Goal: Information Seeking & Learning: Learn about a topic

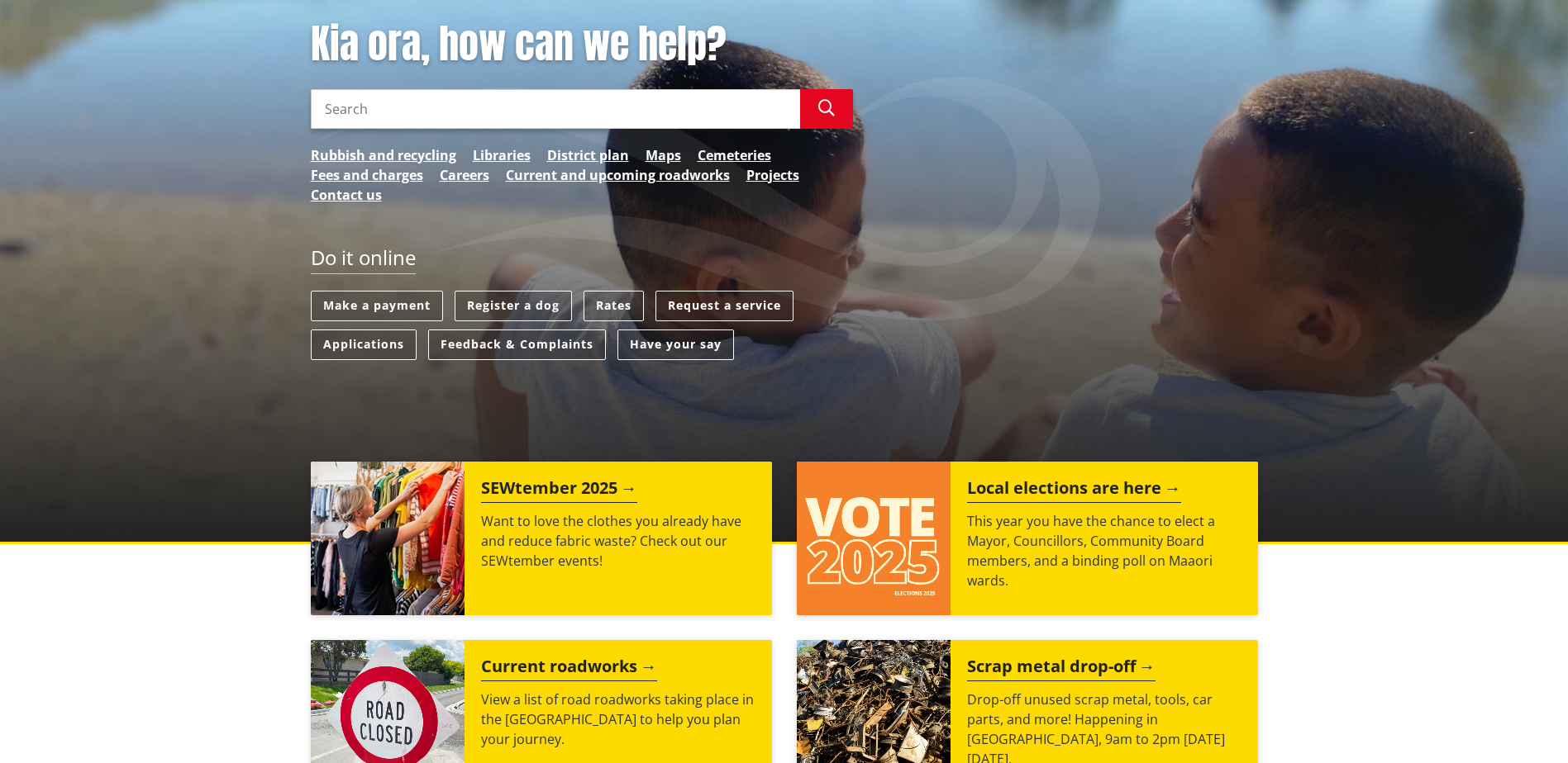
scroll to position [579, 0]
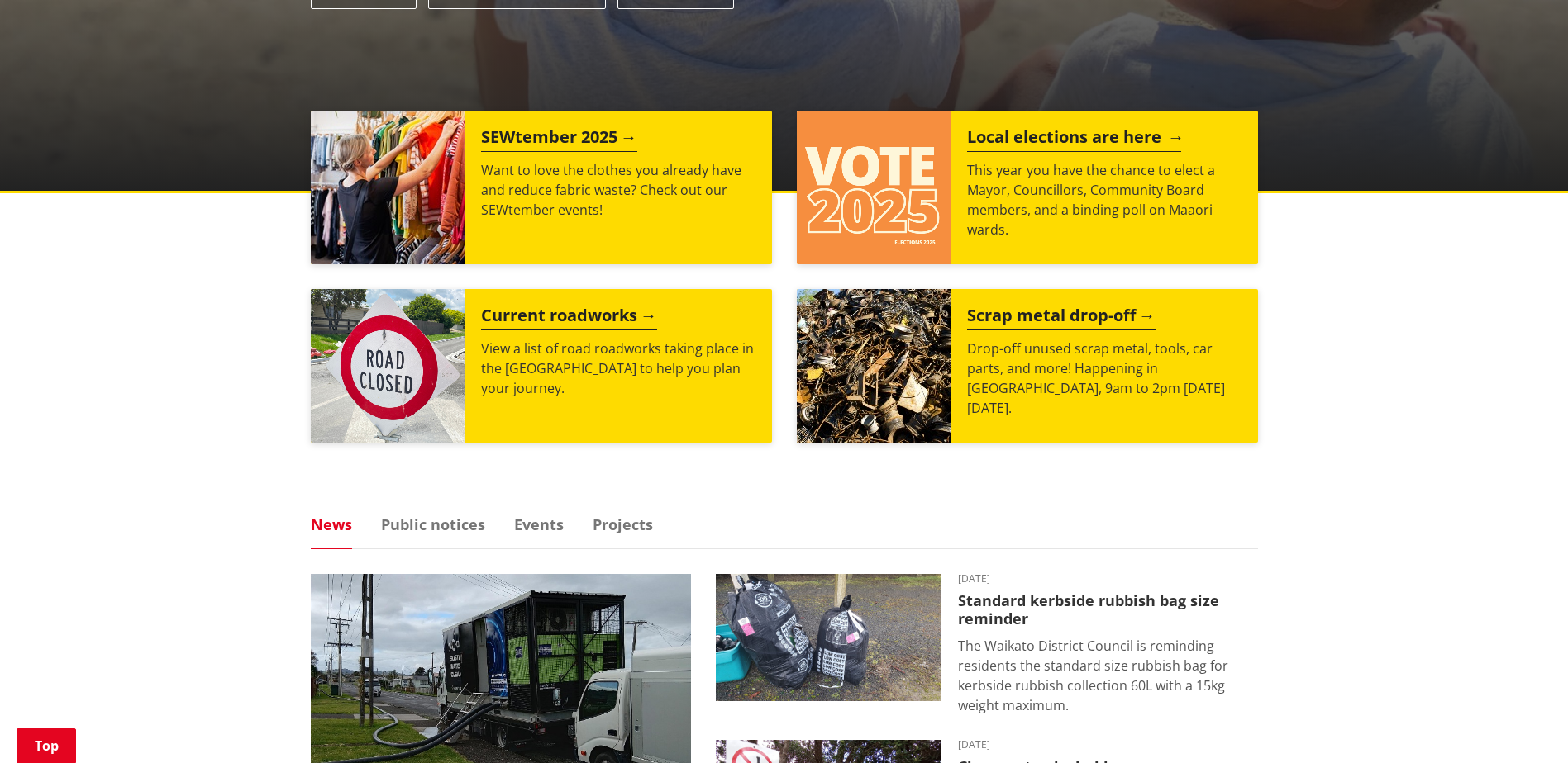
click at [956, 214] on div "Local elections are here This year you have the chance to elect a Mayor, Counci…" at bounding box center [1104, 187] width 307 height 154
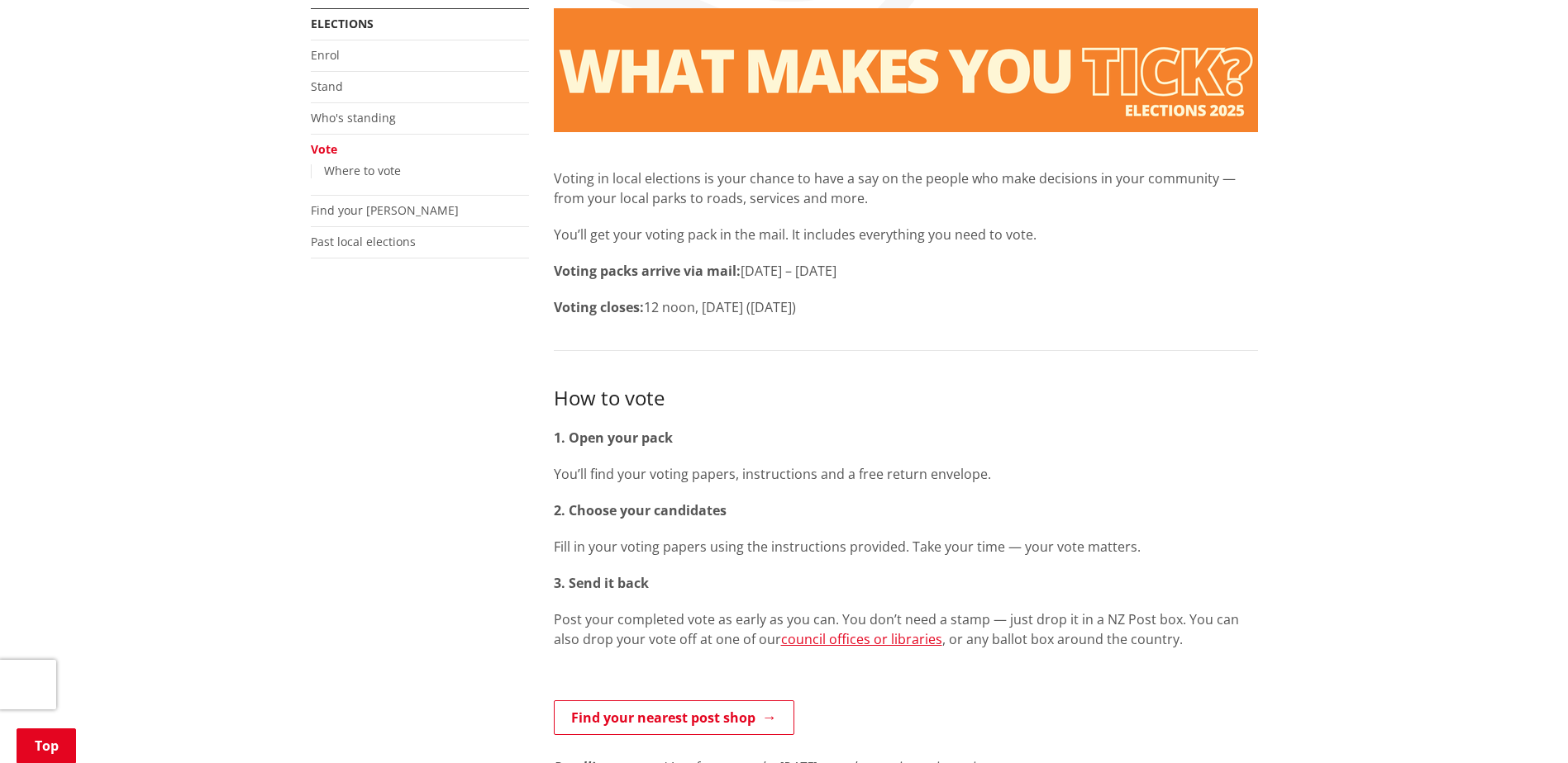
scroll to position [83, 0]
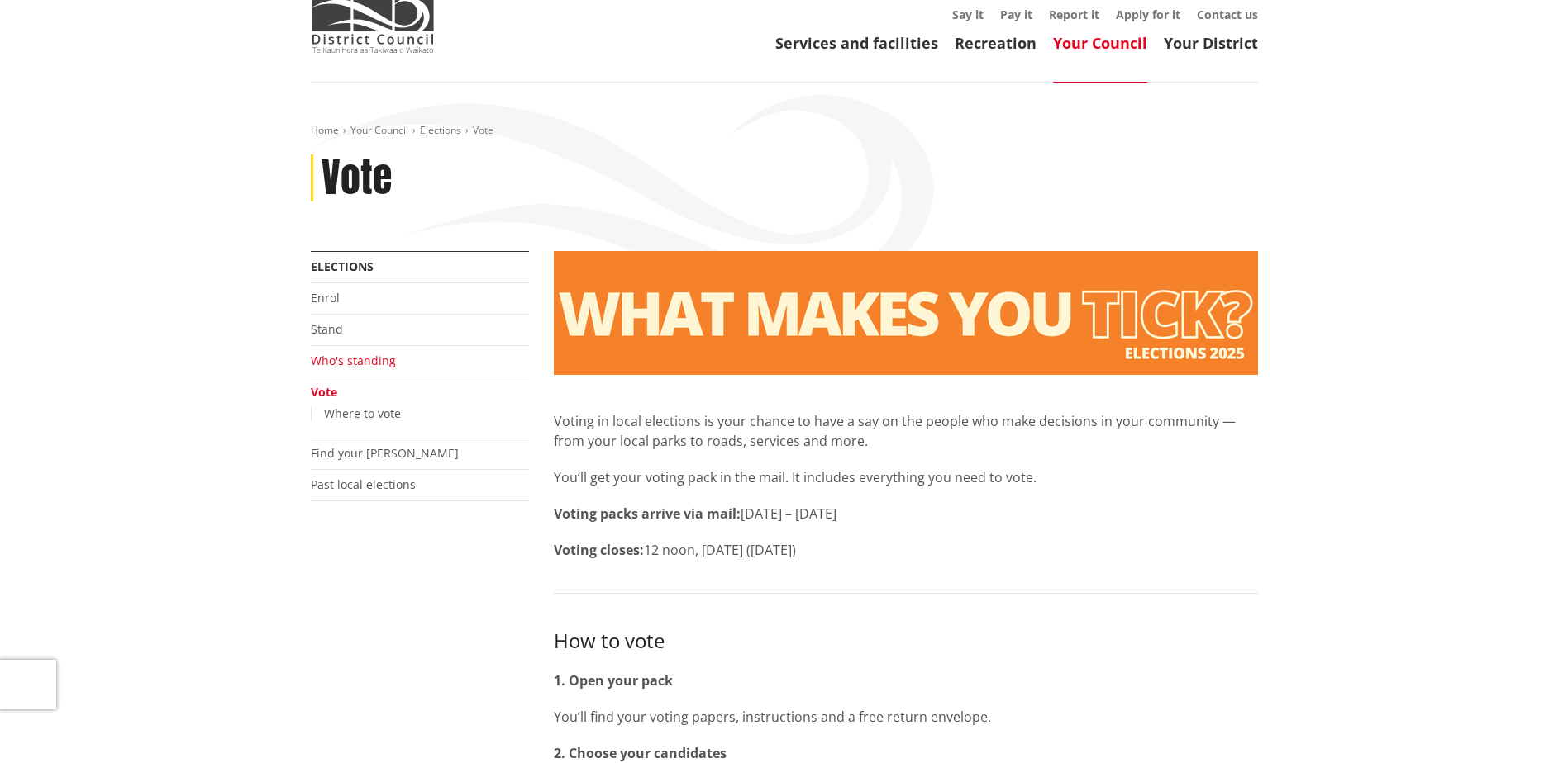
click at [370, 364] on link "Who's standing" at bounding box center [353, 361] width 85 height 16
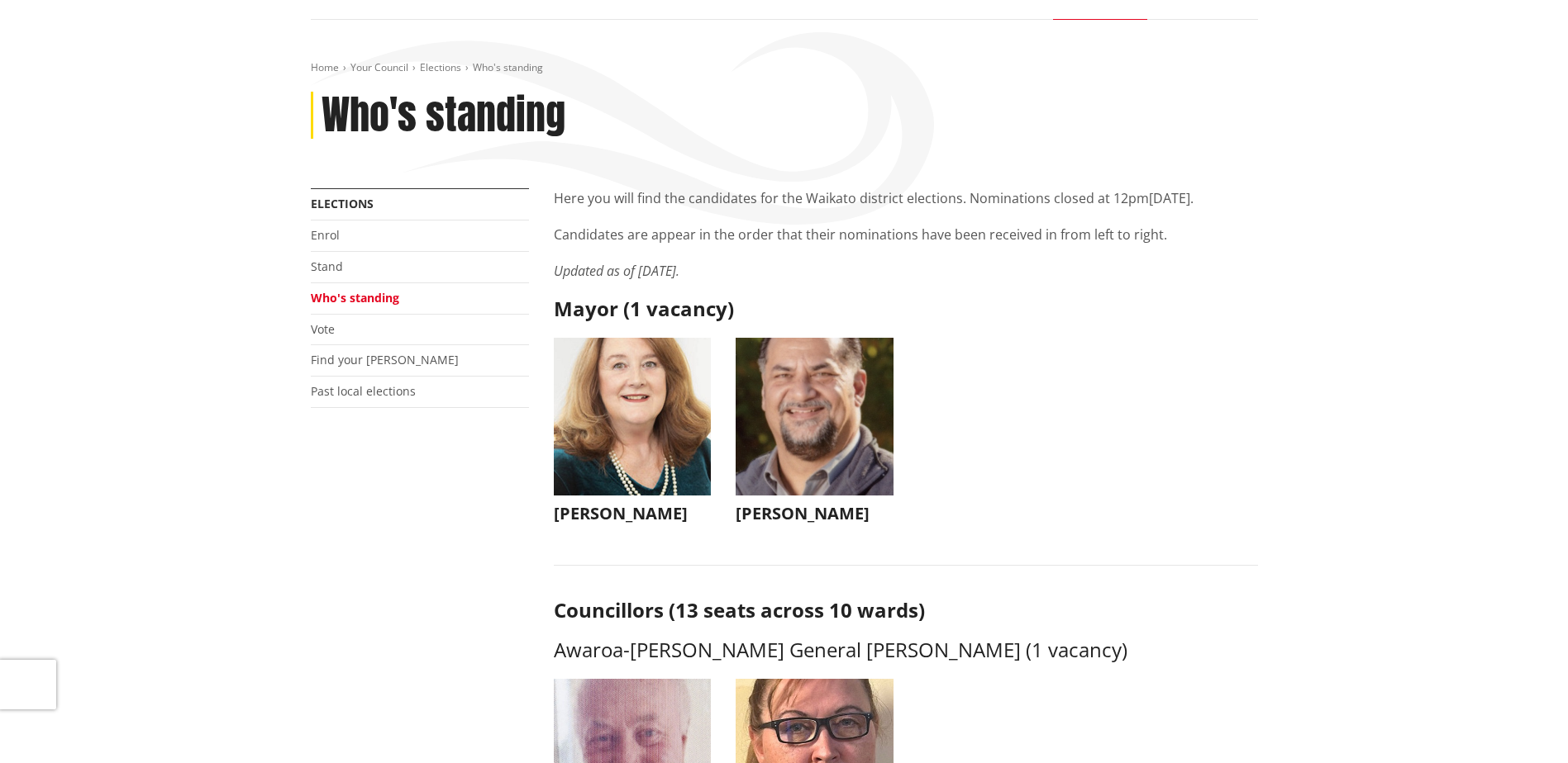
scroll to position [165, 0]
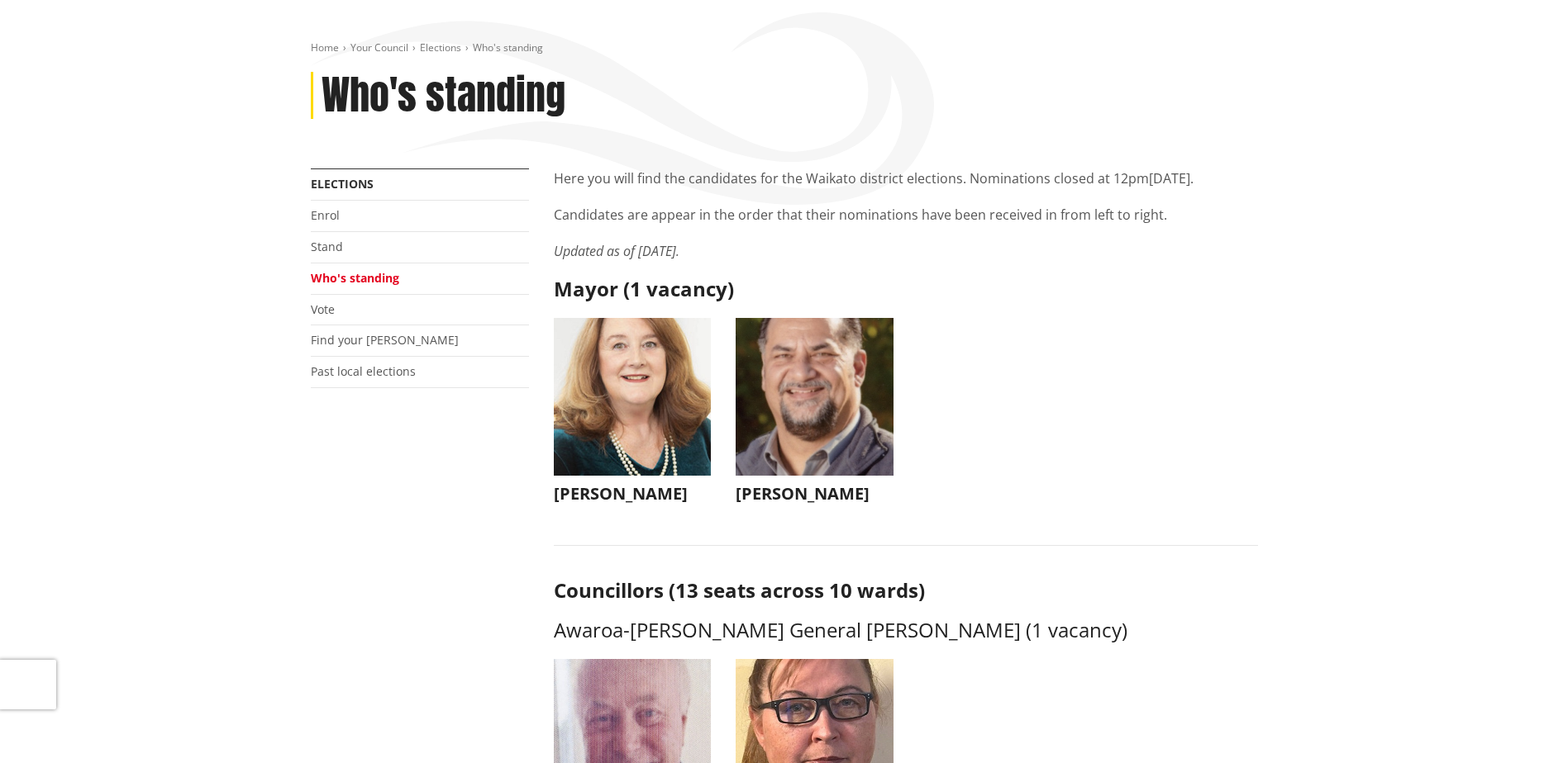
click at [620, 419] on img "button" at bounding box center [632, 397] width 158 height 158
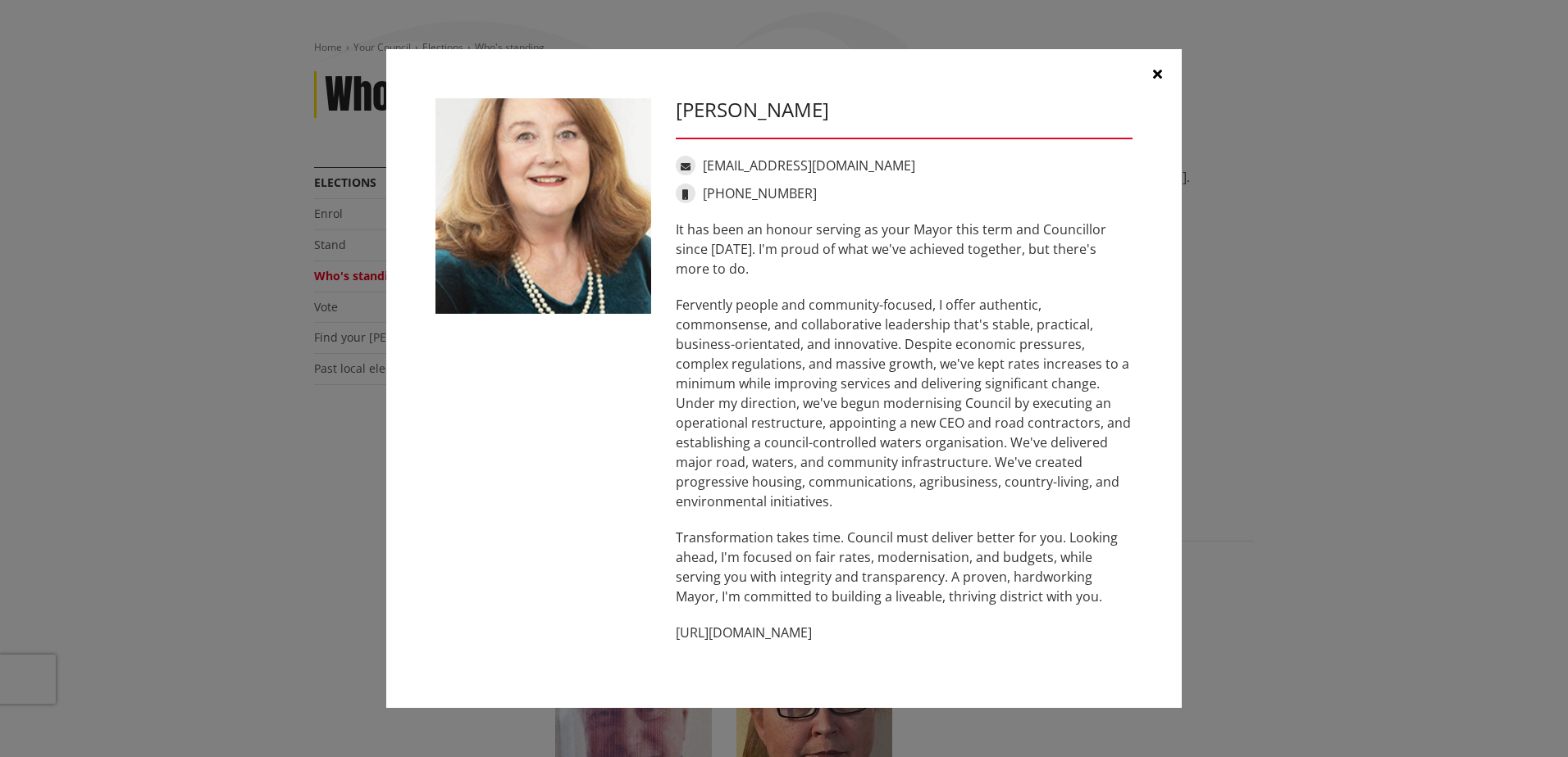
click at [1153, 75] on icon "button" at bounding box center [1157, 73] width 9 height 13
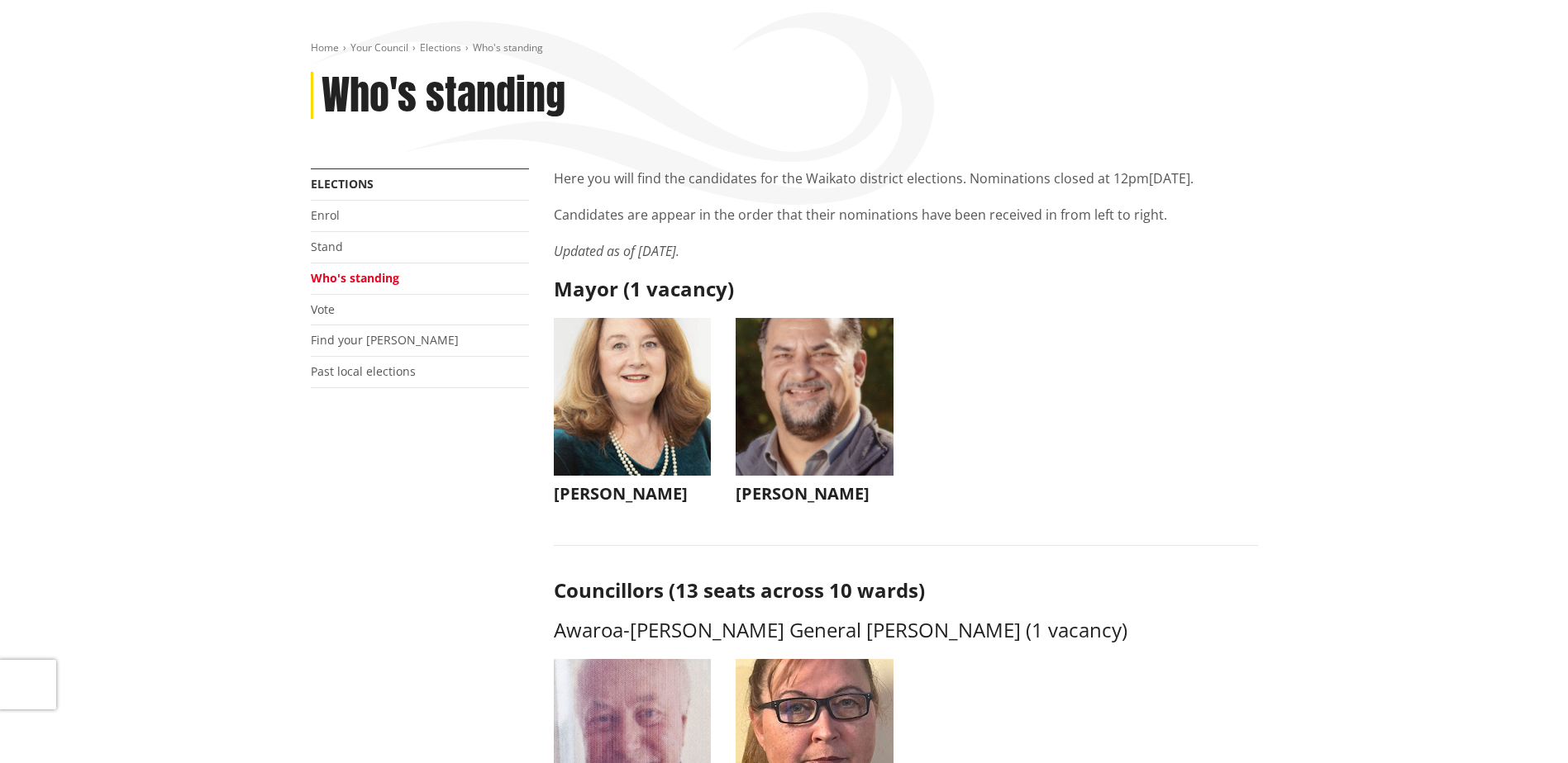
click at [845, 409] on img "button" at bounding box center [814, 397] width 158 height 158
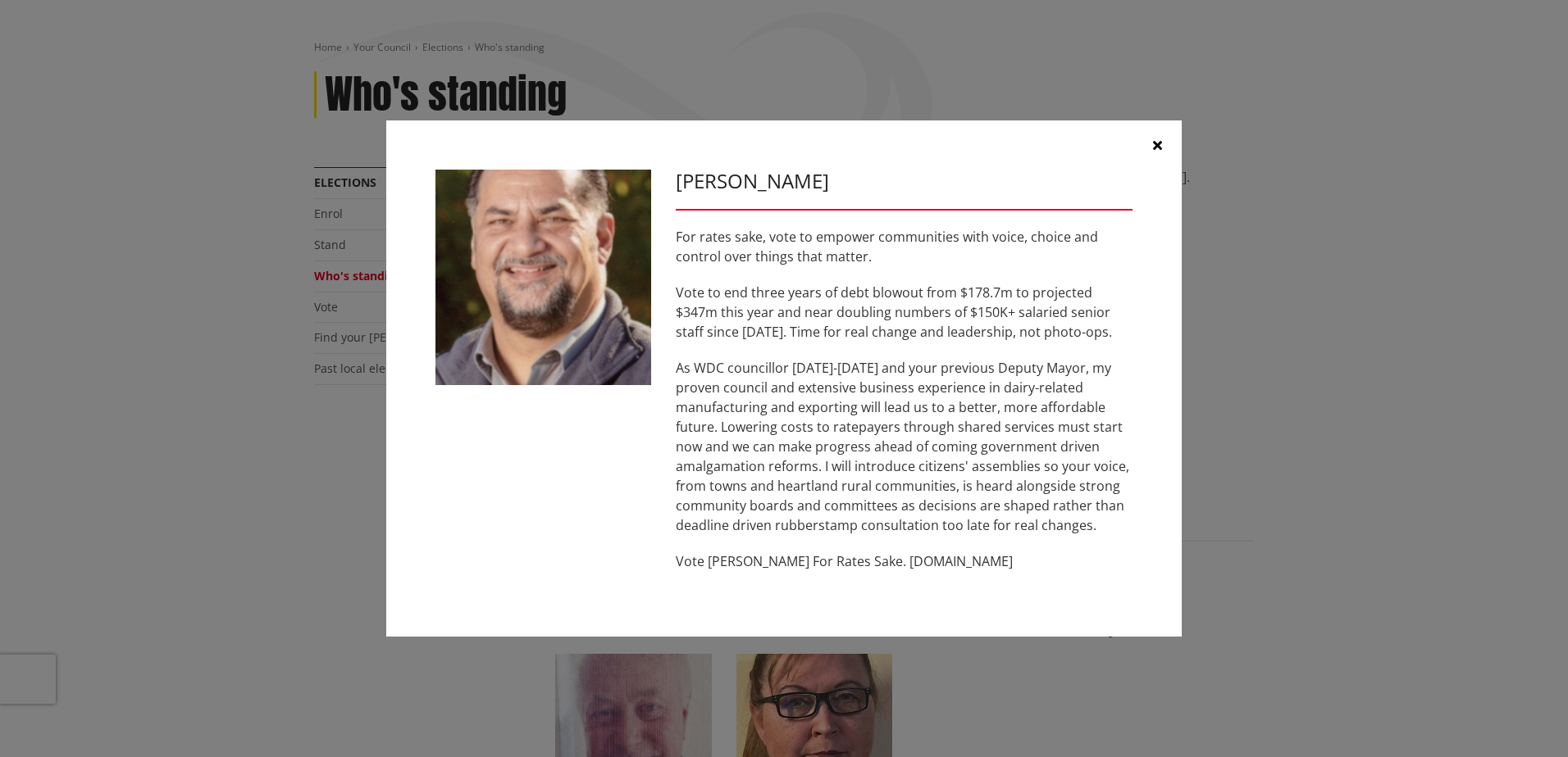
click at [1153, 148] on icon "button" at bounding box center [1157, 145] width 9 height 13
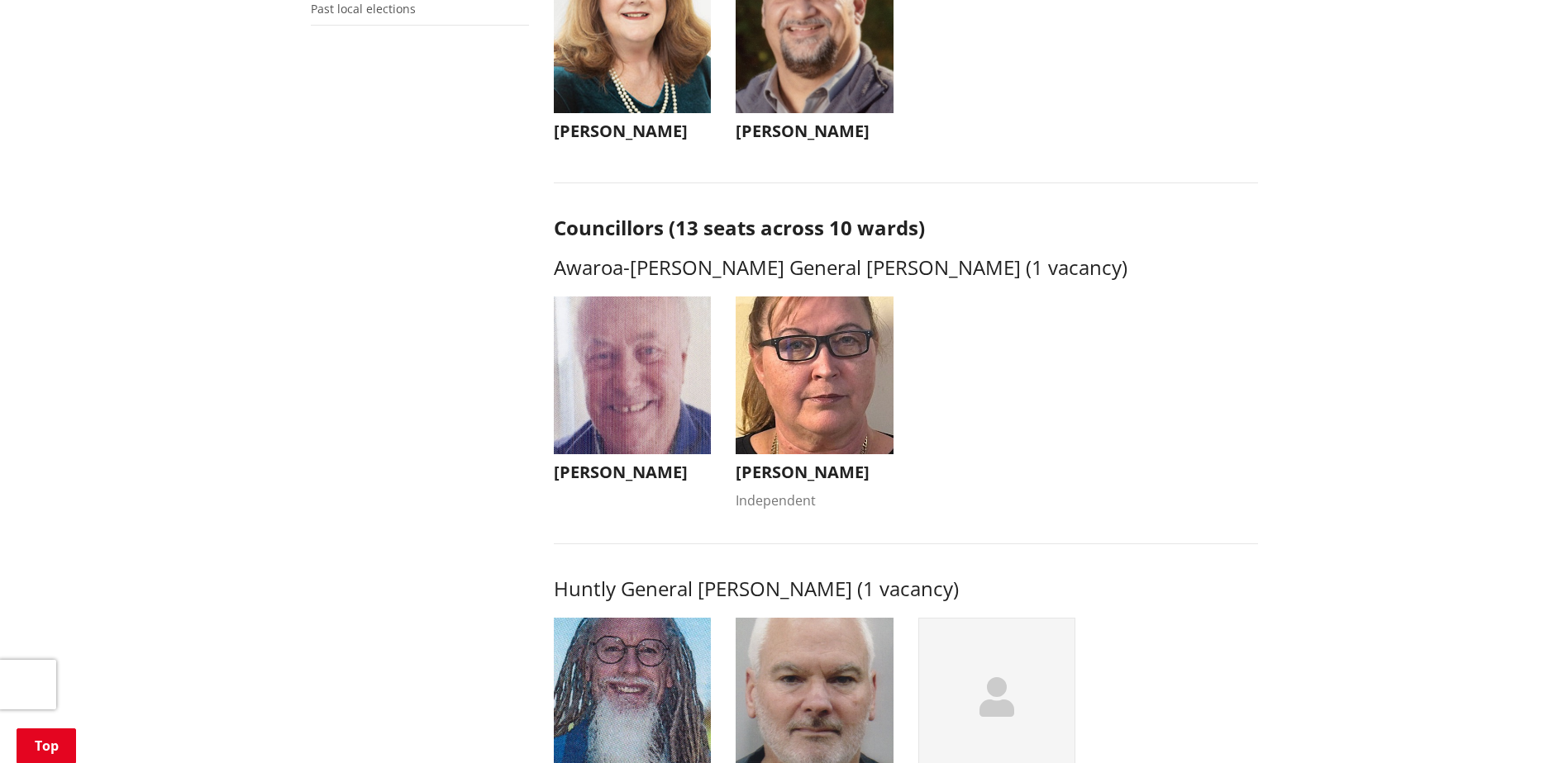
scroll to position [579, 0]
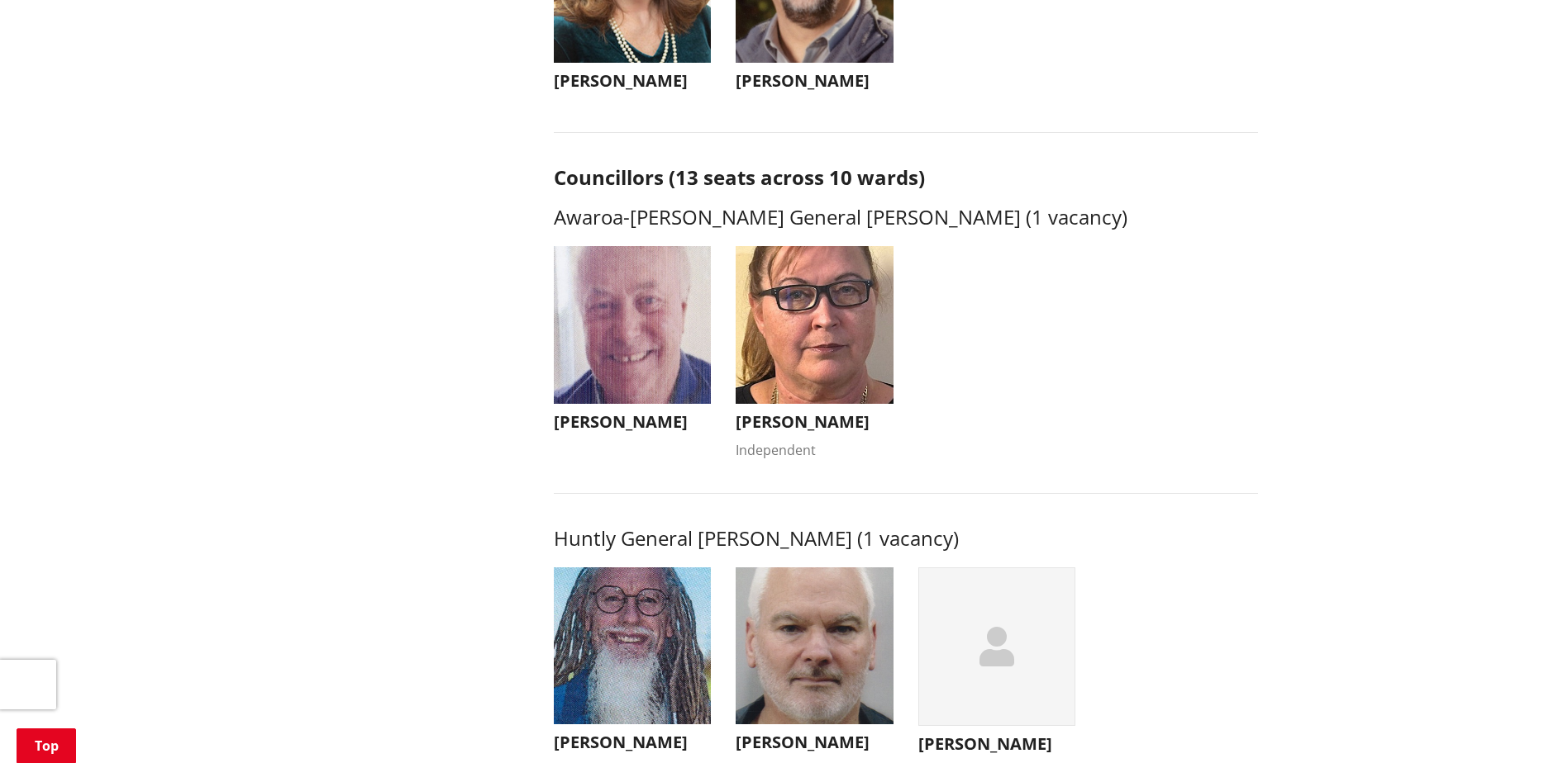
click at [681, 355] on img "button" at bounding box center [632, 325] width 158 height 158
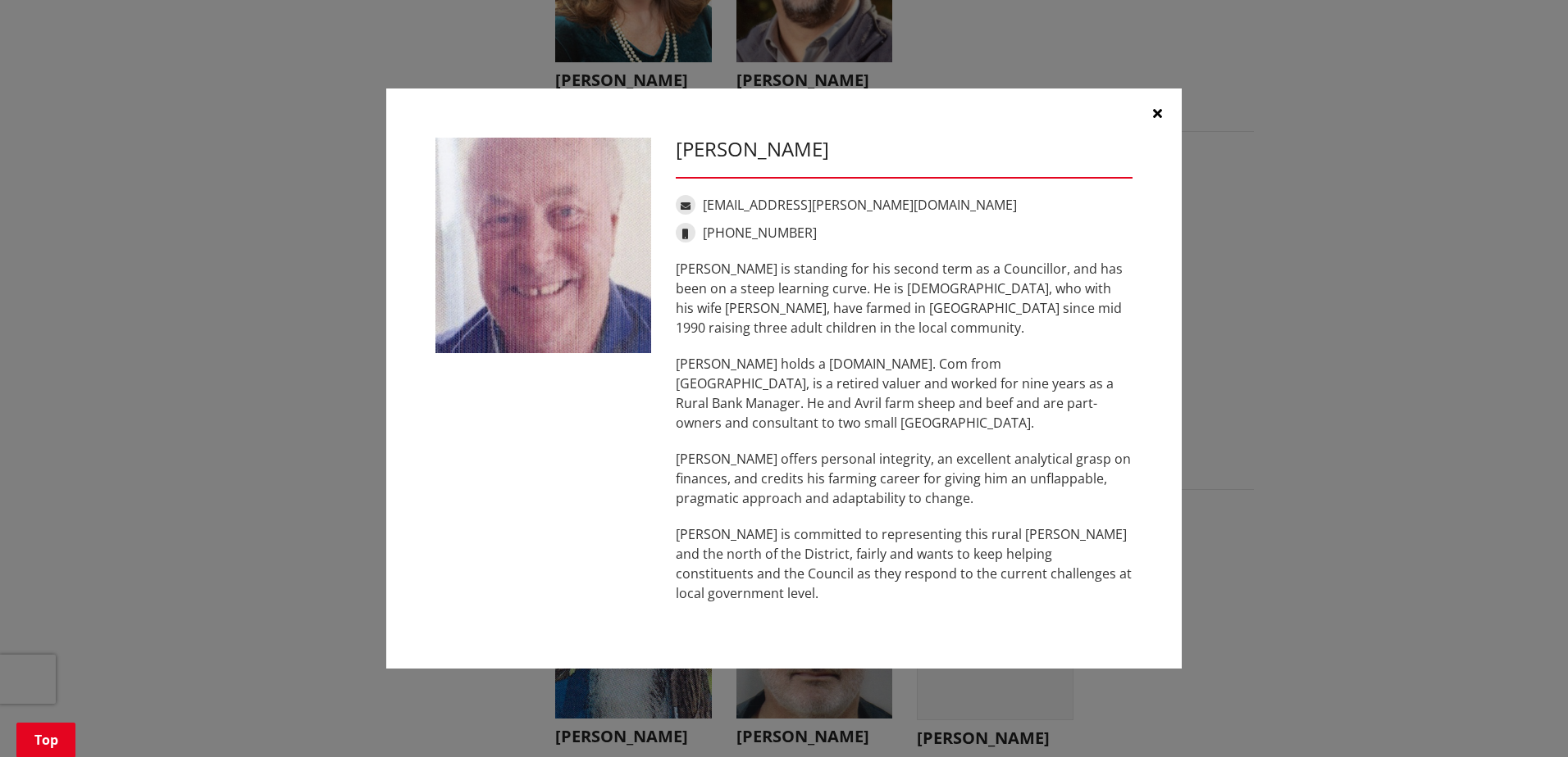
click at [1157, 119] on icon "button" at bounding box center [1157, 112] width 9 height 13
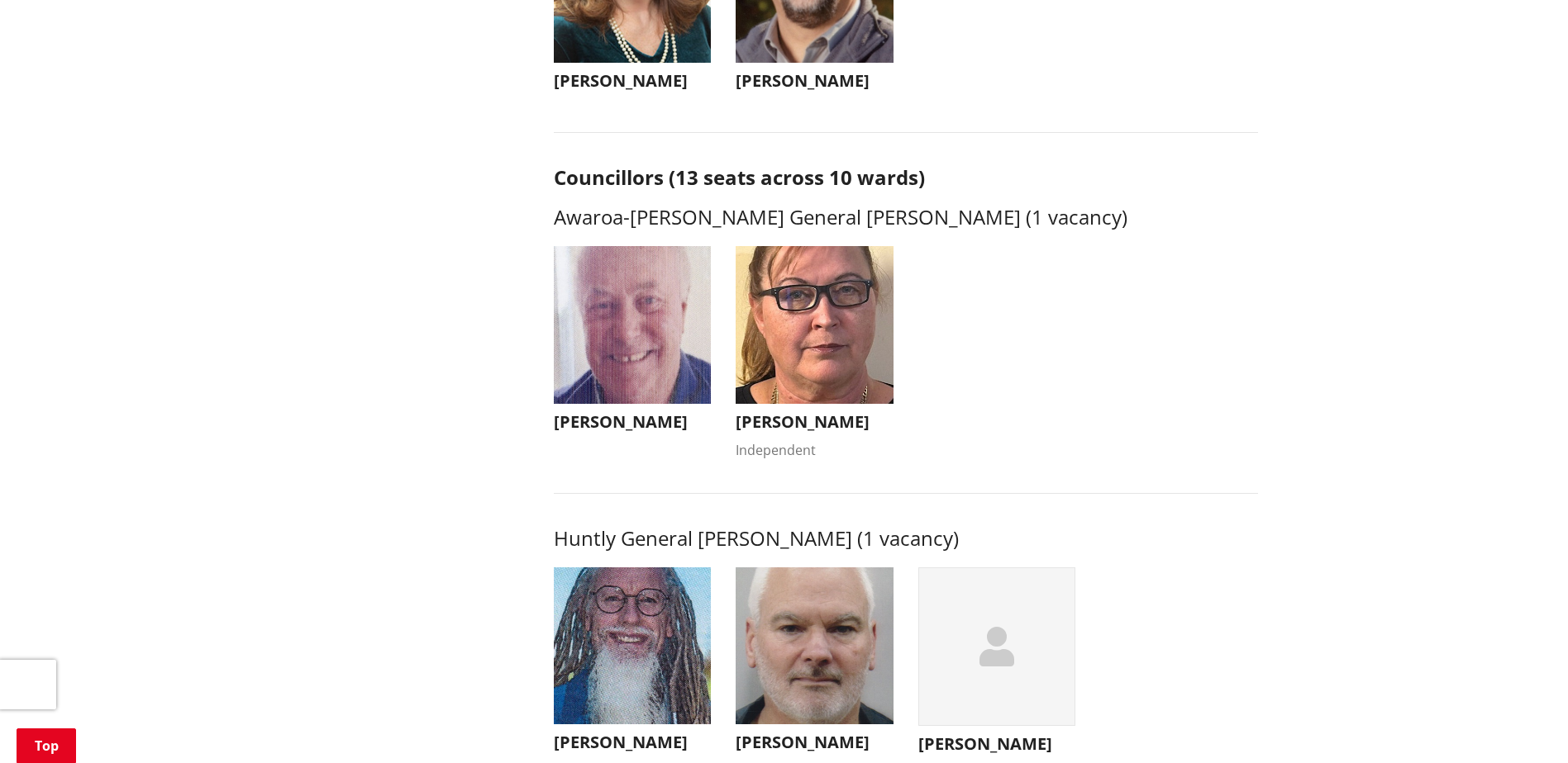
click at [835, 371] on img "button" at bounding box center [814, 325] width 158 height 158
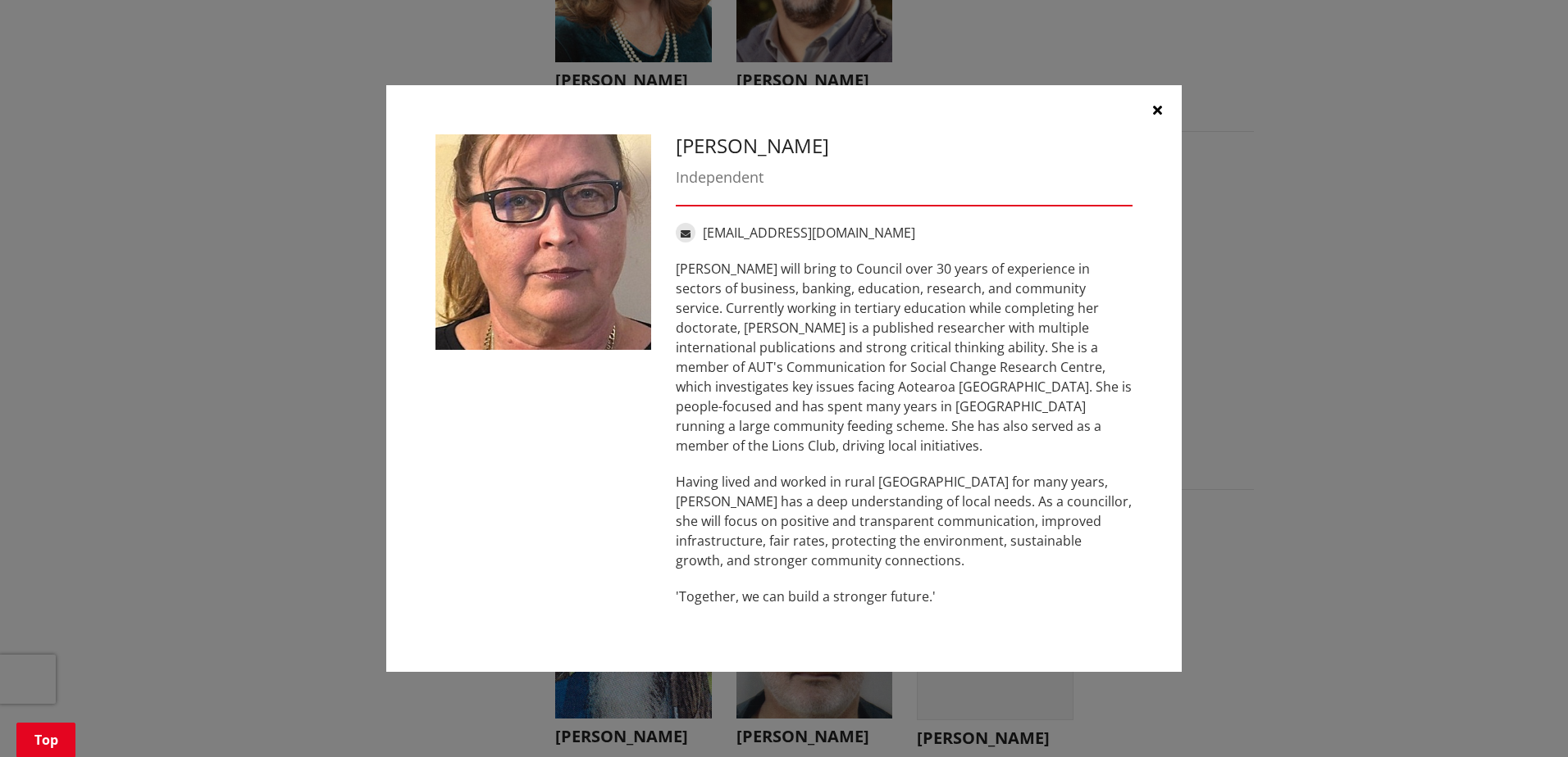
click at [1159, 117] on icon "button" at bounding box center [1157, 110] width 9 height 13
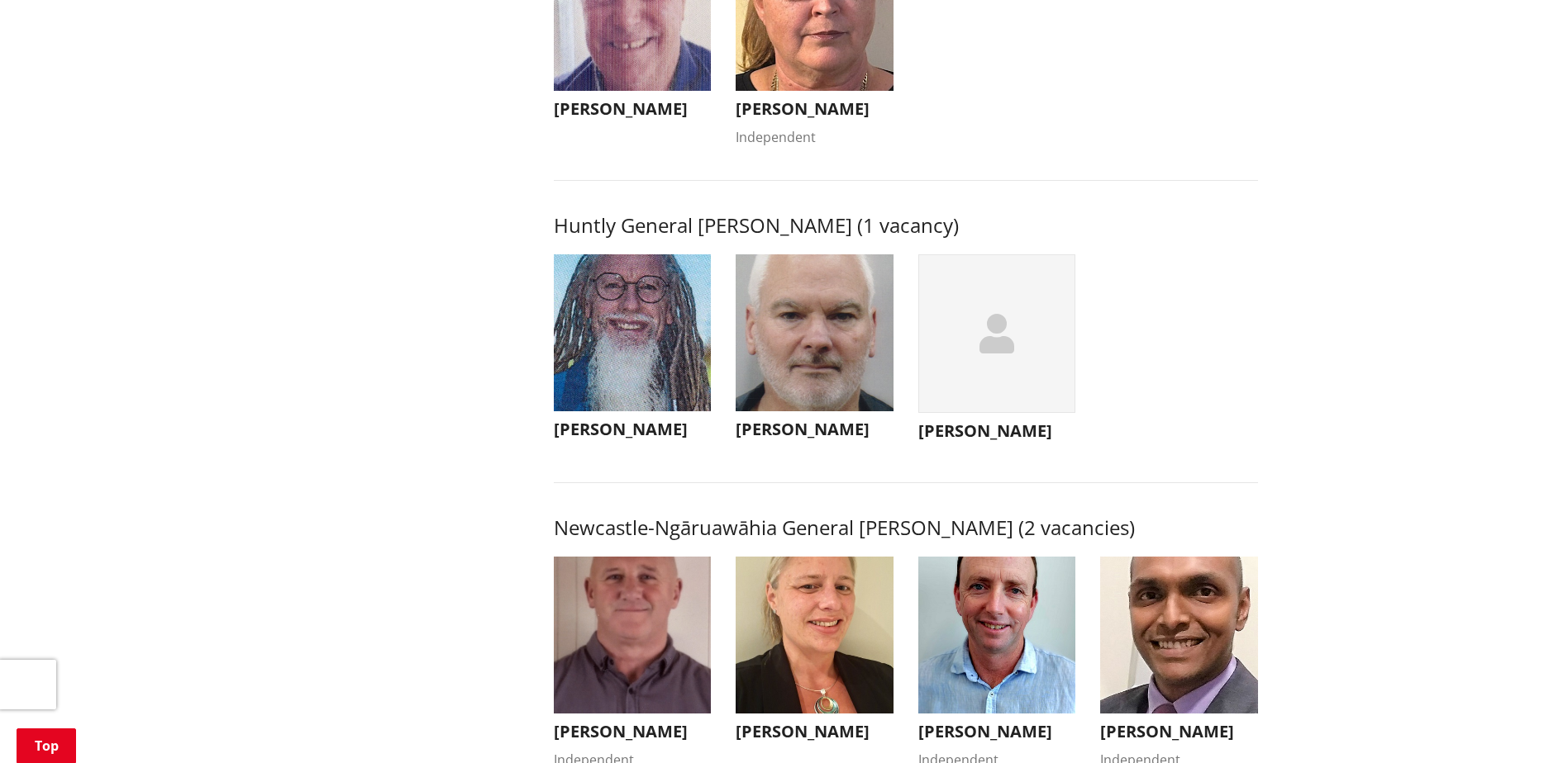
scroll to position [909, 0]
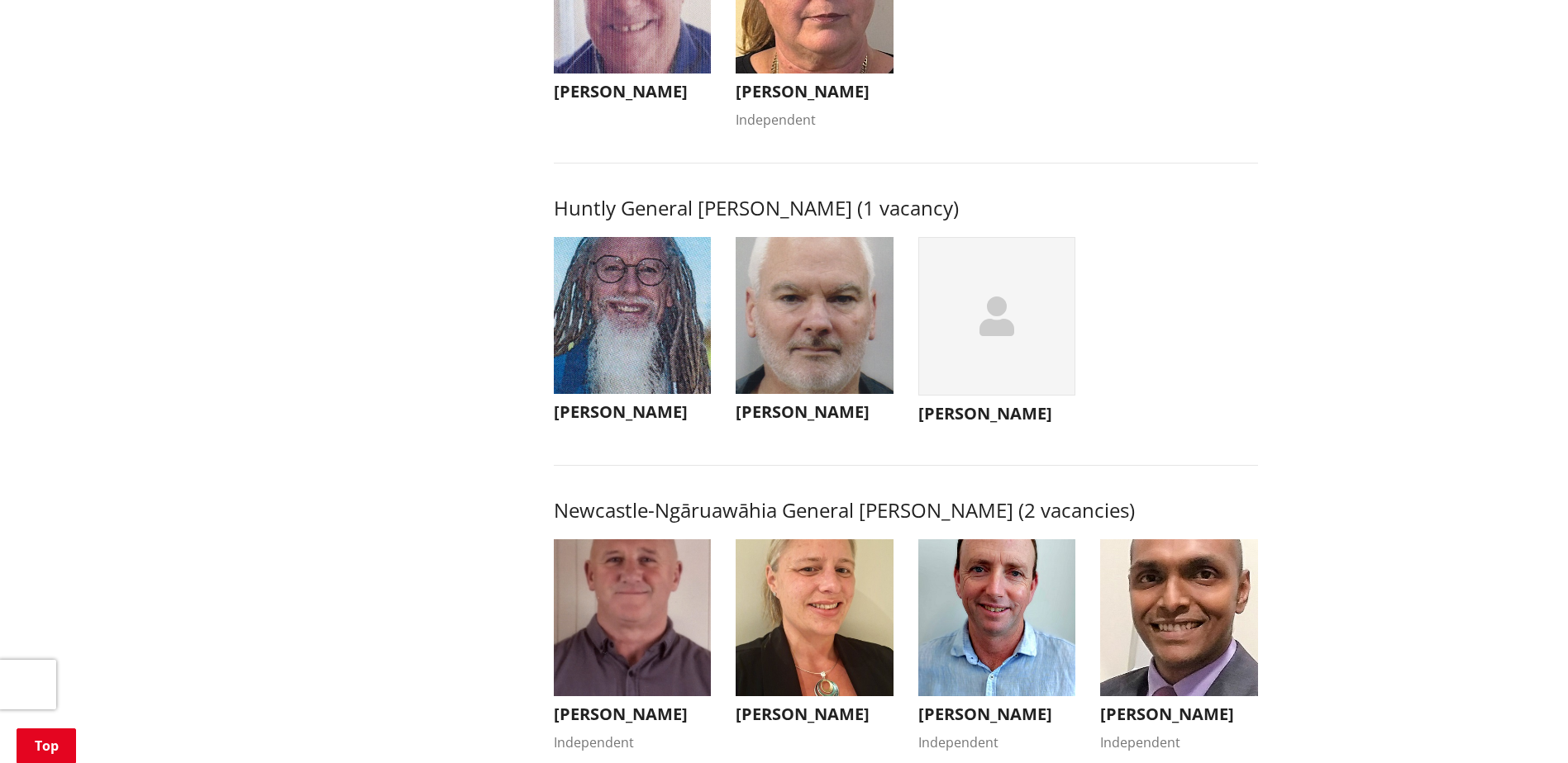
click at [663, 348] on img "button" at bounding box center [632, 316] width 158 height 158
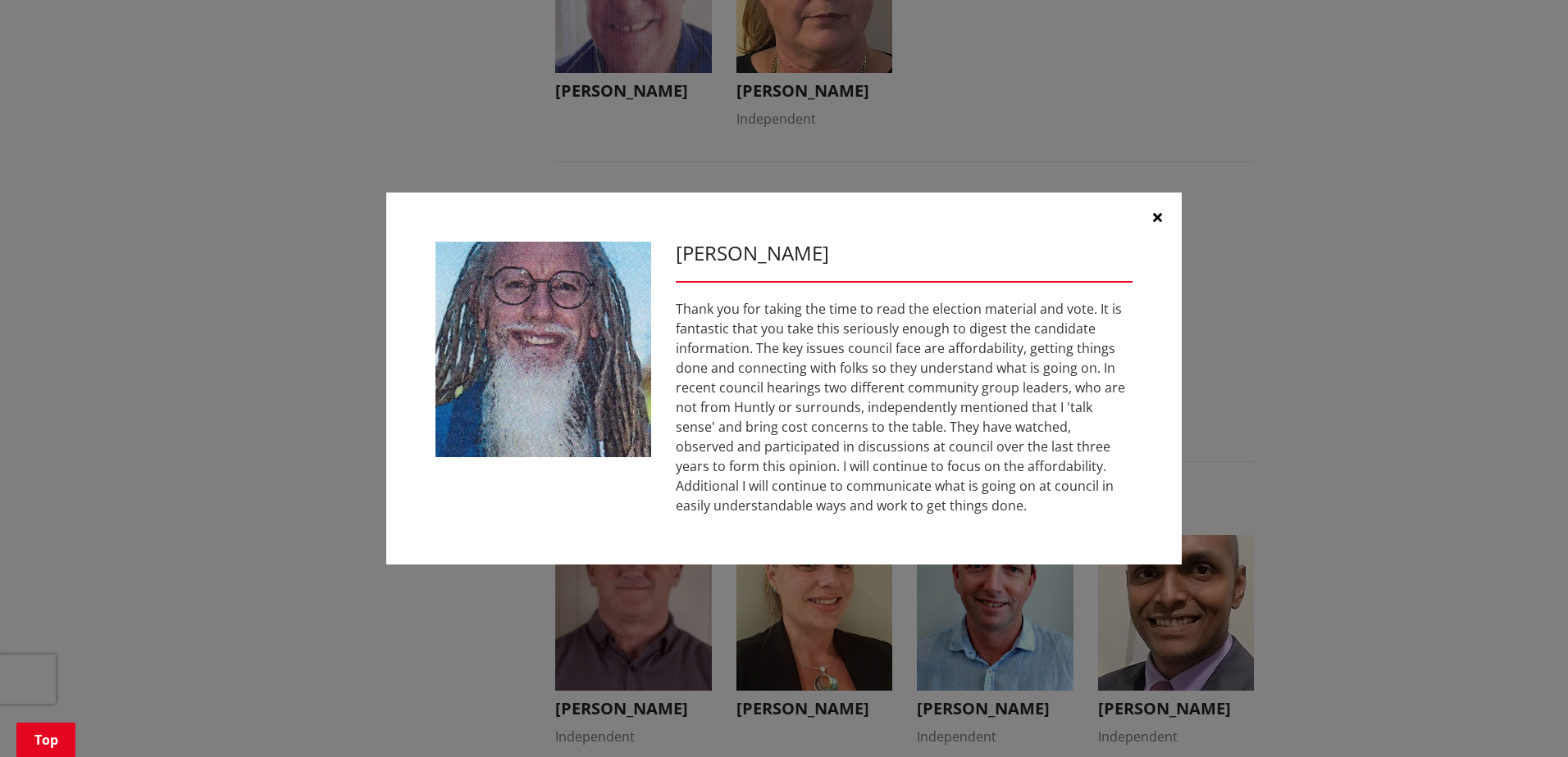
click at [1161, 216] on icon "button" at bounding box center [1157, 217] width 9 height 13
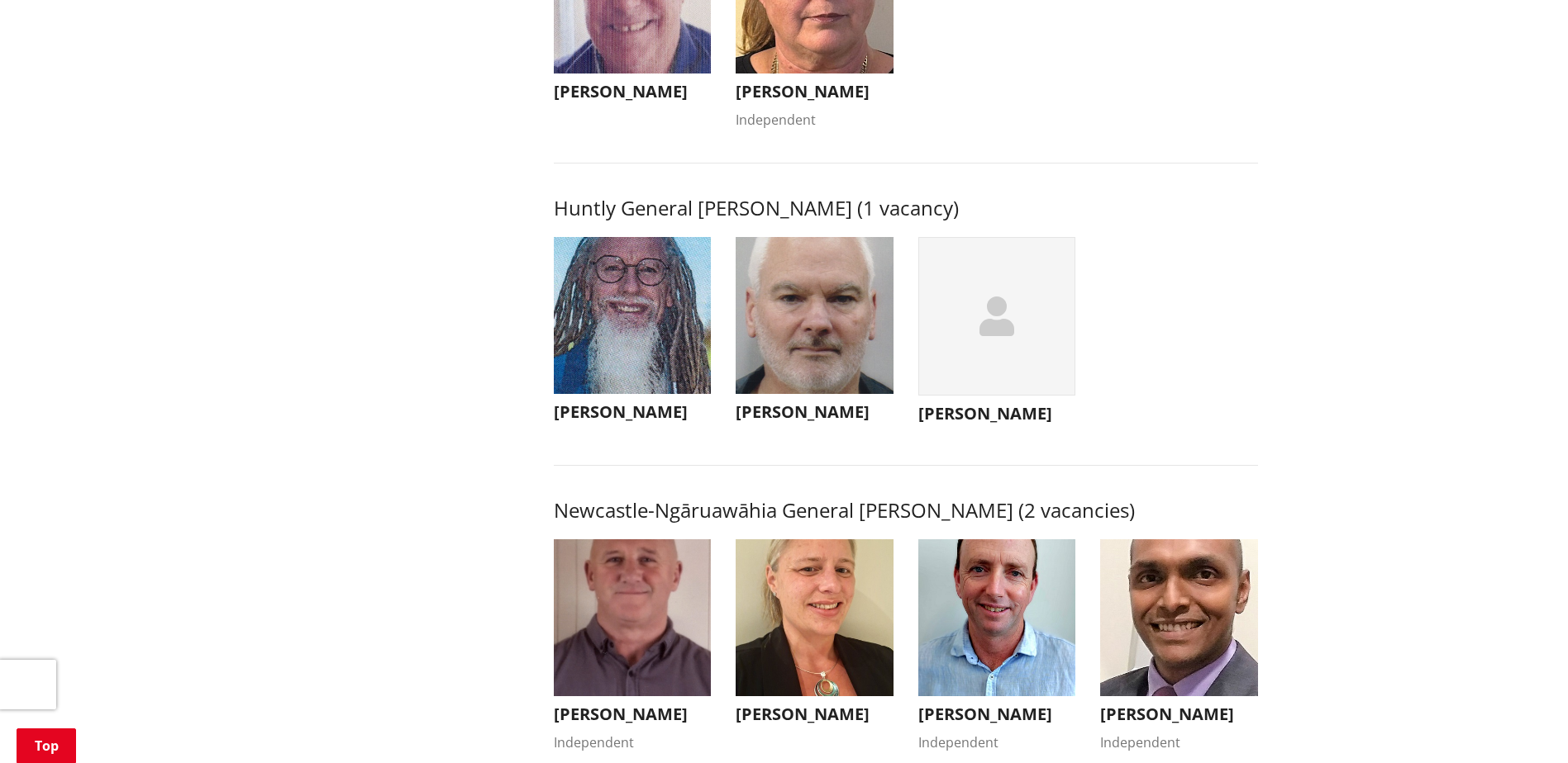
click at [815, 381] on img "button" at bounding box center [814, 316] width 158 height 158
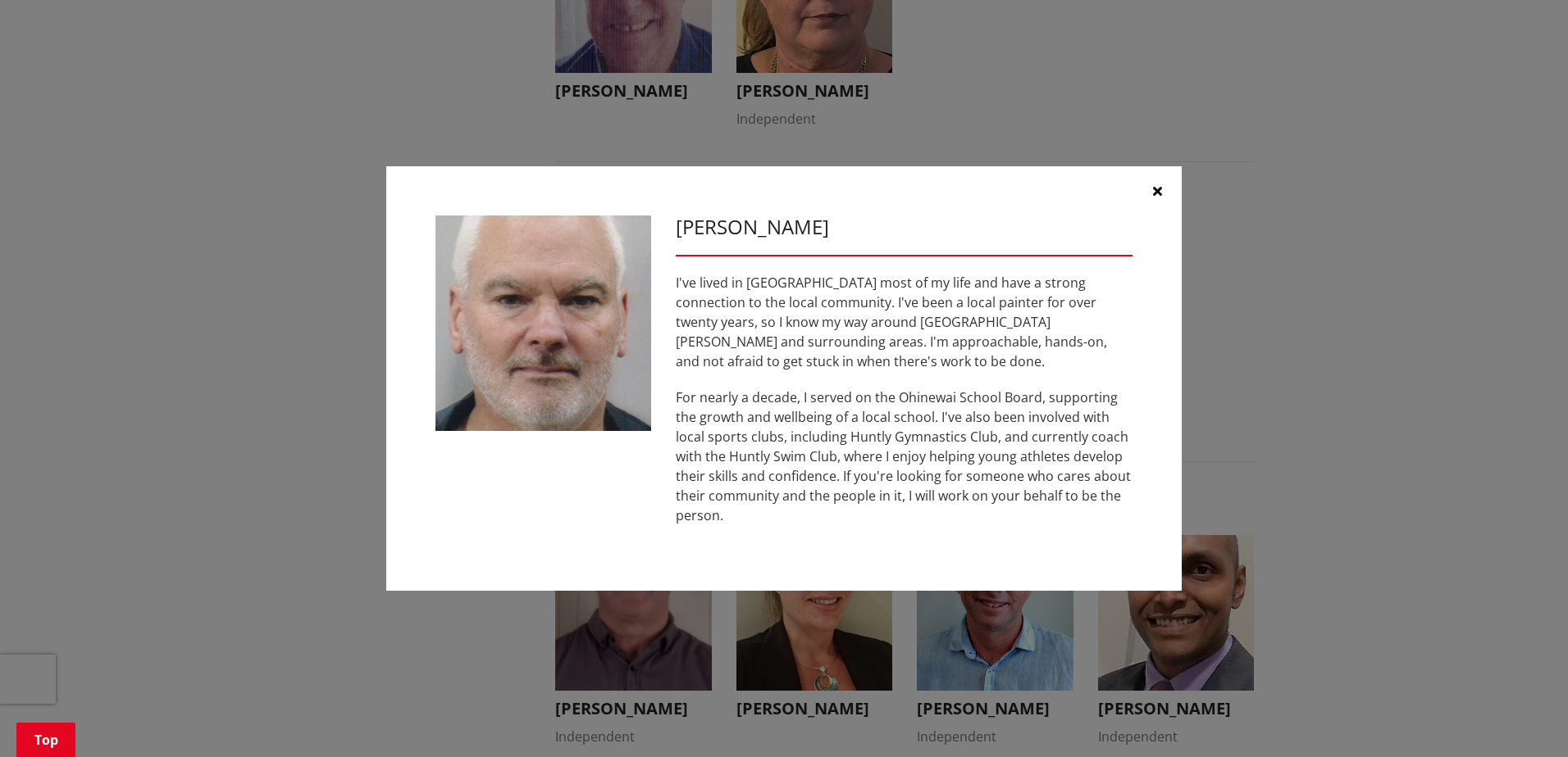
click at [1157, 198] on icon "button" at bounding box center [1157, 191] width 9 height 13
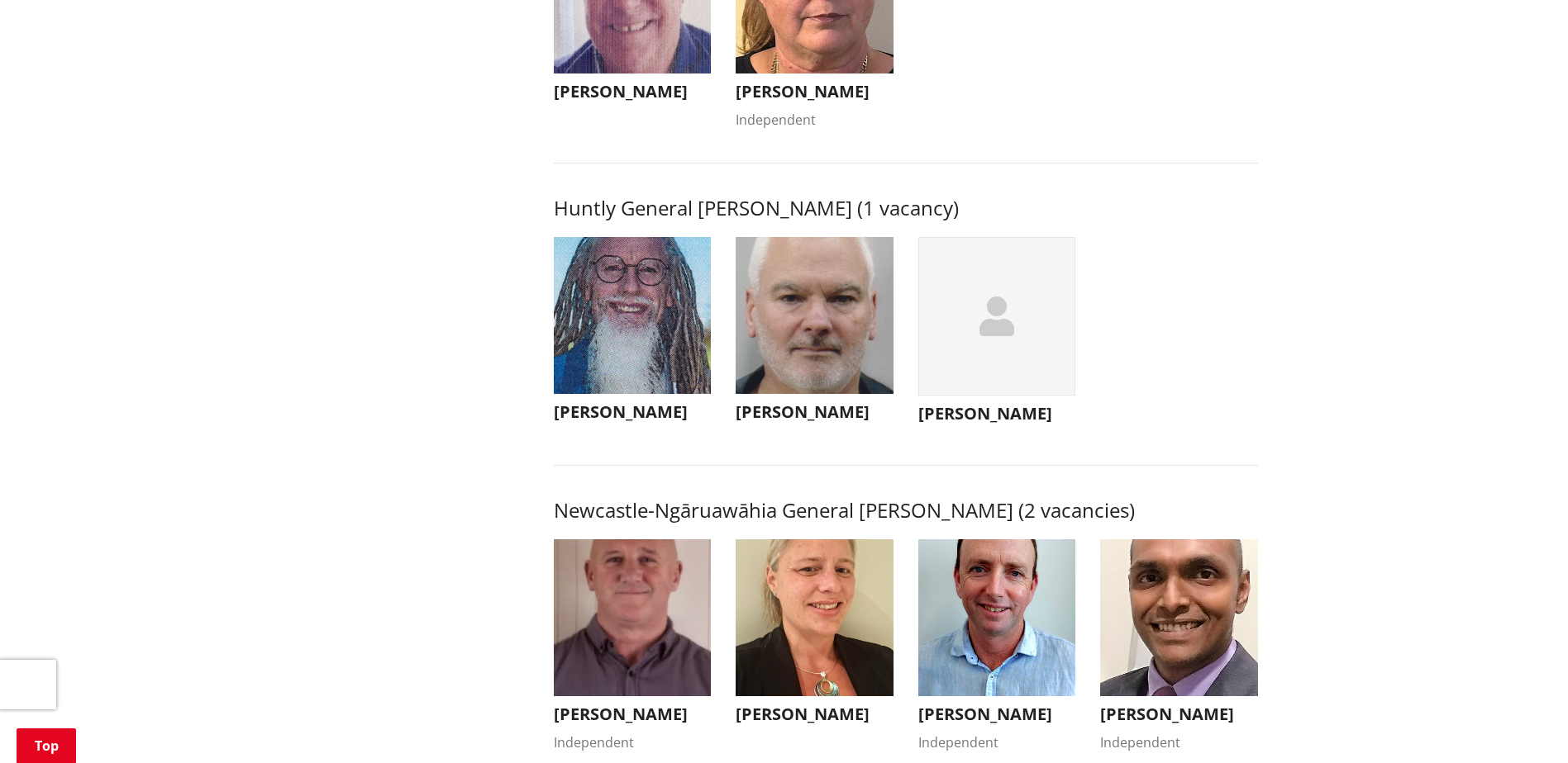
click at [963, 384] on div "button" at bounding box center [997, 317] width 158 height 160
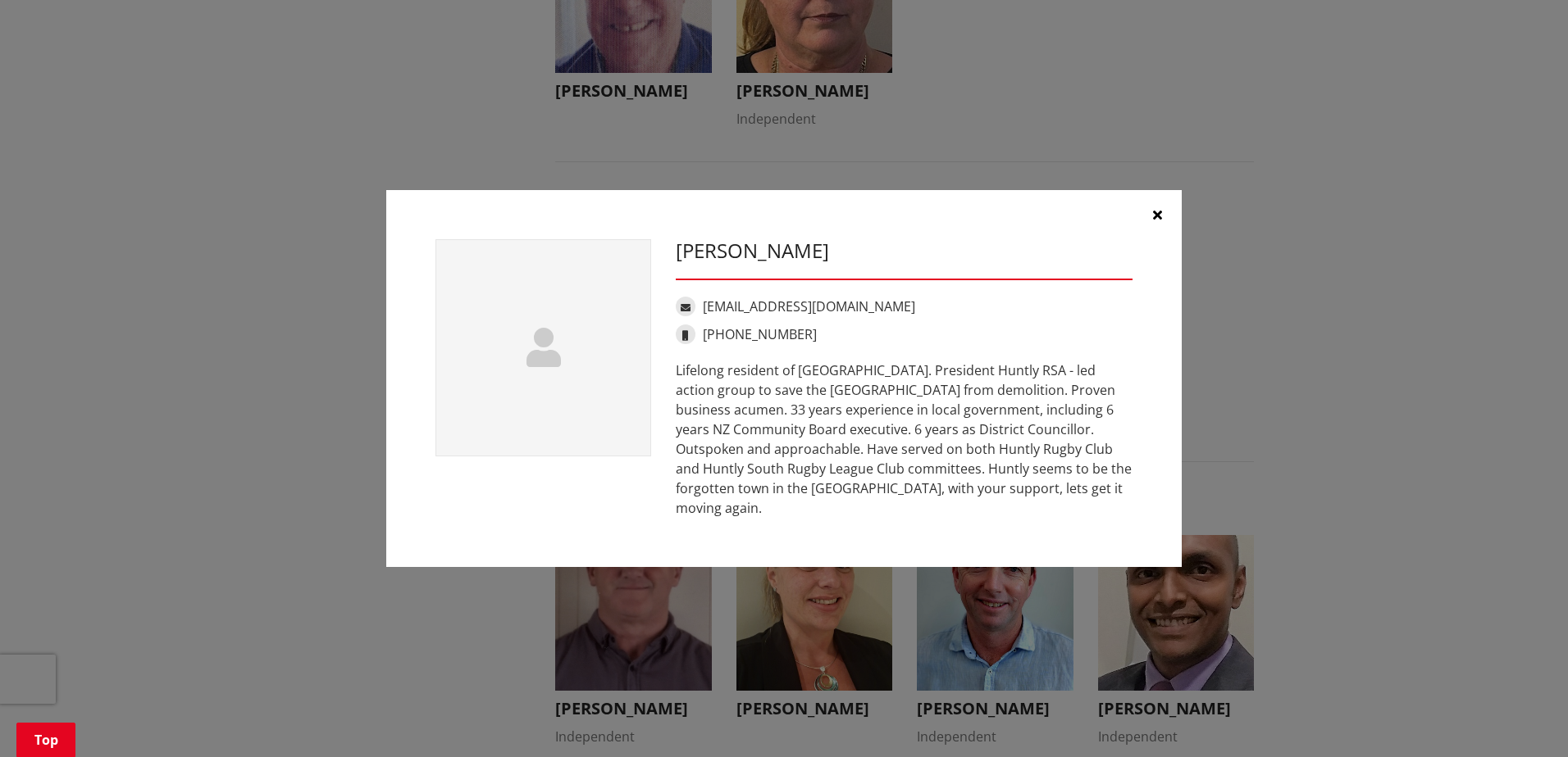
click at [1163, 226] on button "button" at bounding box center [1157, 214] width 49 height 49
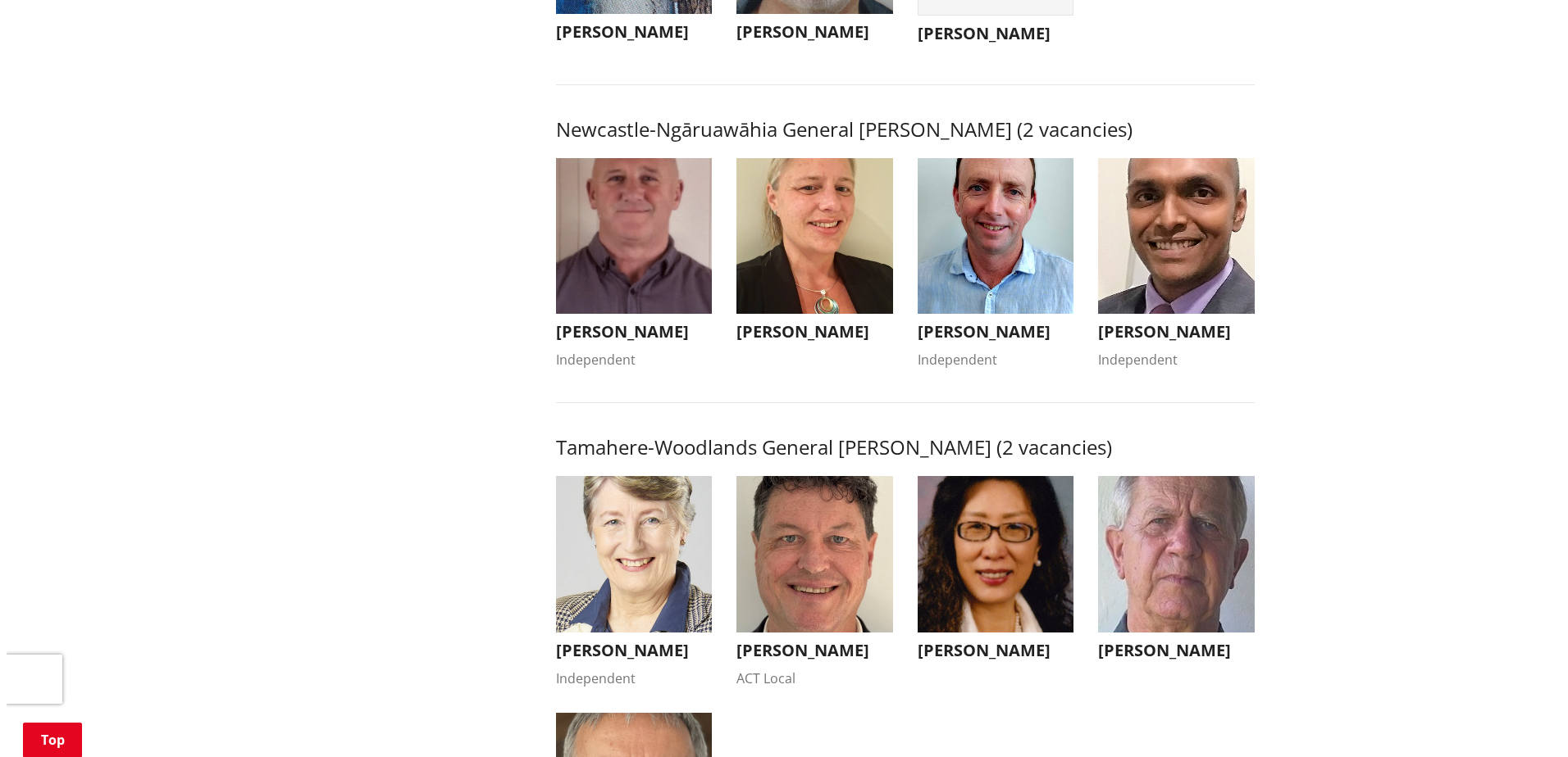
scroll to position [1311, 0]
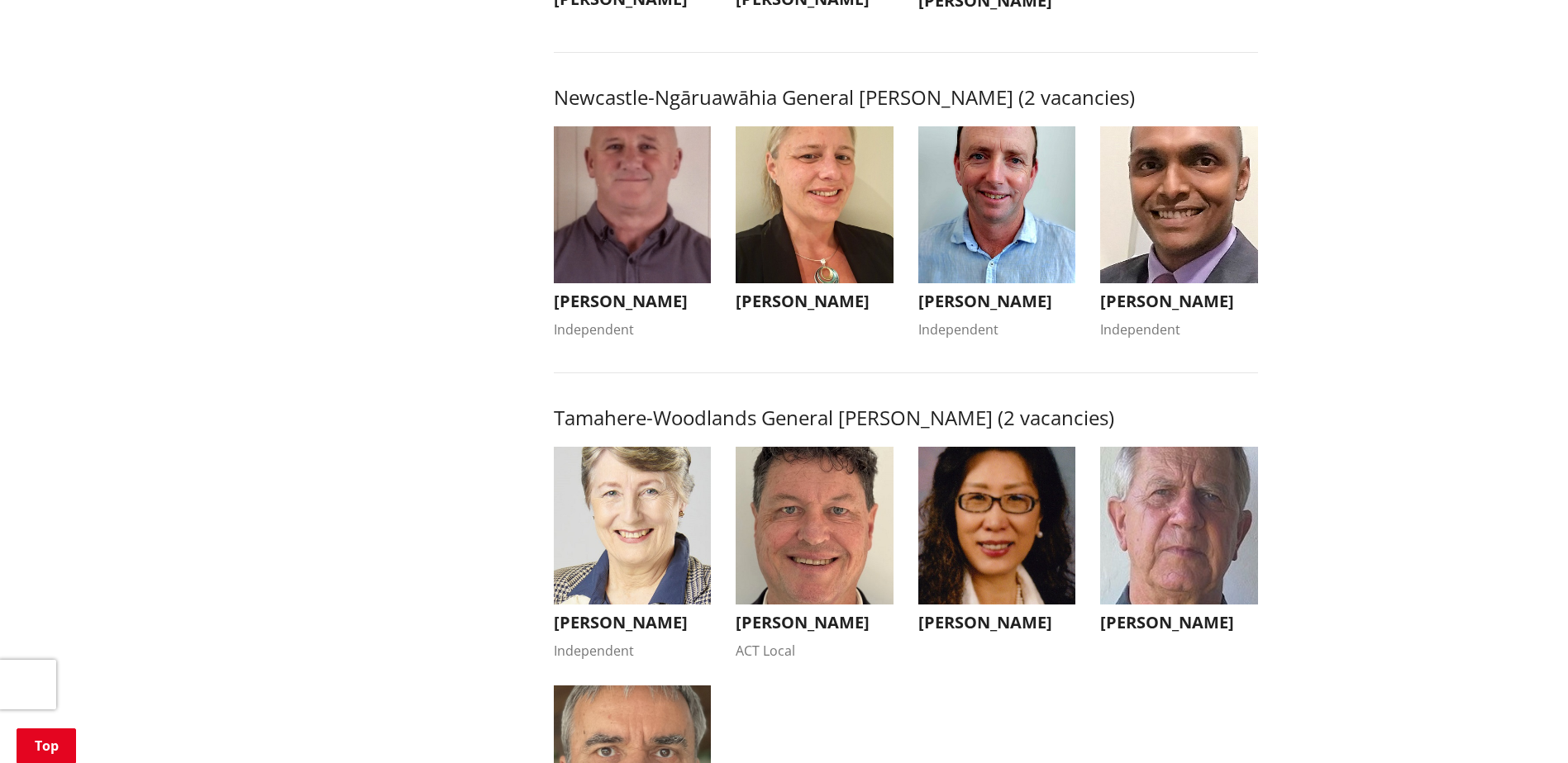
click at [662, 244] on img "button" at bounding box center [632, 205] width 158 height 158
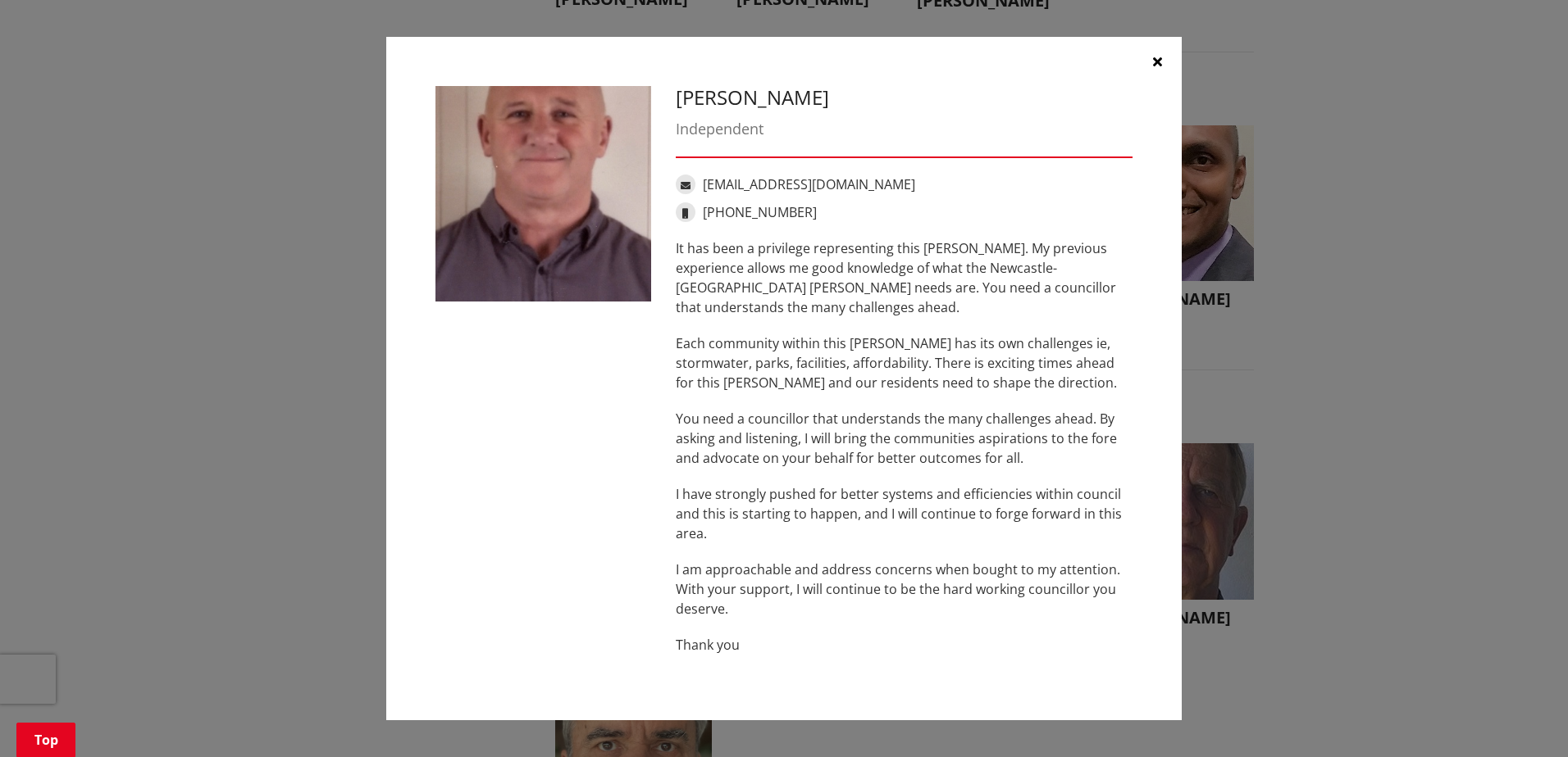
click at [1159, 63] on icon "button" at bounding box center [1157, 61] width 9 height 13
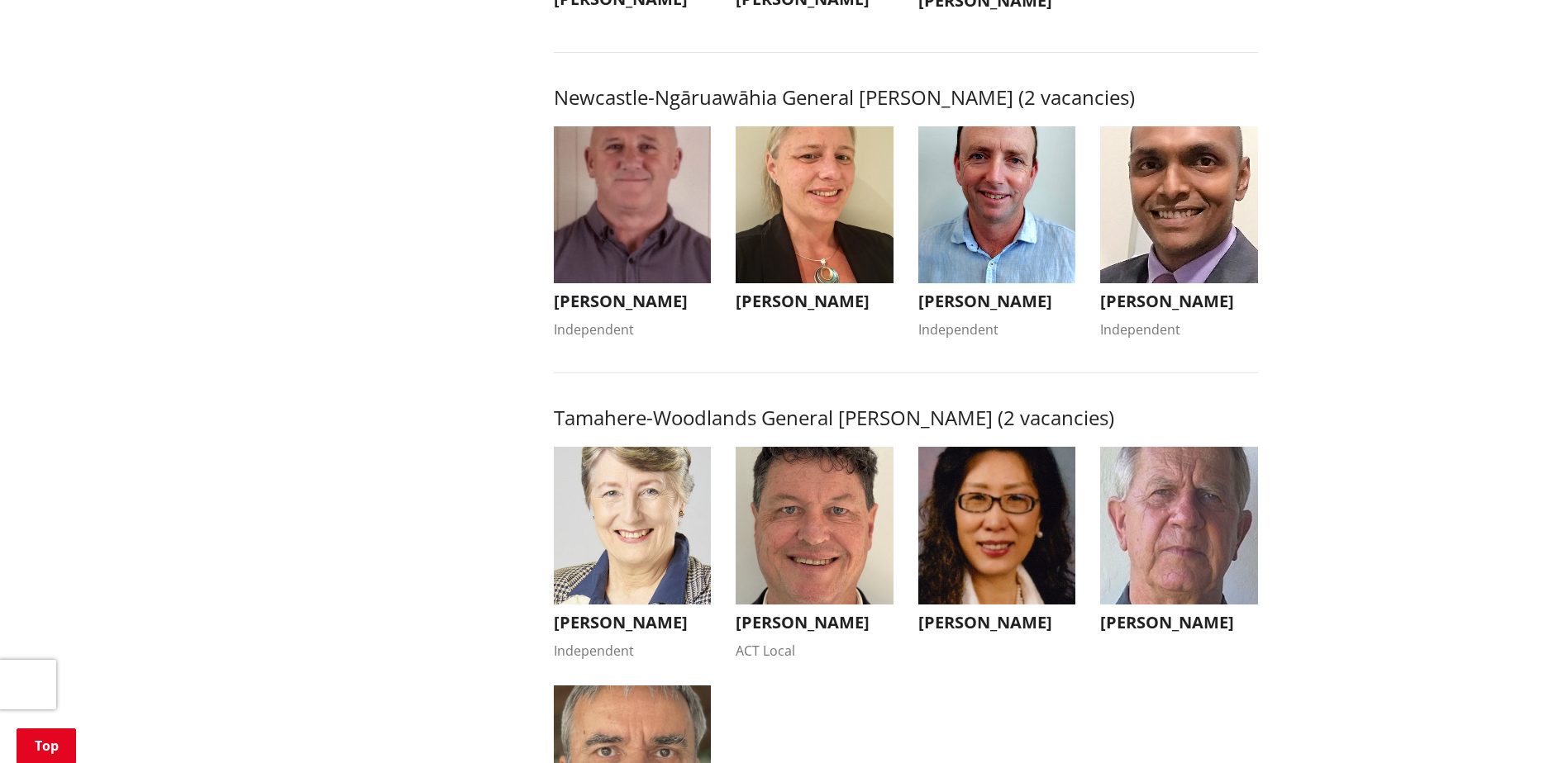
click at [836, 266] on img "button" at bounding box center [814, 205] width 158 height 158
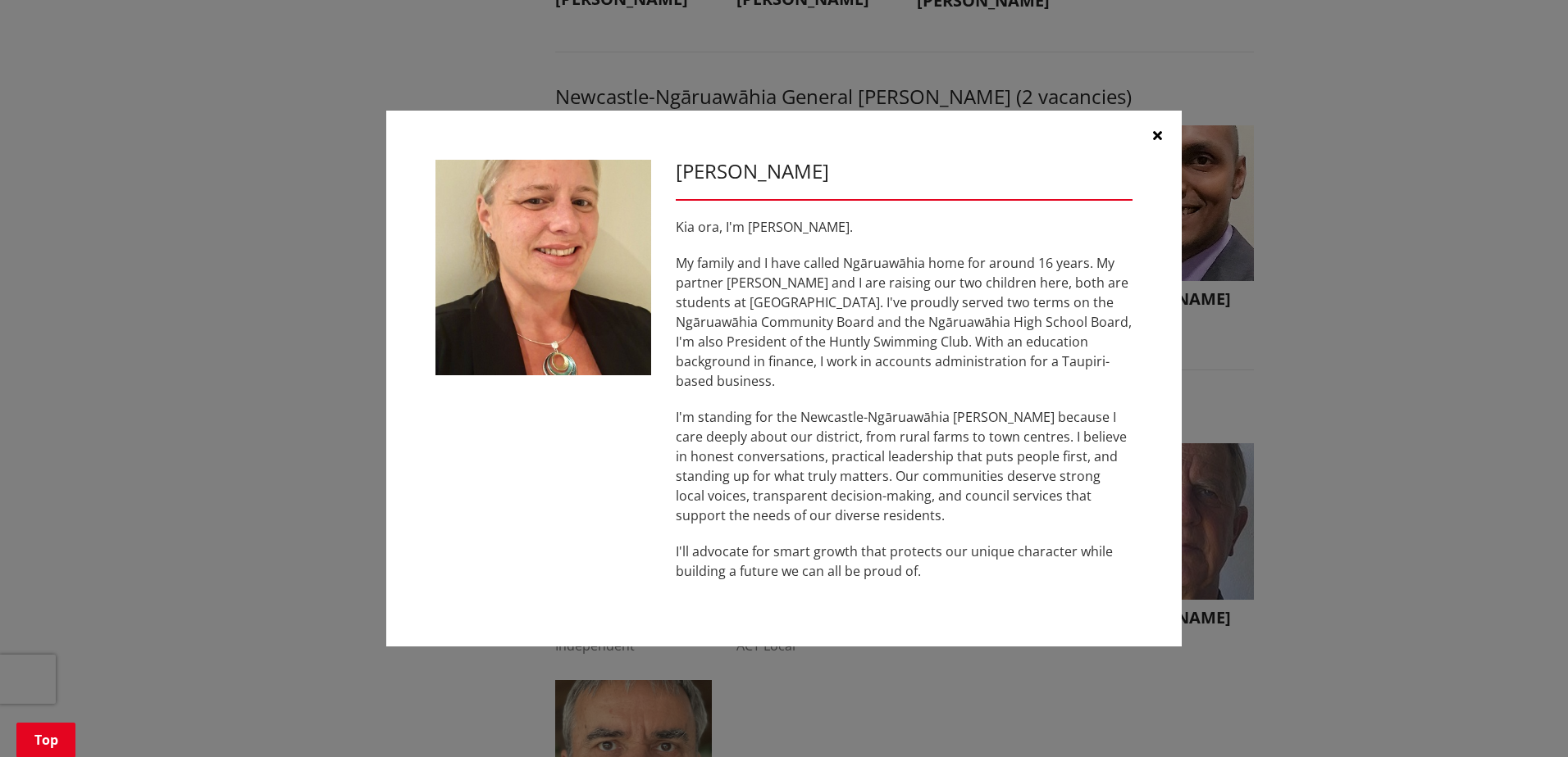
click at [1159, 142] on icon "button" at bounding box center [1157, 135] width 9 height 13
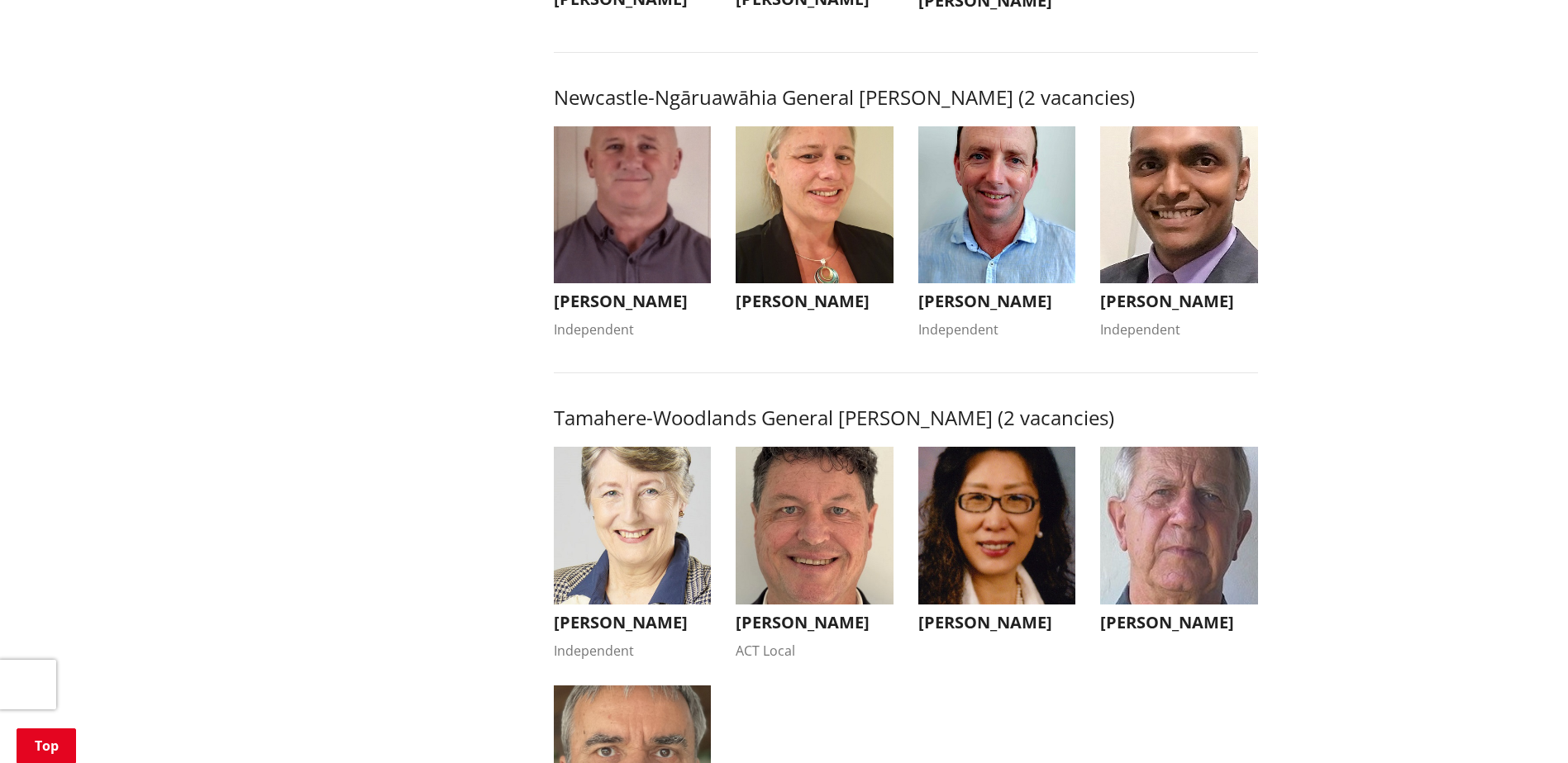
click at [971, 264] on img "button" at bounding box center [997, 205] width 158 height 158
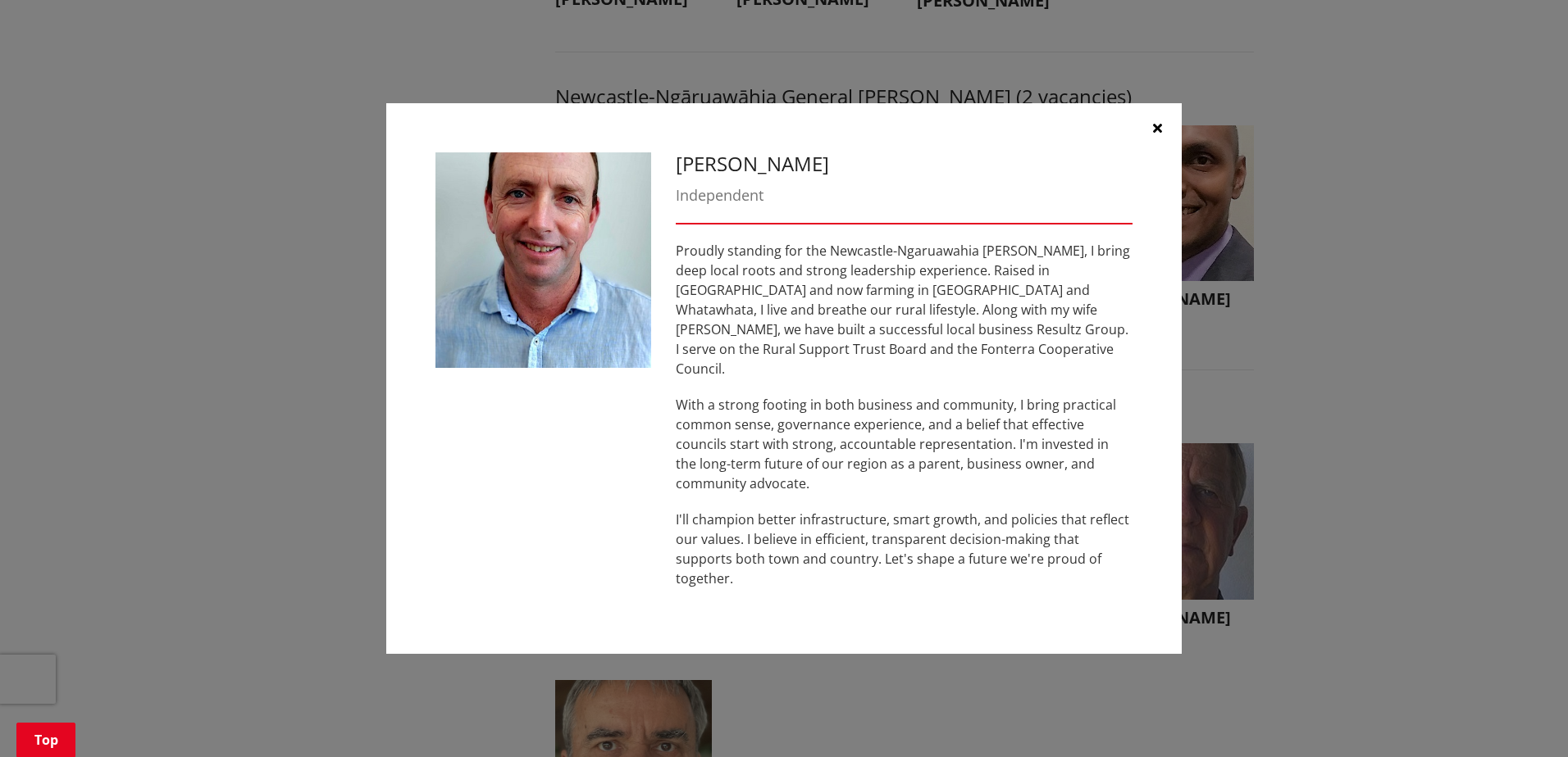
click at [1161, 134] on icon "button" at bounding box center [1157, 127] width 9 height 13
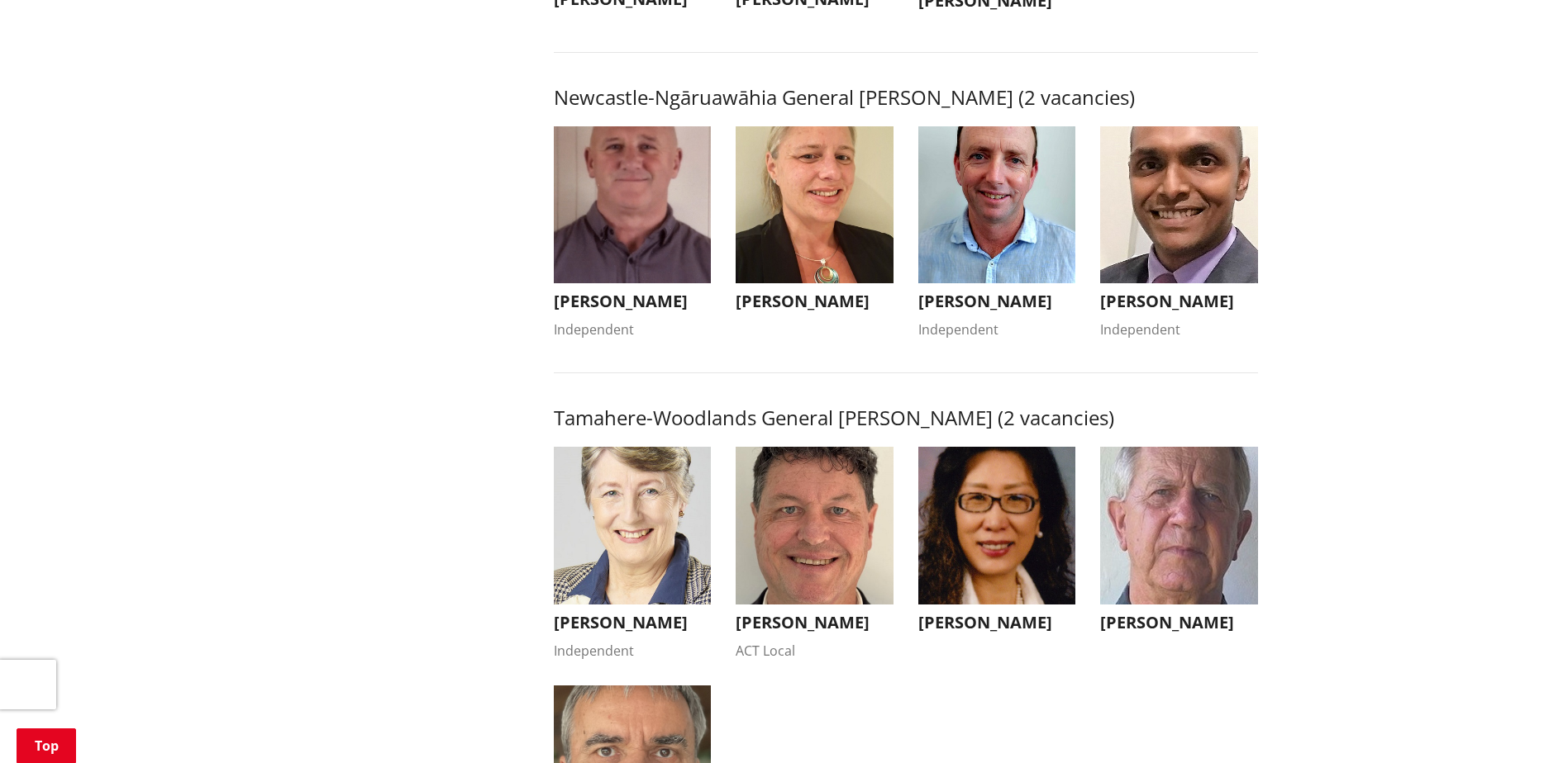
click at [1167, 270] on img "button" at bounding box center [1179, 205] width 158 height 158
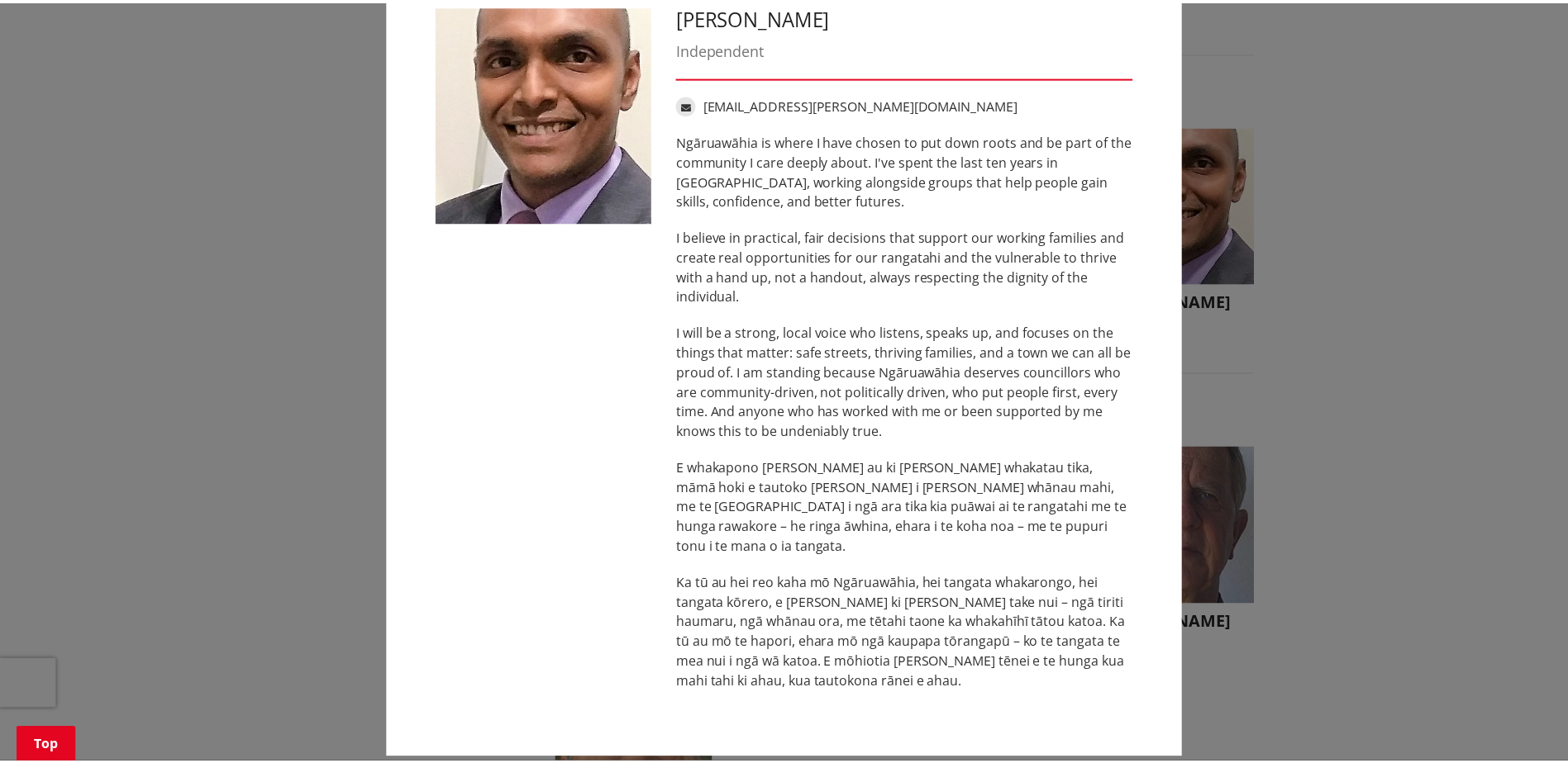
scroll to position [0, 0]
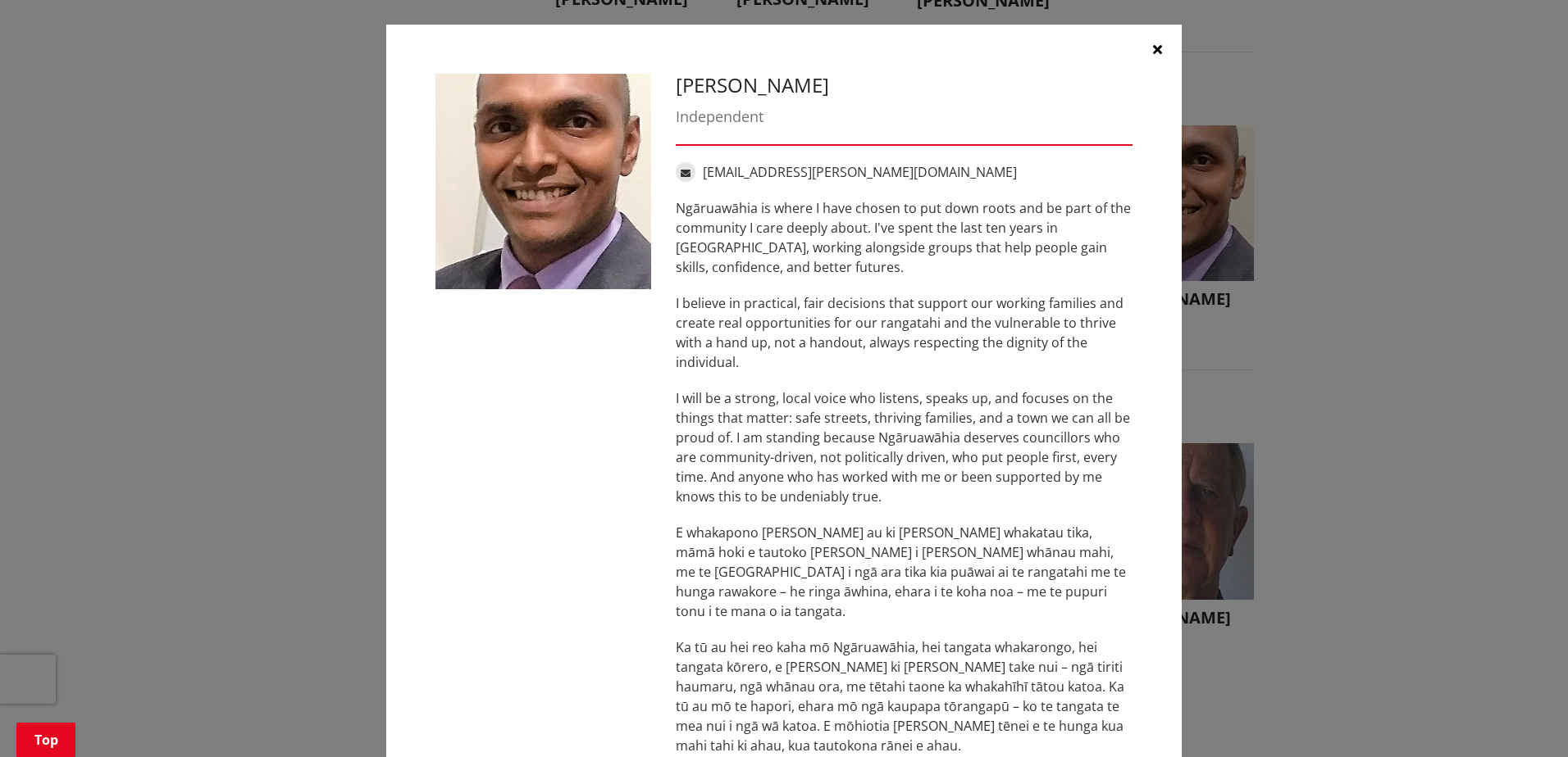
click at [1153, 49] on icon "button" at bounding box center [1157, 49] width 9 height 13
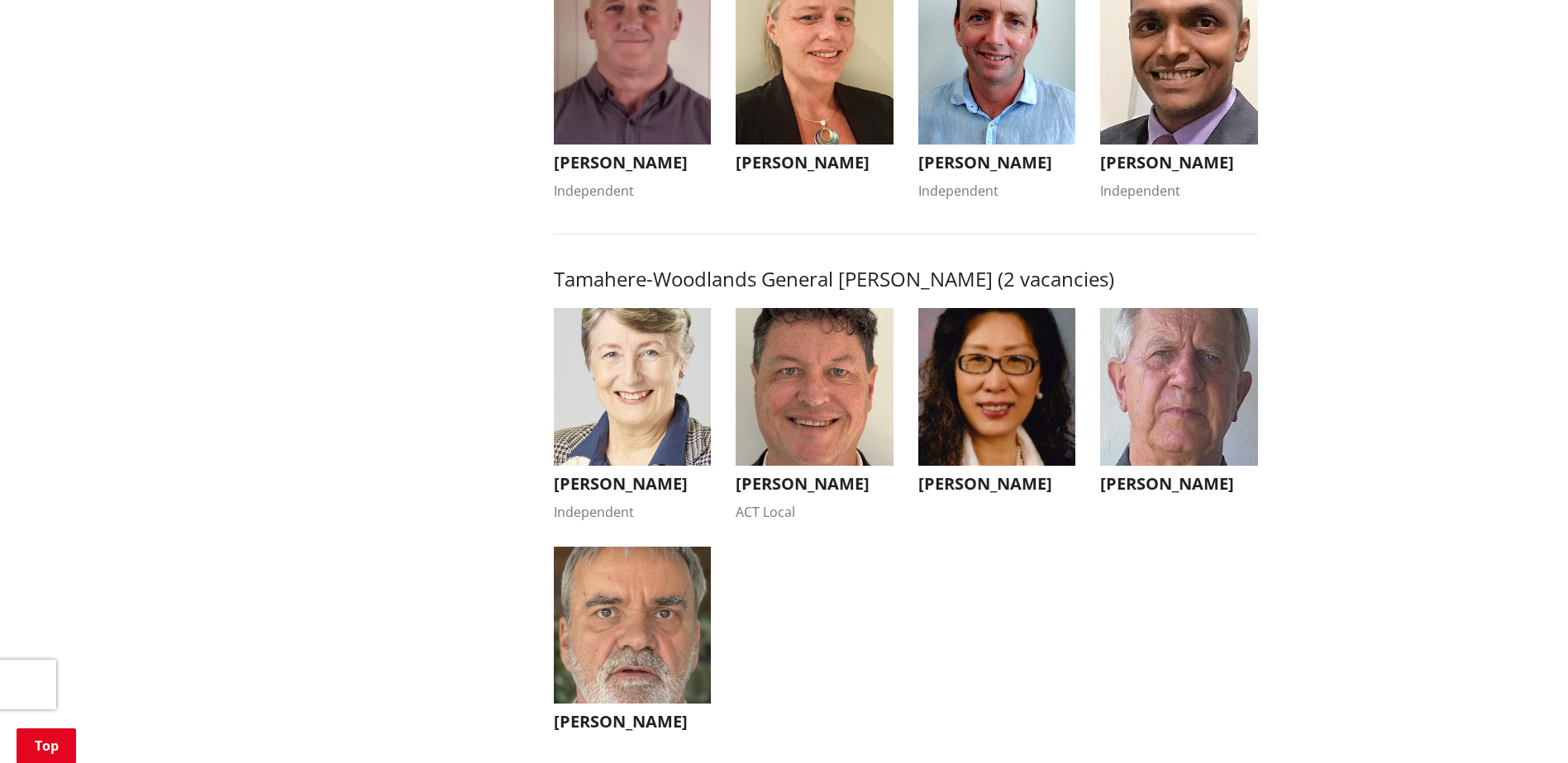
scroll to position [1570, 0]
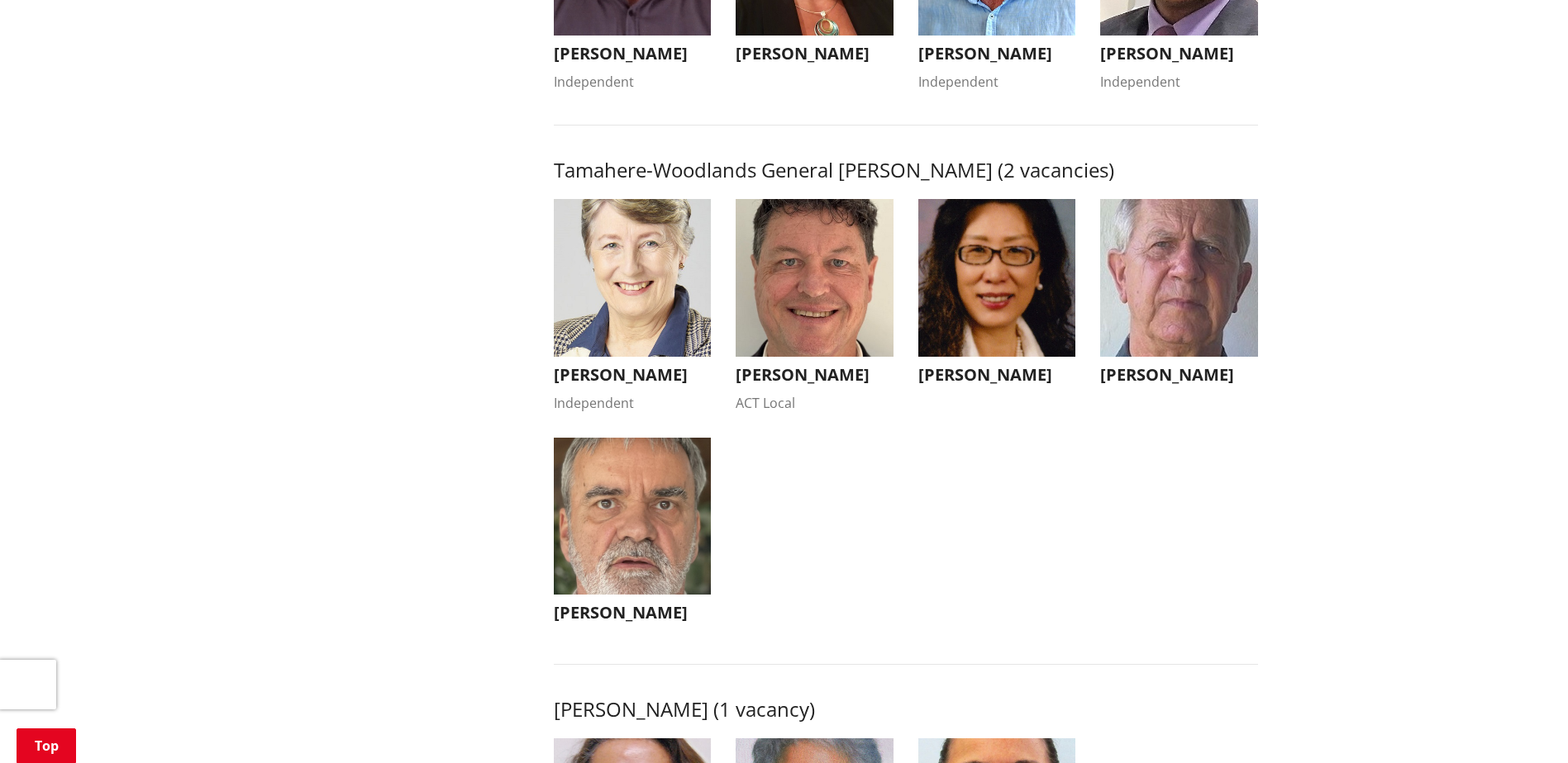
click at [660, 317] on img "button" at bounding box center [632, 278] width 158 height 158
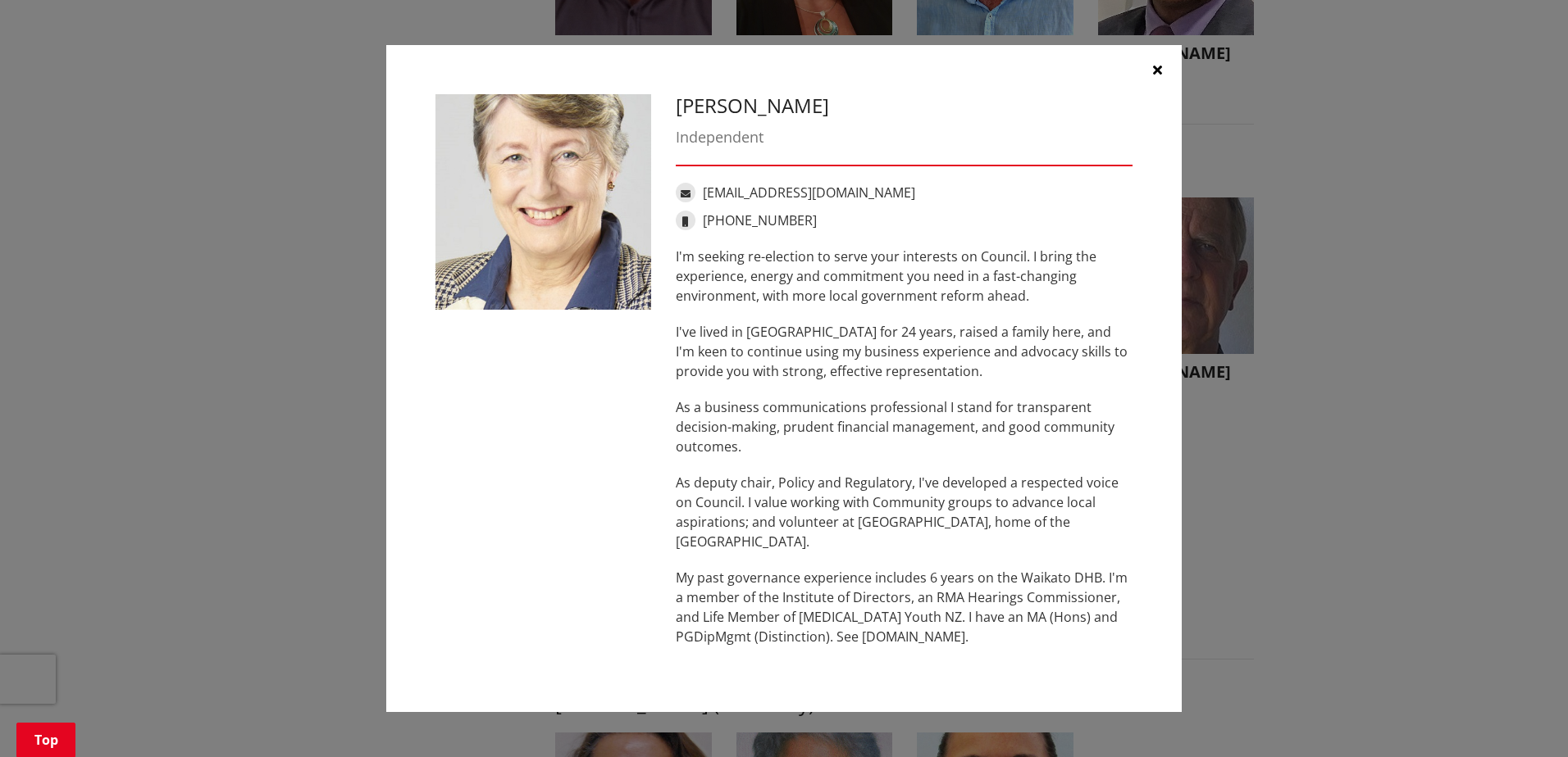
click at [1157, 73] on icon "button" at bounding box center [1157, 69] width 9 height 13
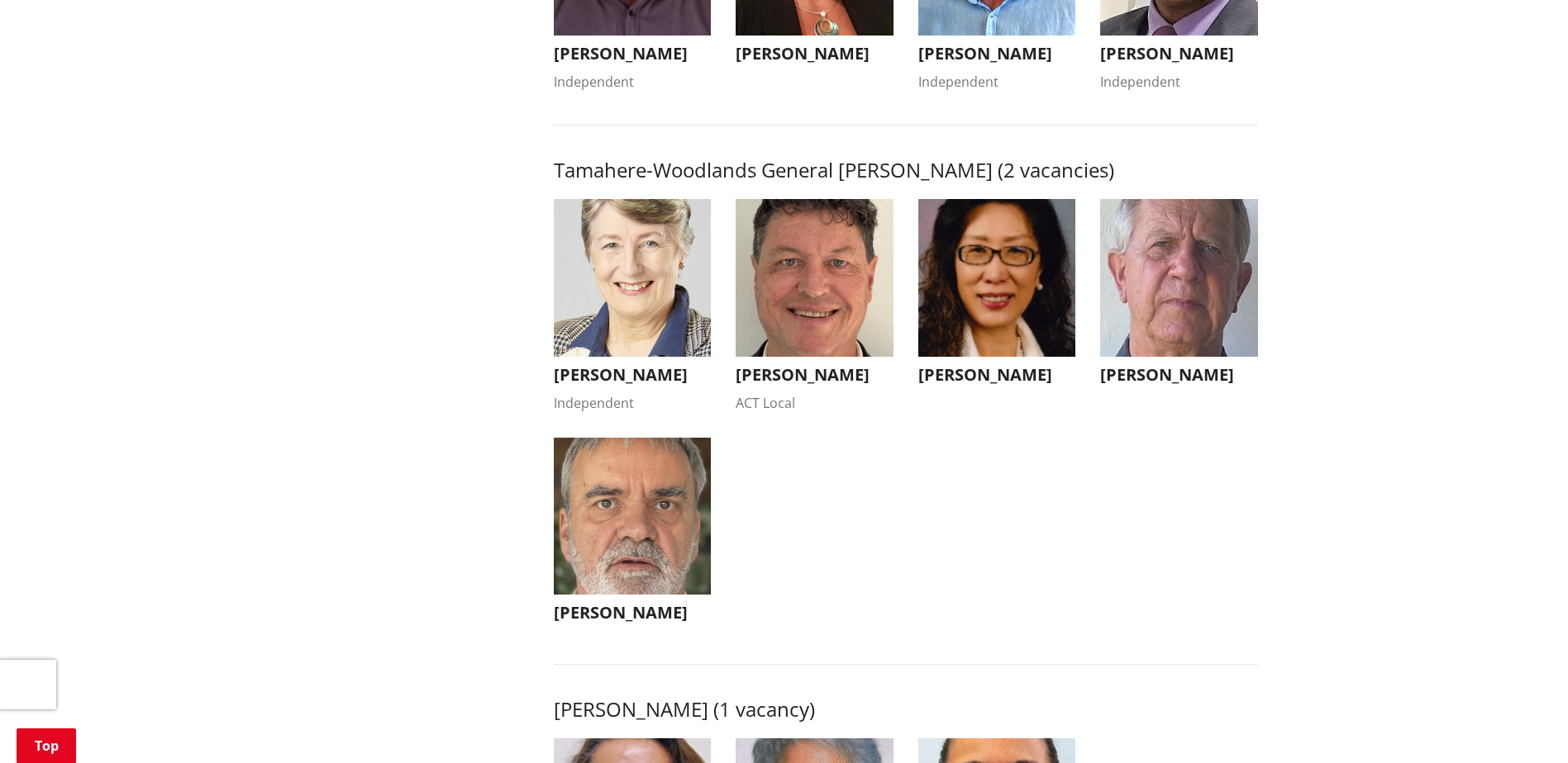
click at [818, 316] on img "button" at bounding box center [814, 278] width 158 height 158
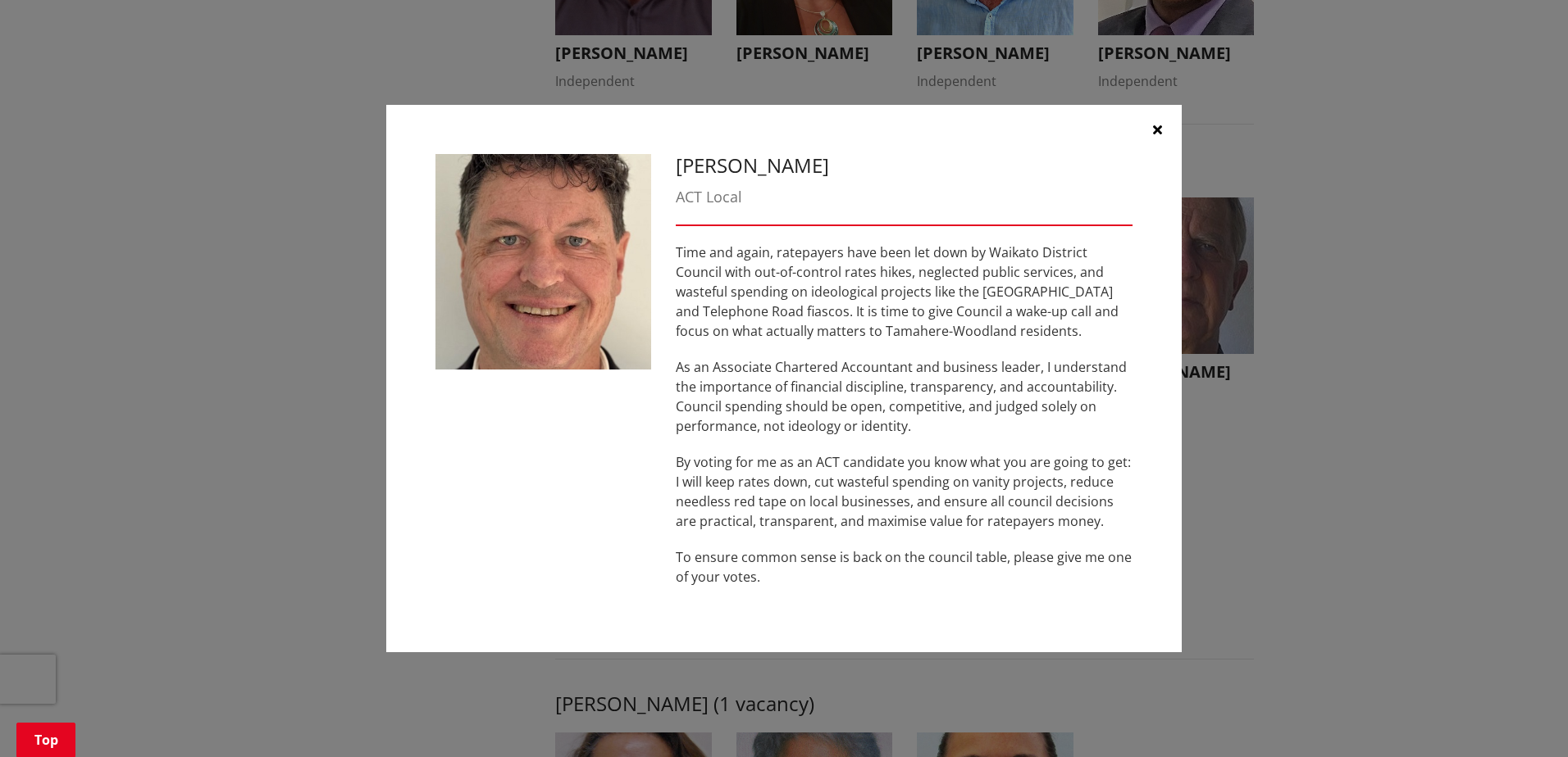
click at [1157, 130] on icon "button" at bounding box center [1157, 129] width 9 height 13
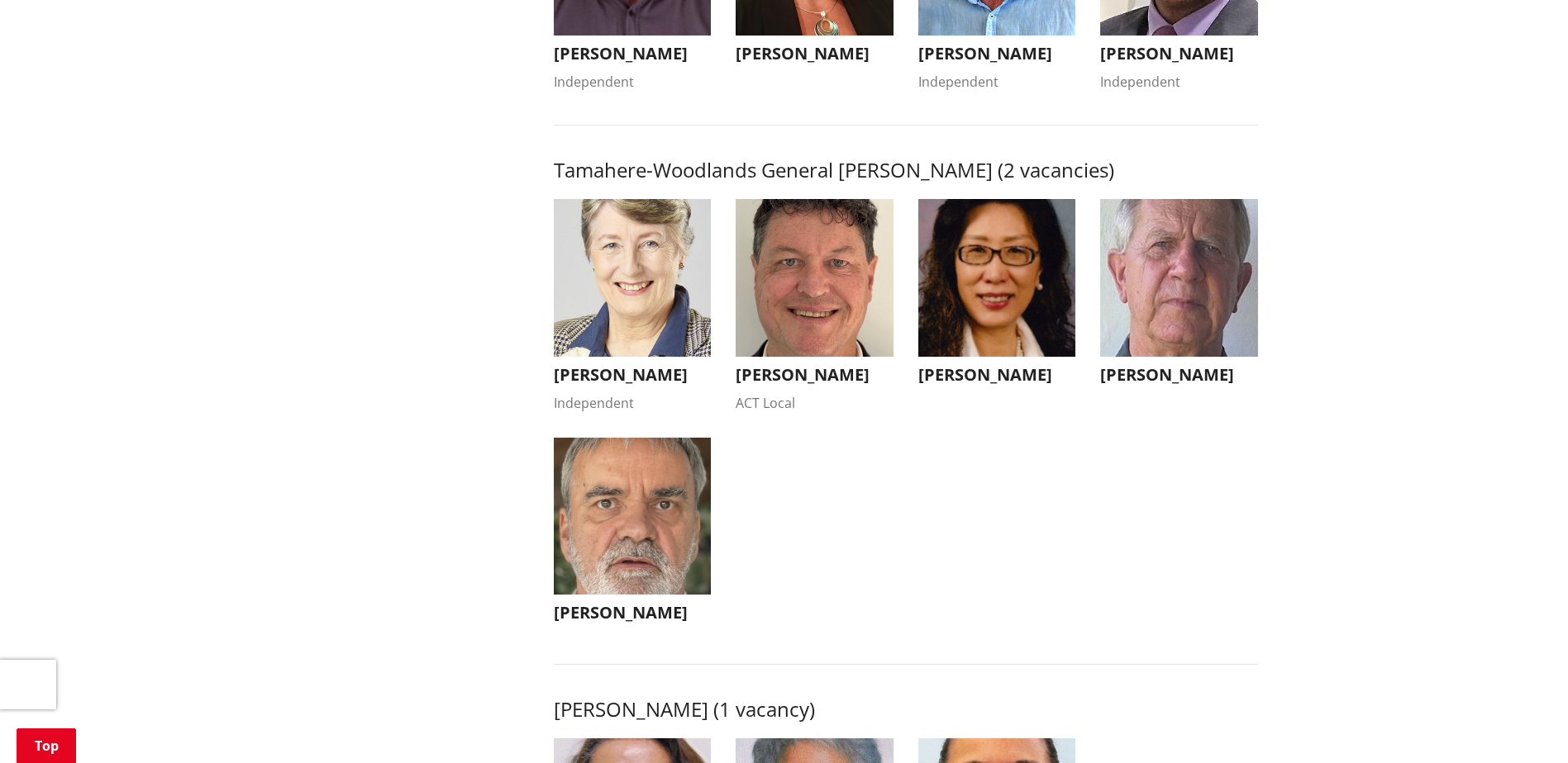
click at [986, 313] on img "button" at bounding box center [997, 278] width 158 height 158
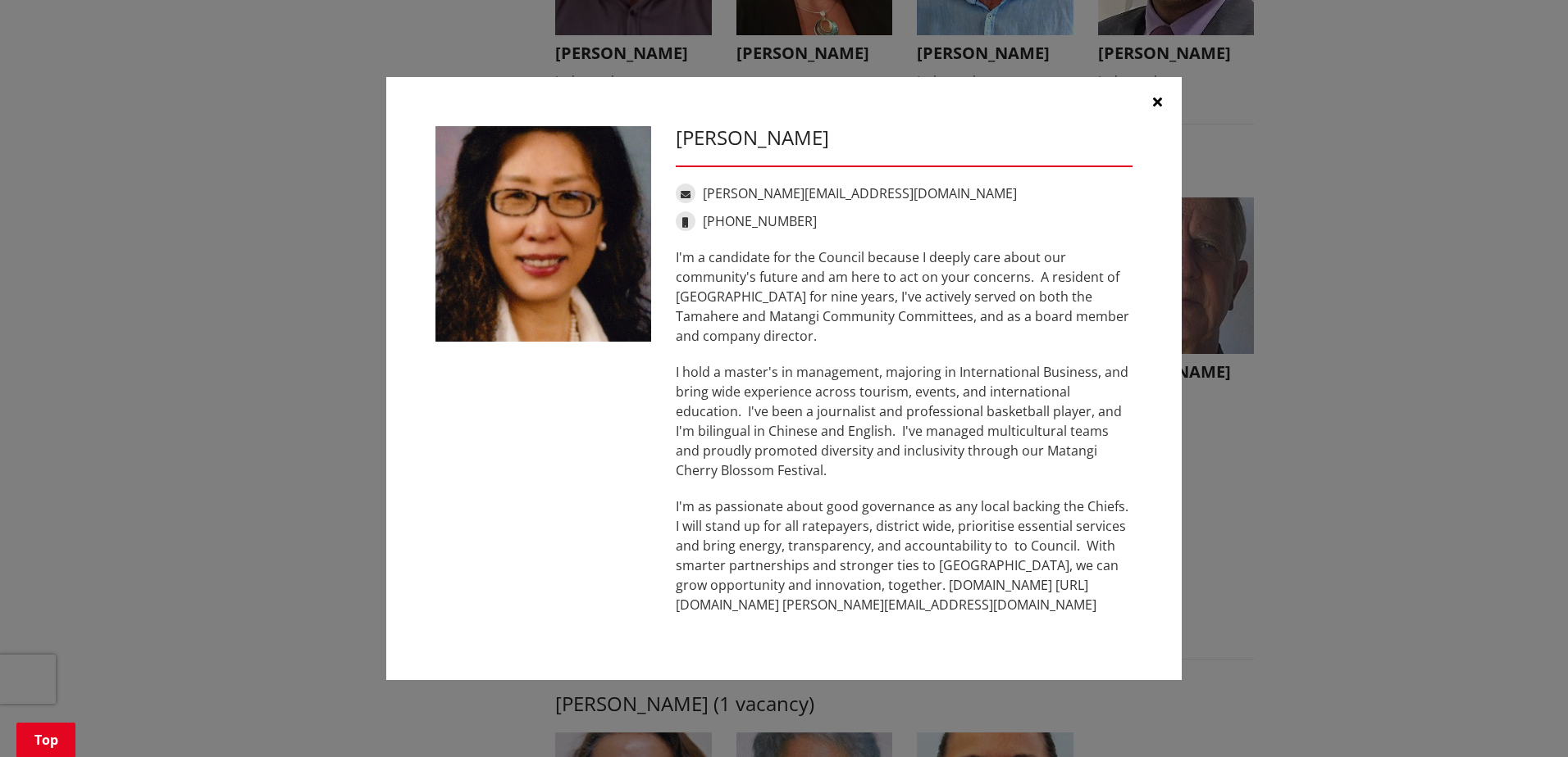
click at [1157, 105] on icon "button" at bounding box center [1157, 101] width 9 height 13
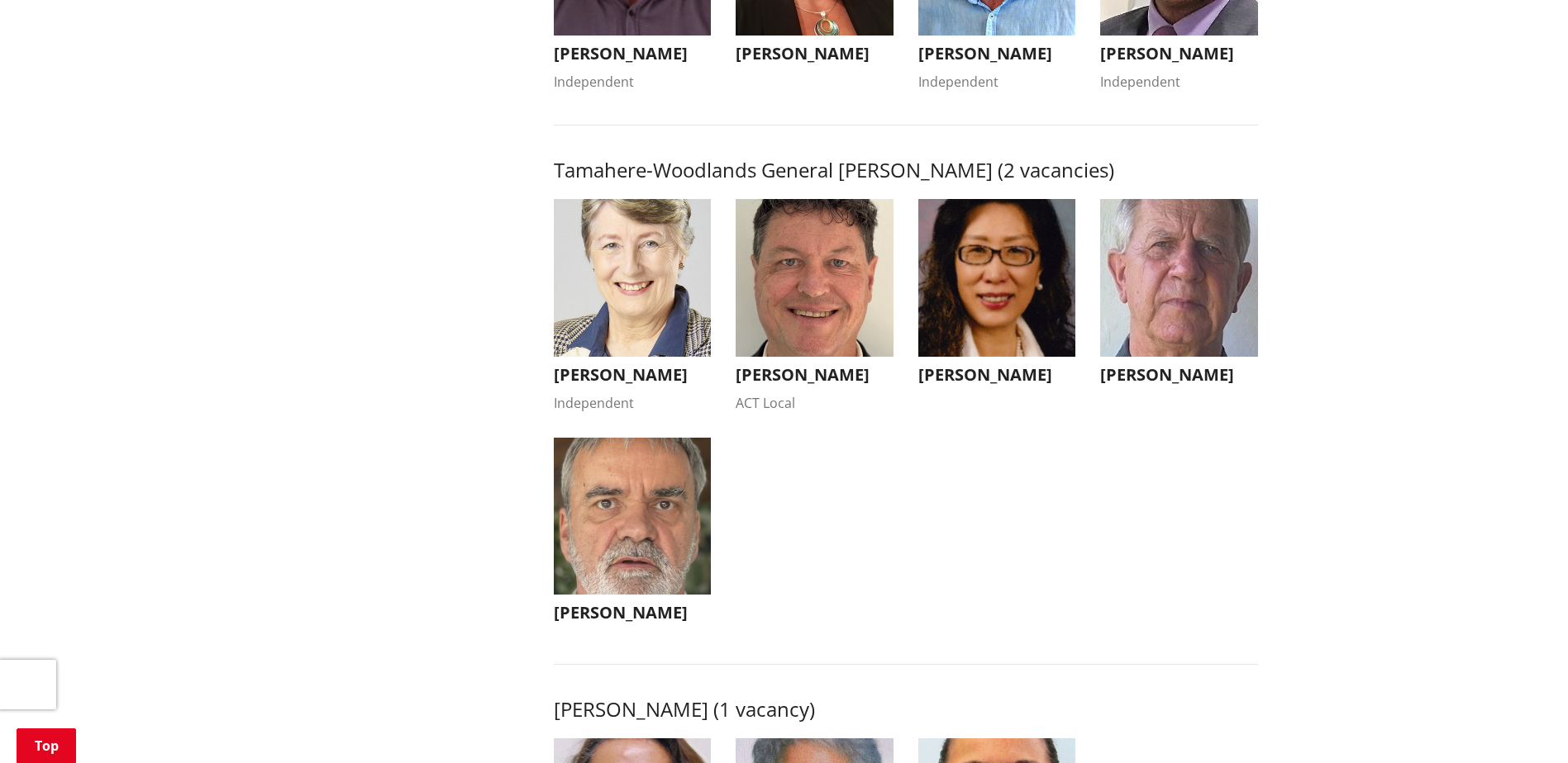
click at [1179, 323] on img "button" at bounding box center [1179, 278] width 158 height 158
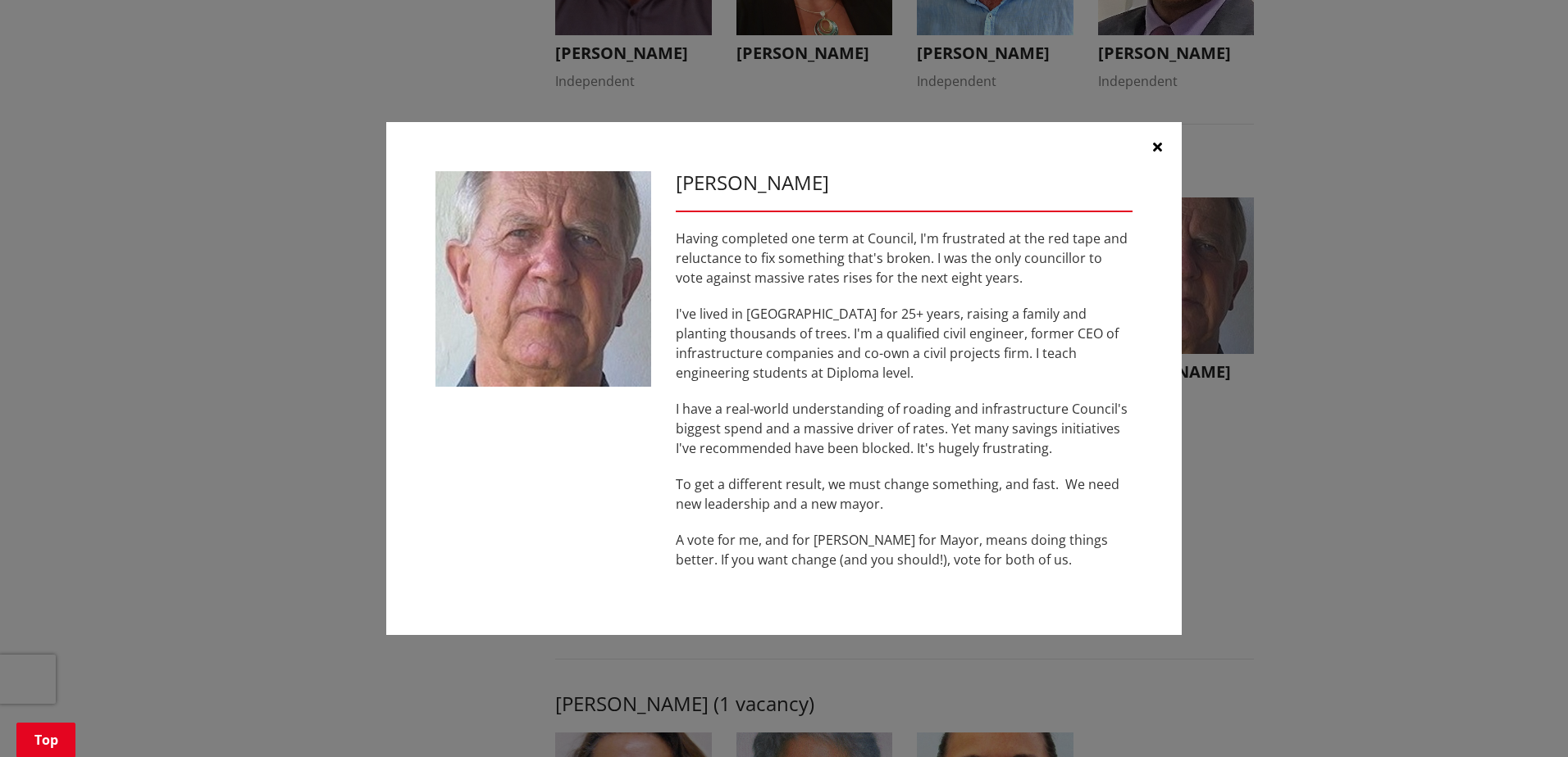
click at [1157, 144] on icon "button" at bounding box center [1157, 146] width 9 height 13
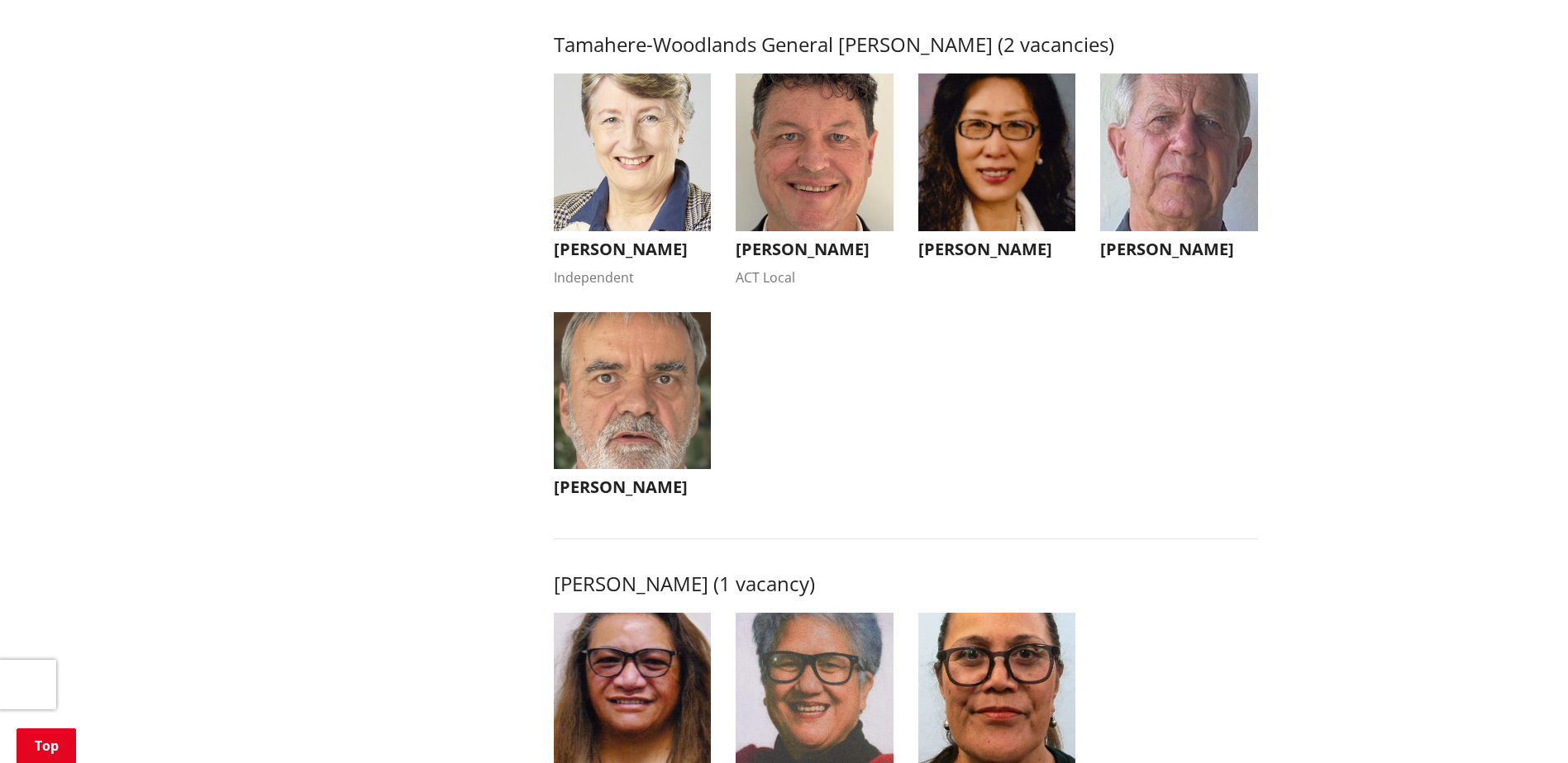
scroll to position [1735, 0]
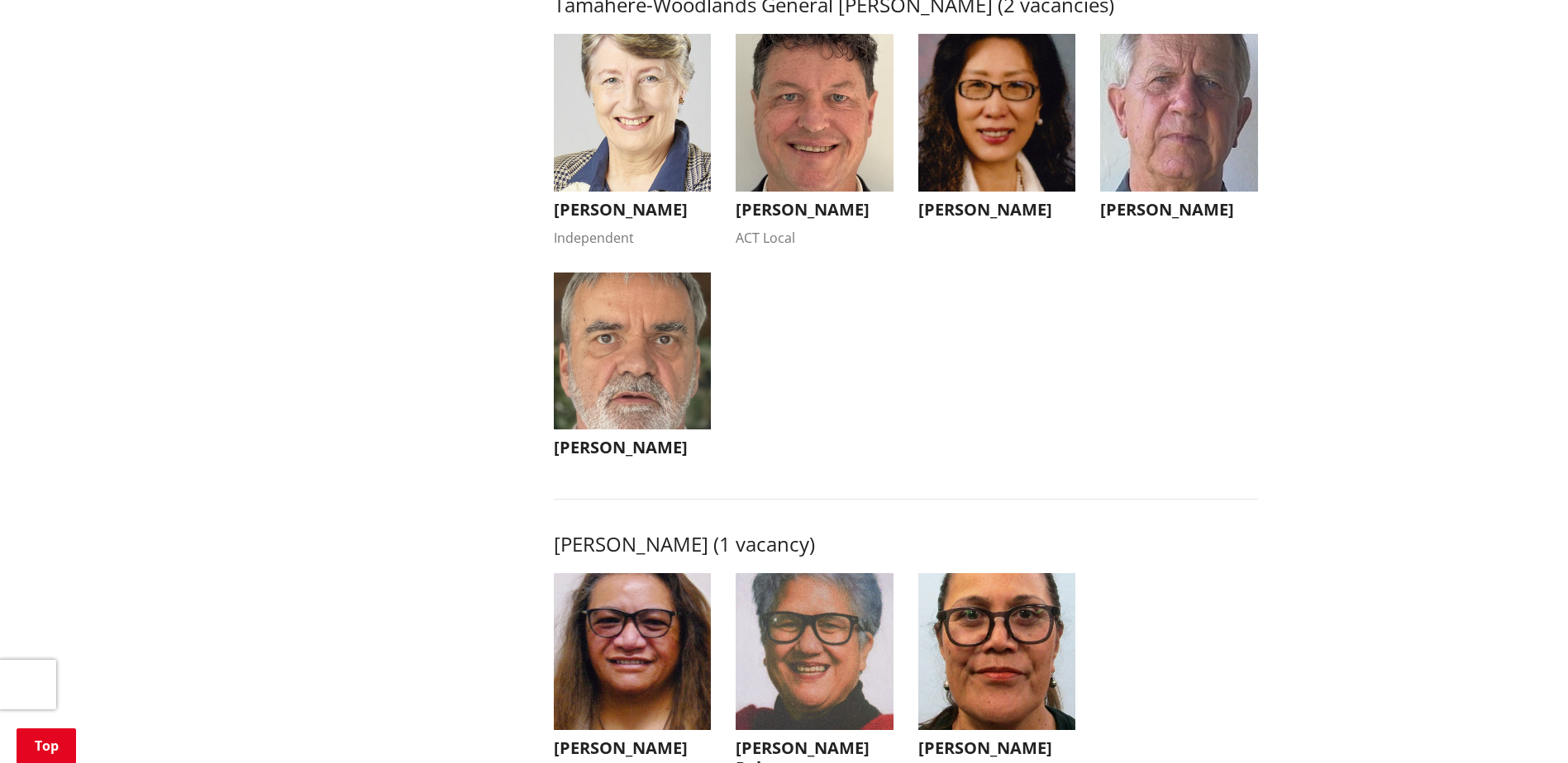
click at [634, 392] on img "button" at bounding box center [632, 351] width 158 height 158
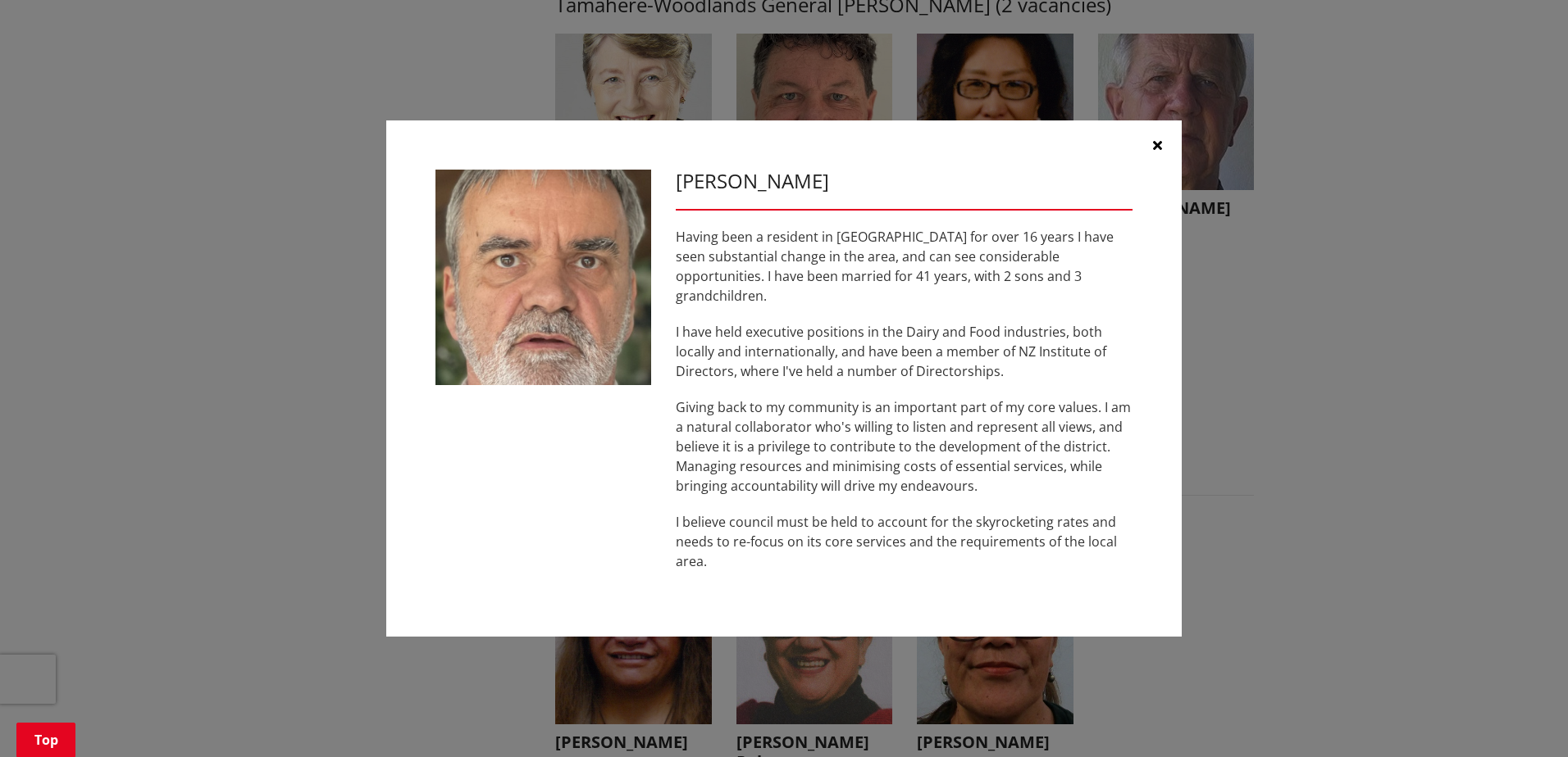
click at [1157, 152] on icon "button" at bounding box center [1157, 145] width 9 height 13
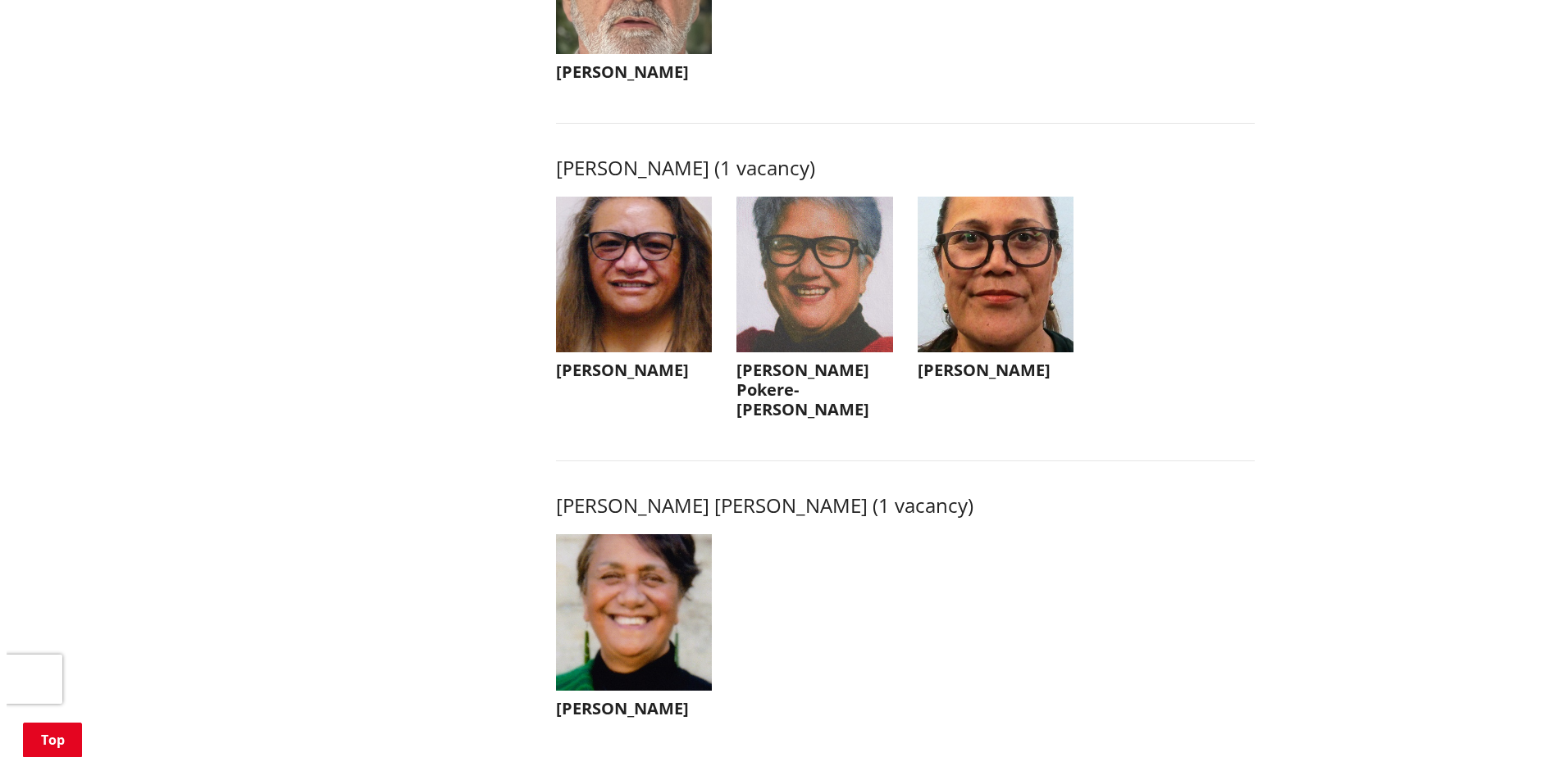
scroll to position [2131, 0]
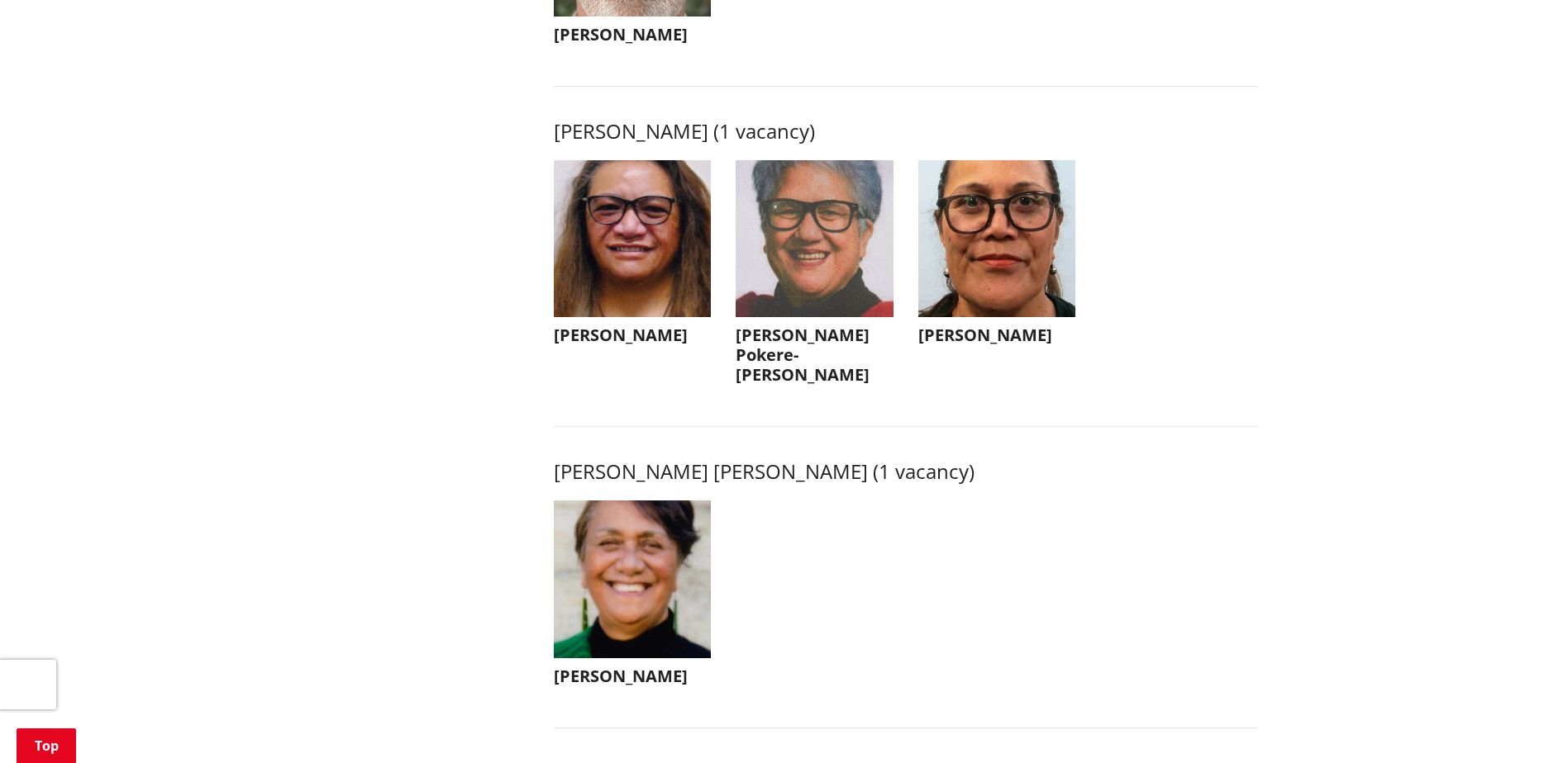
click at [644, 290] on img "button" at bounding box center [632, 240] width 158 height 158
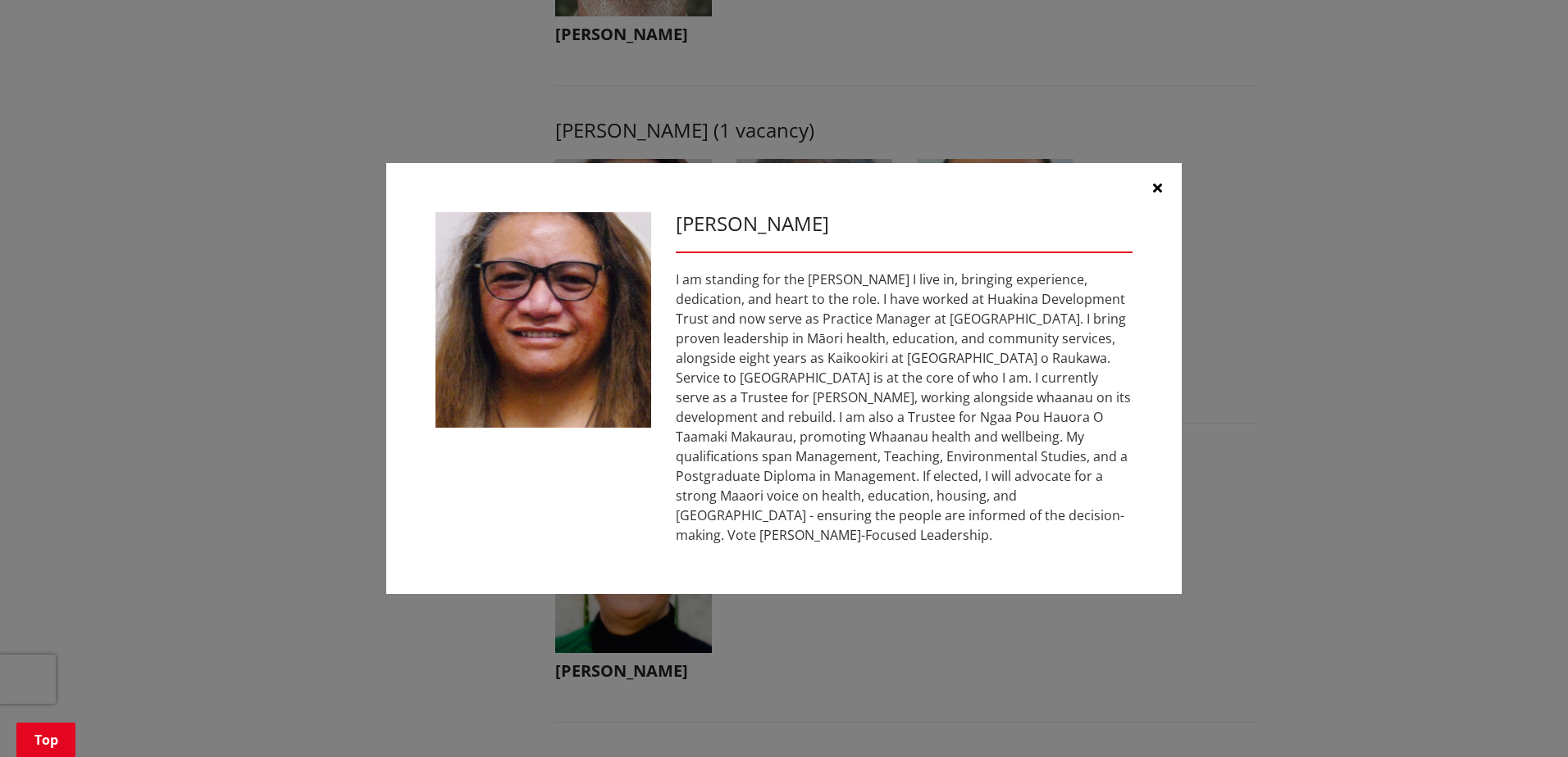
click at [1157, 187] on icon "button" at bounding box center [1157, 187] width 9 height 13
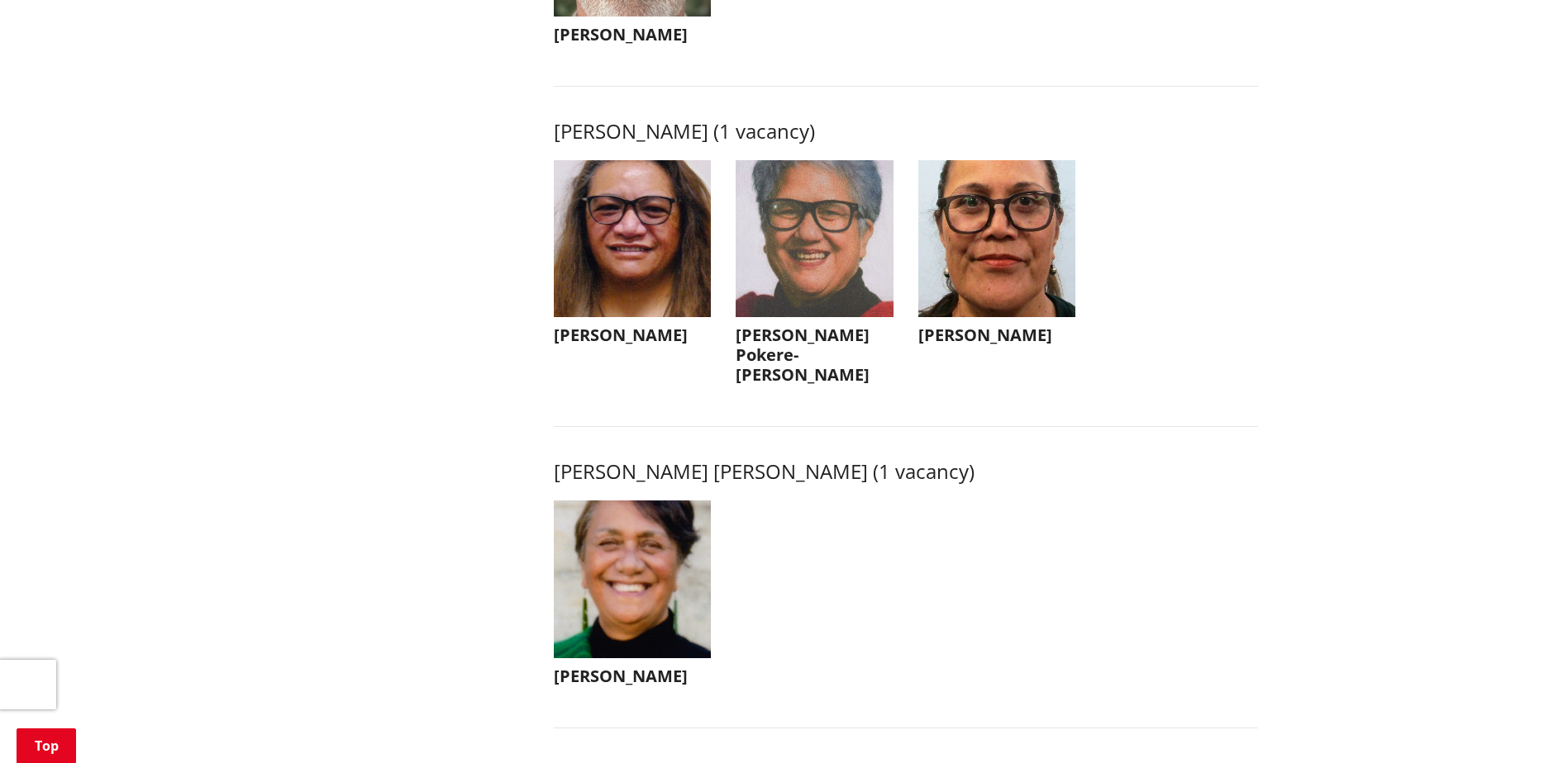
click at [820, 300] on img "button" at bounding box center [814, 240] width 158 height 158
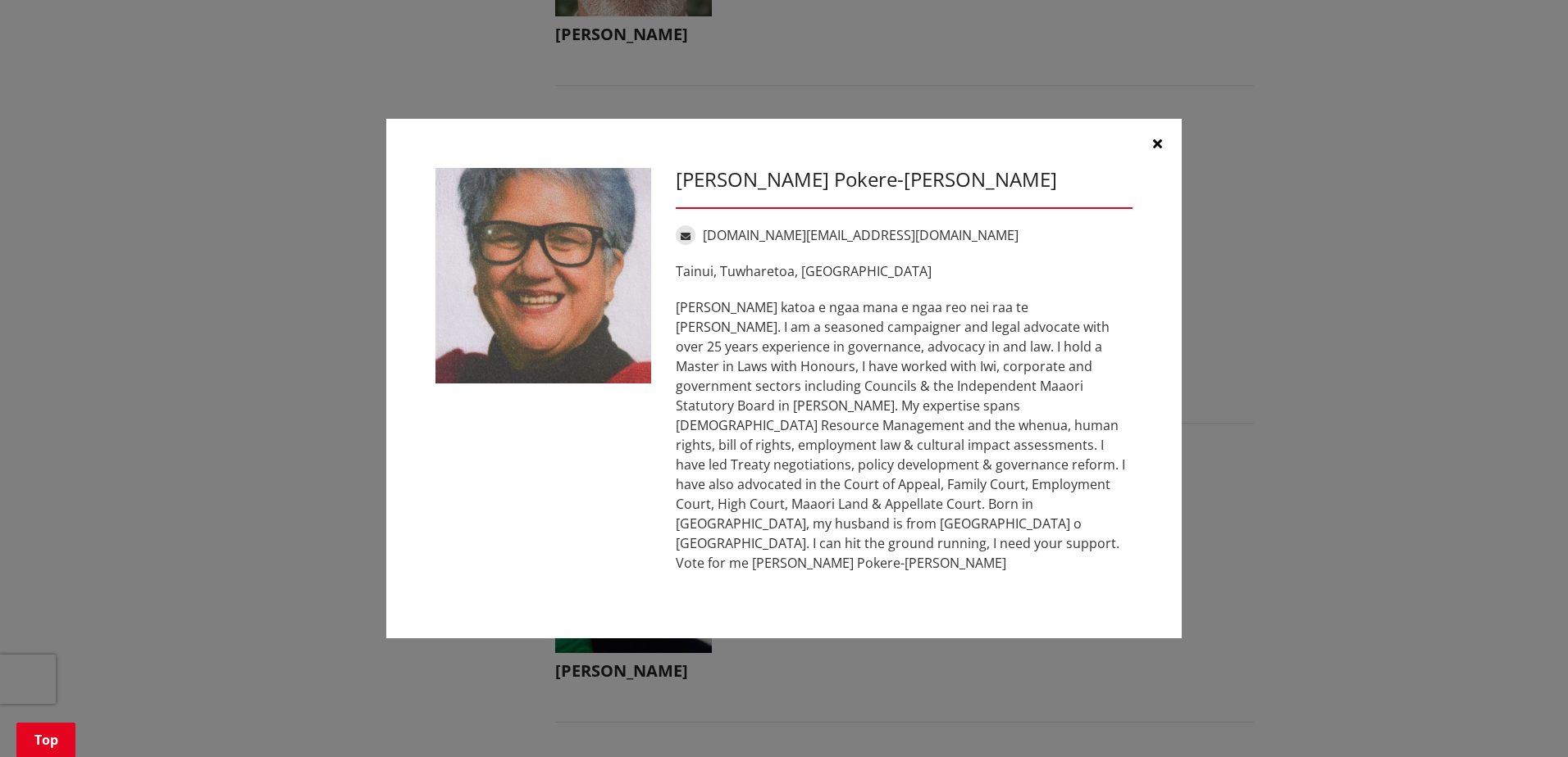
click at [1157, 150] on icon "button" at bounding box center [1157, 143] width 9 height 13
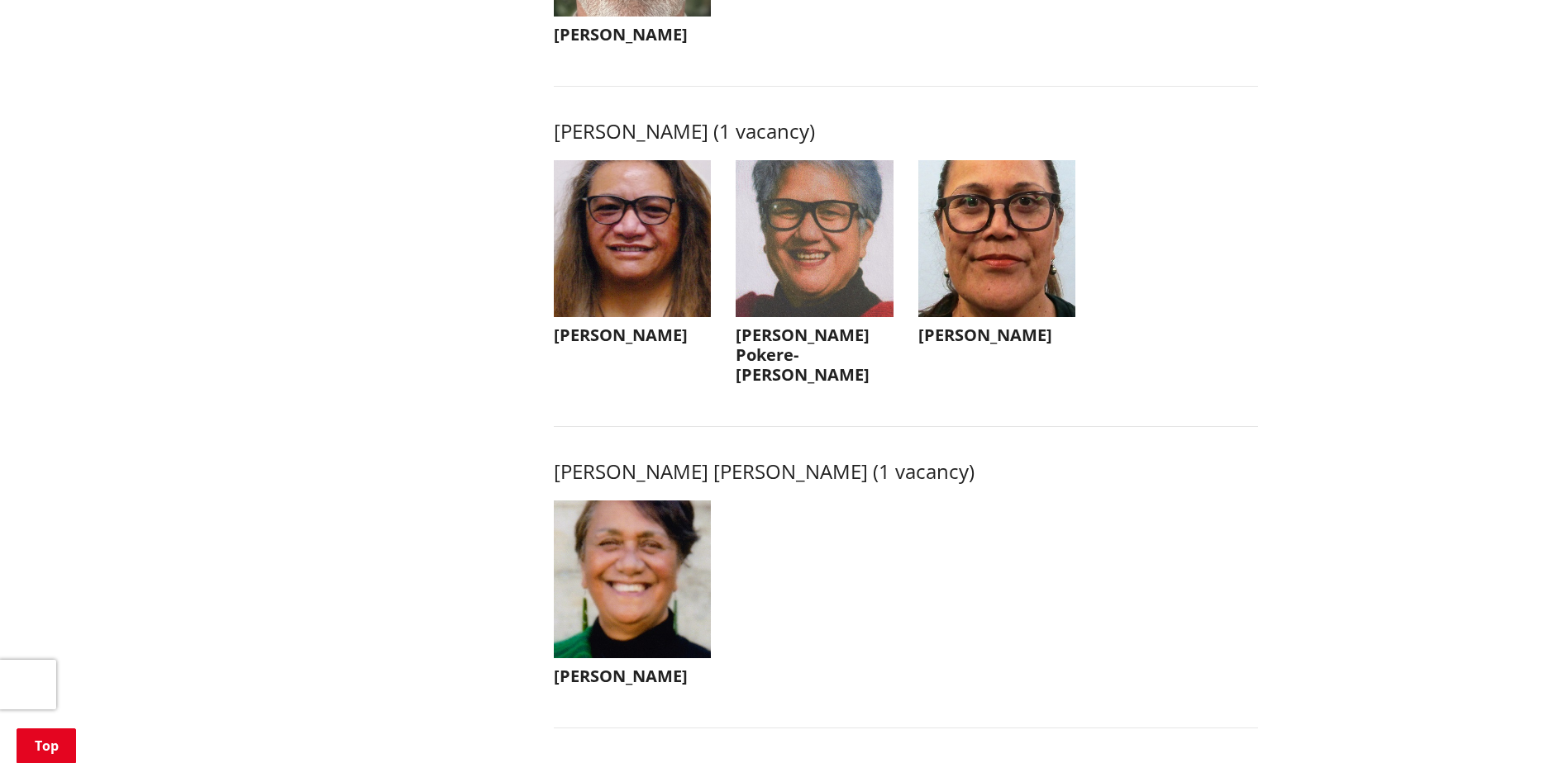
click at [1025, 299] on img "button" at bounding box center [997, 240] width 158 height 158
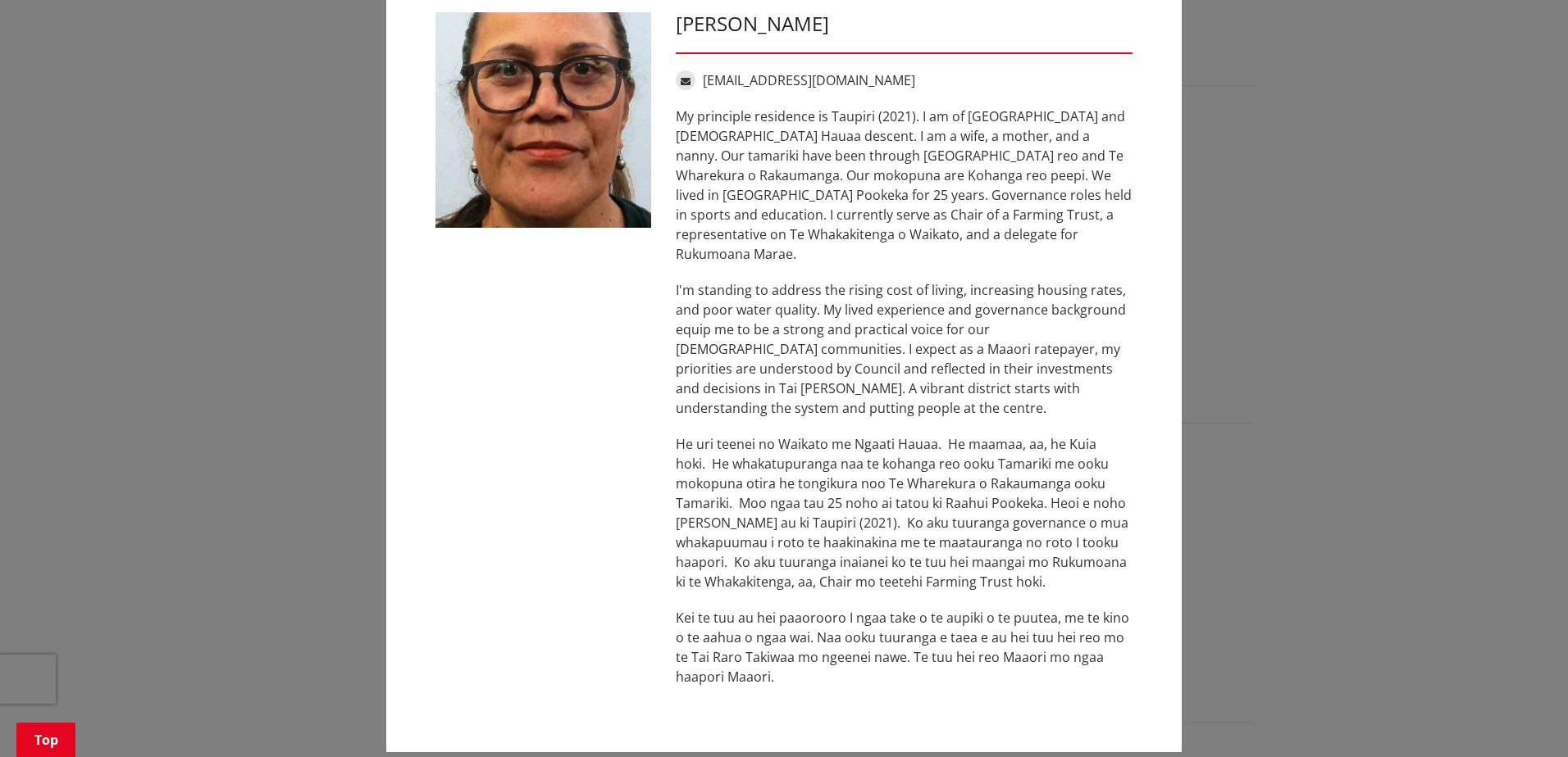
scroll to position [0, 0]
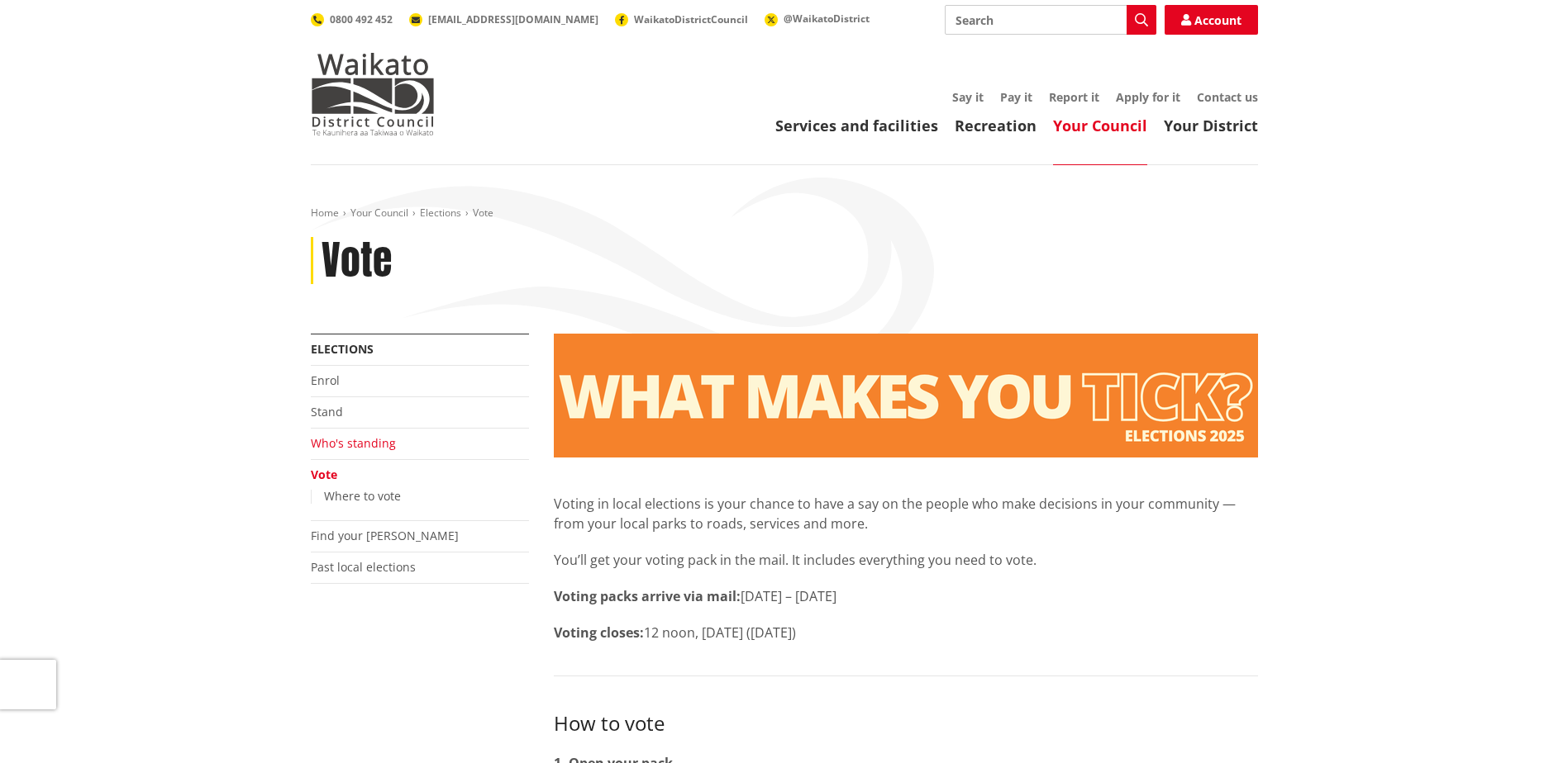
click at [335, 440] on link "Who's standing" at bounding box center [353, 443] width 85 height 16
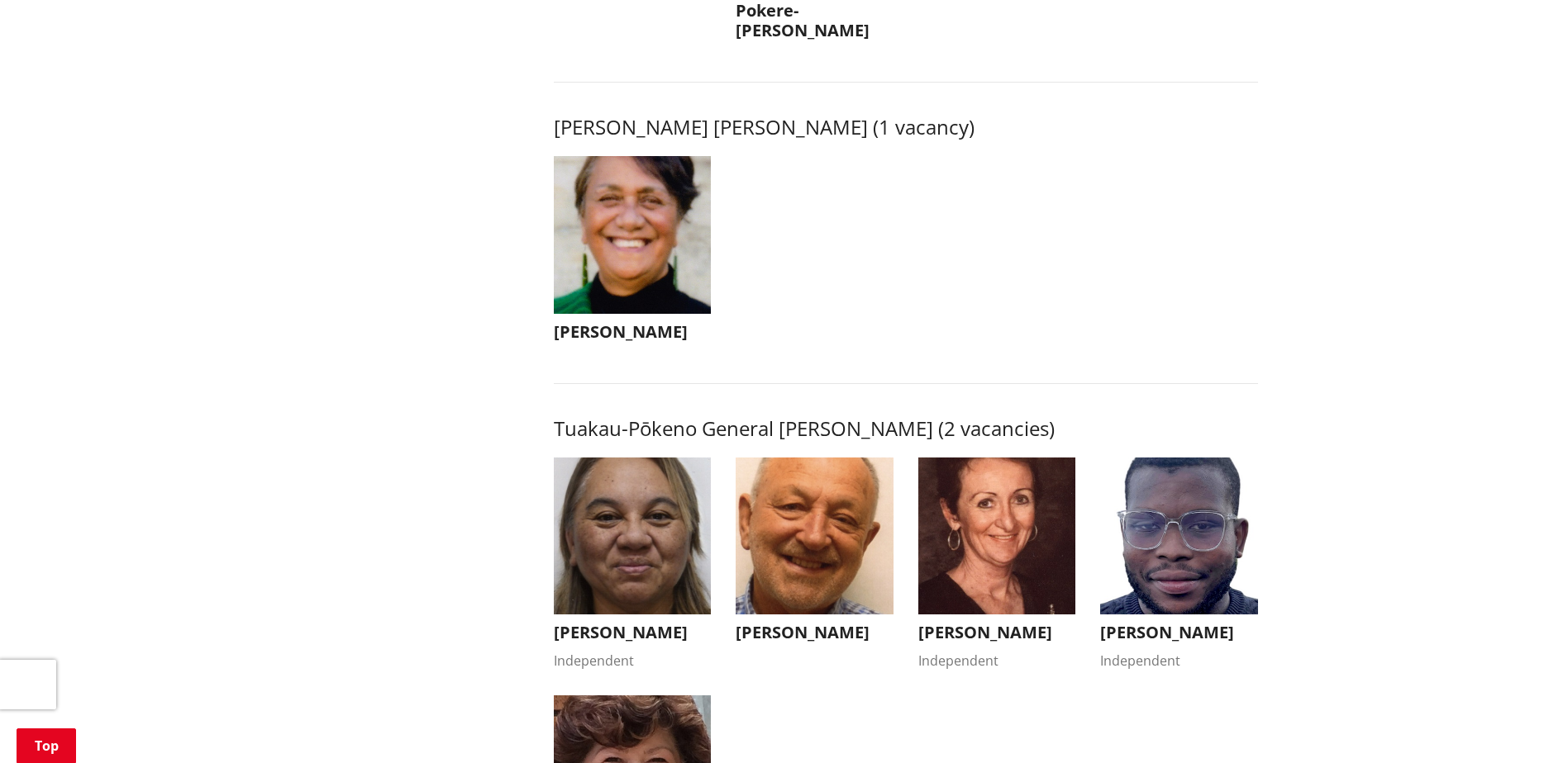
scroll to position [2478, 0]
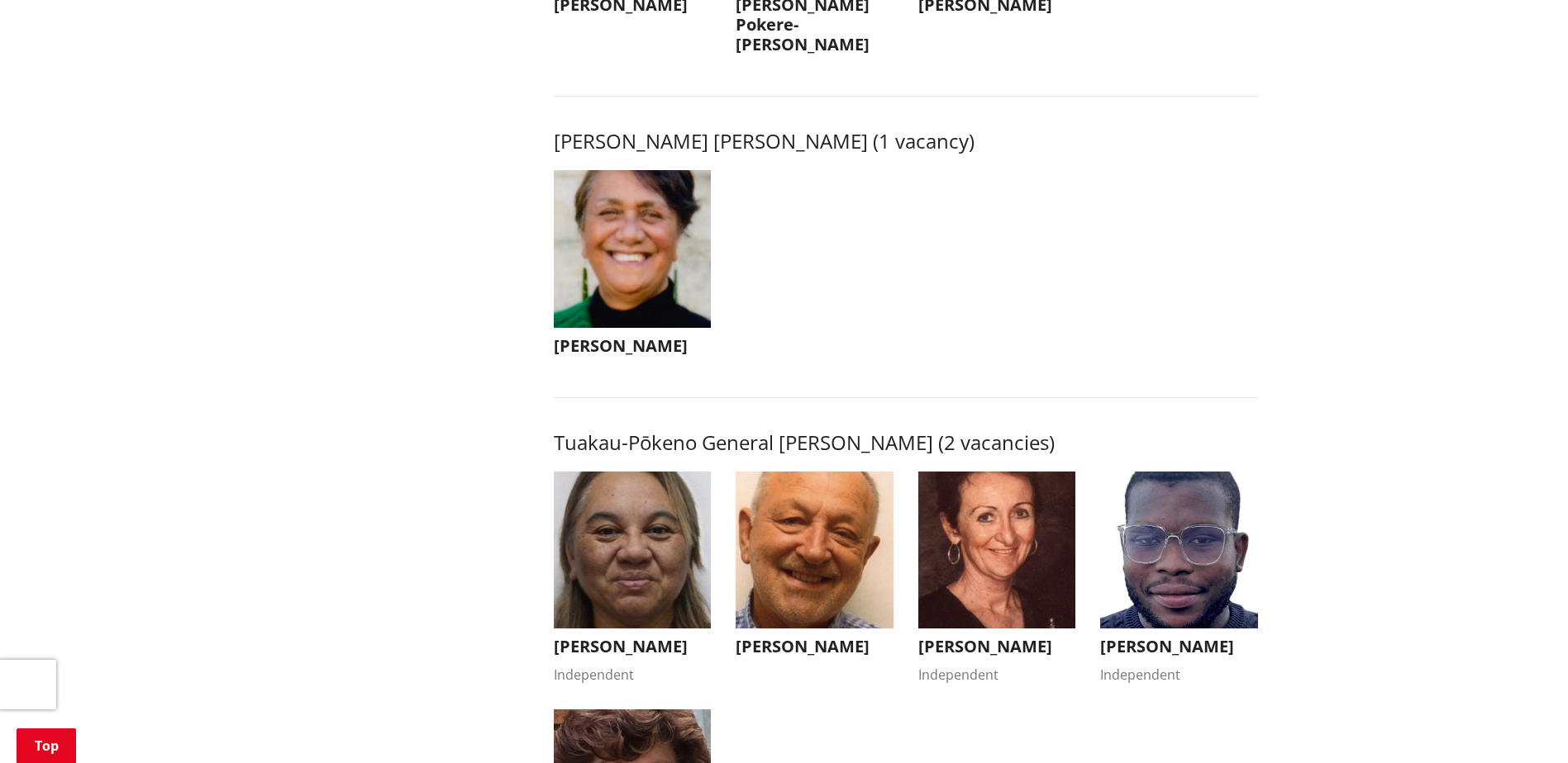
click at [633, 290] on img "button" at bounding box center [632, 249] width 158 height 158
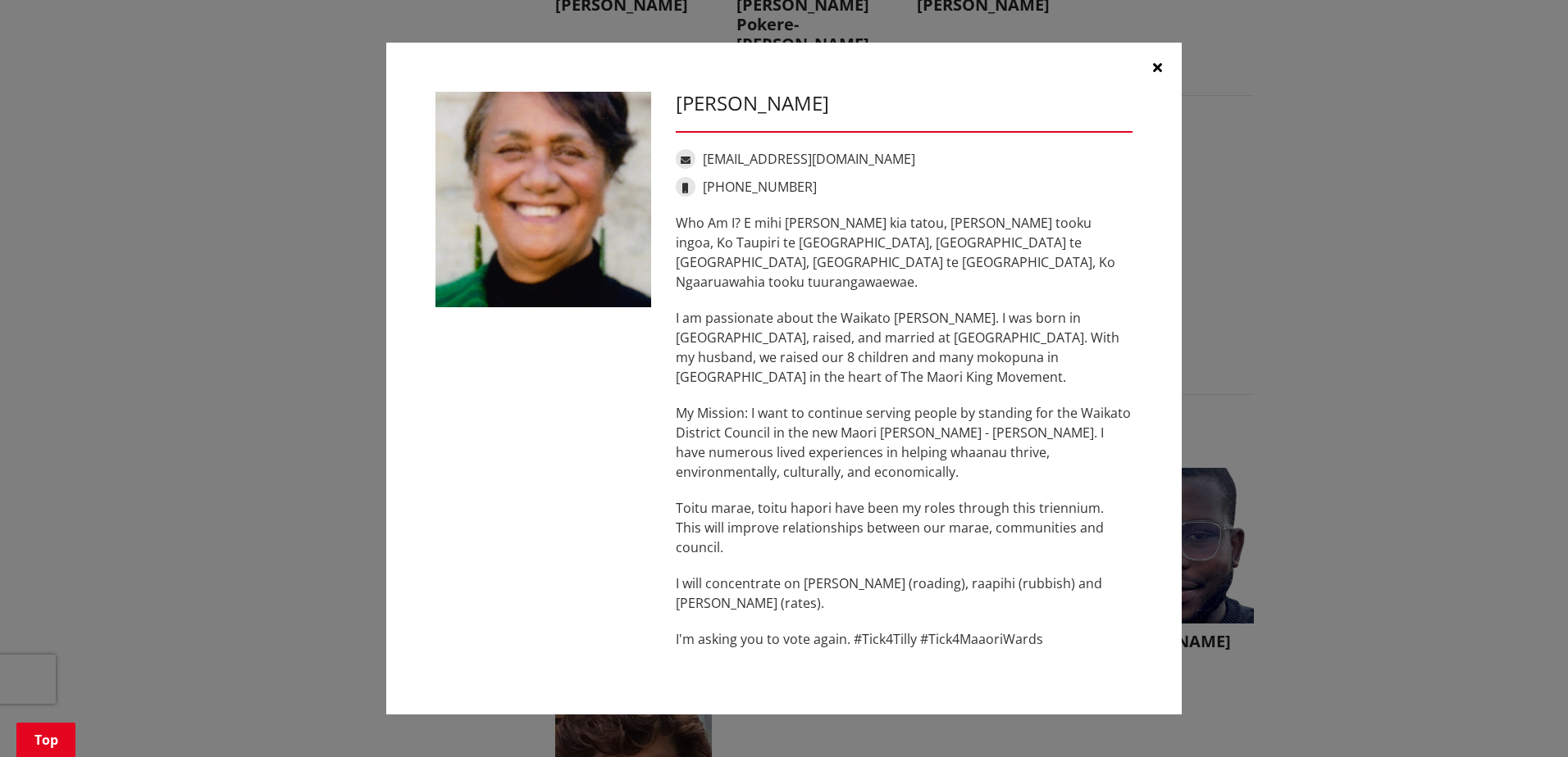
click at [1162, 91] on button "button" at bounding box center [1157, 67] width 49 height 49
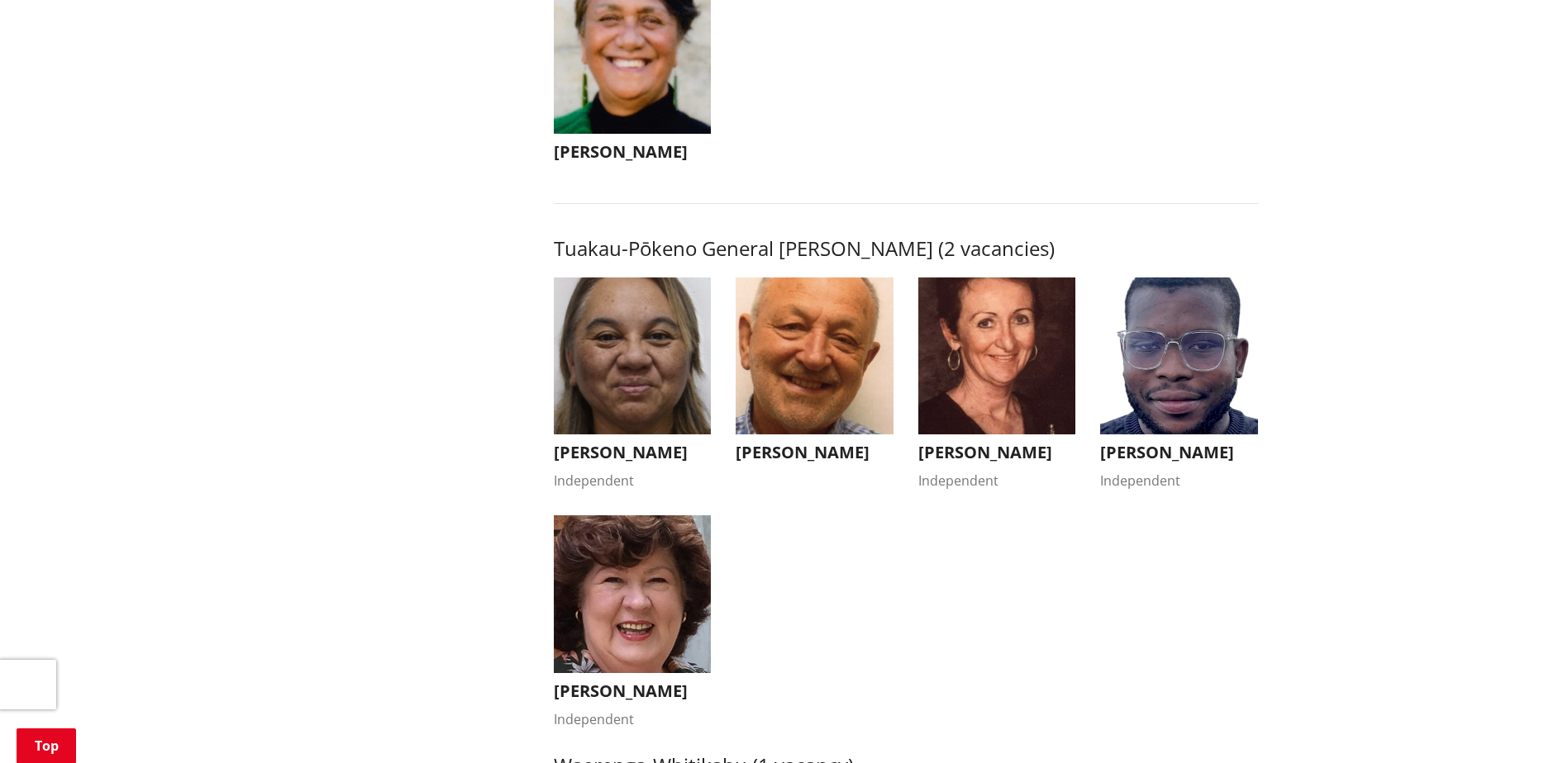
scroll to position [2726, 0]
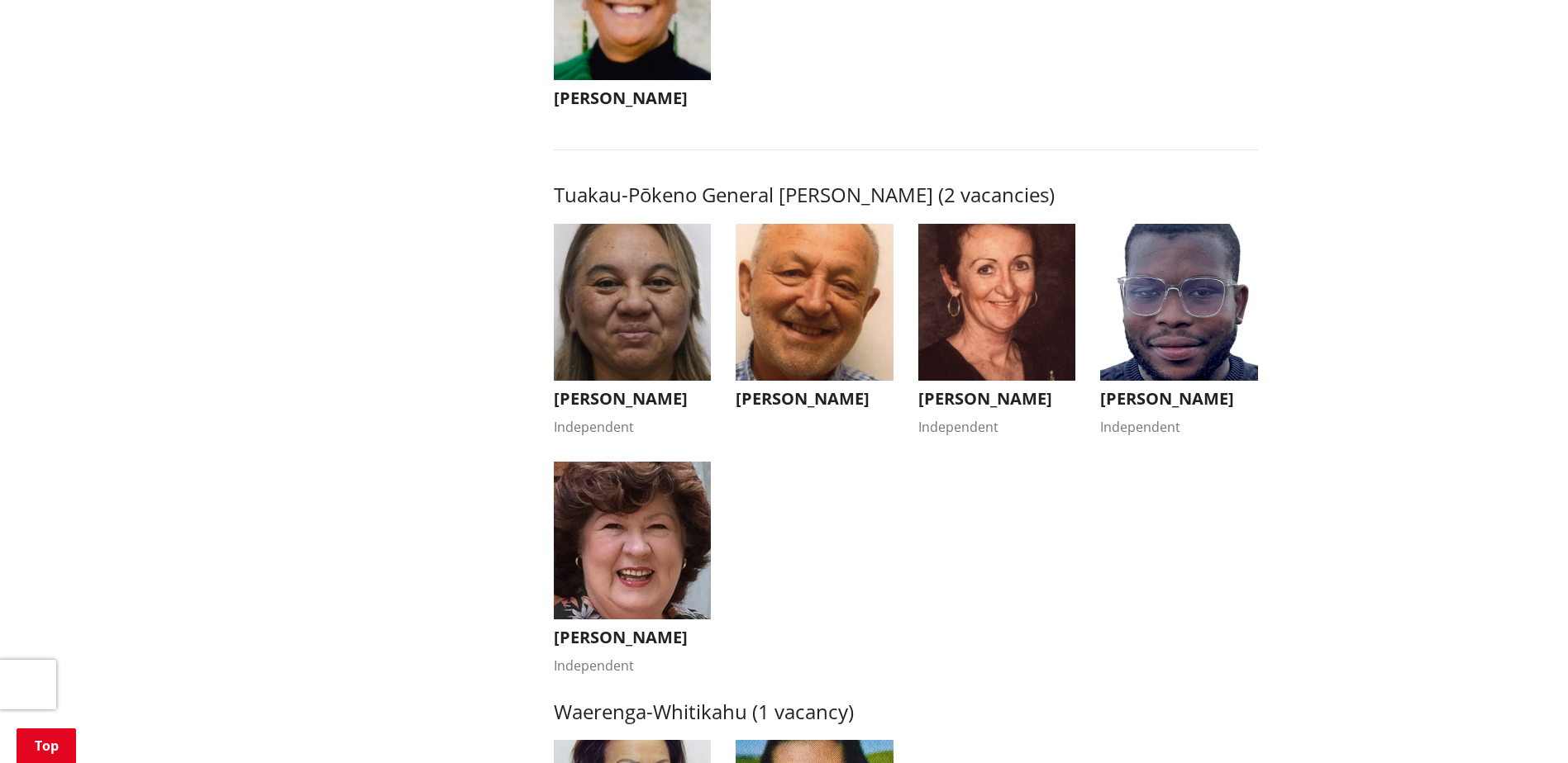
click at [625, 316] on img "button" at bounding box center [632, 303] width 158 height 158
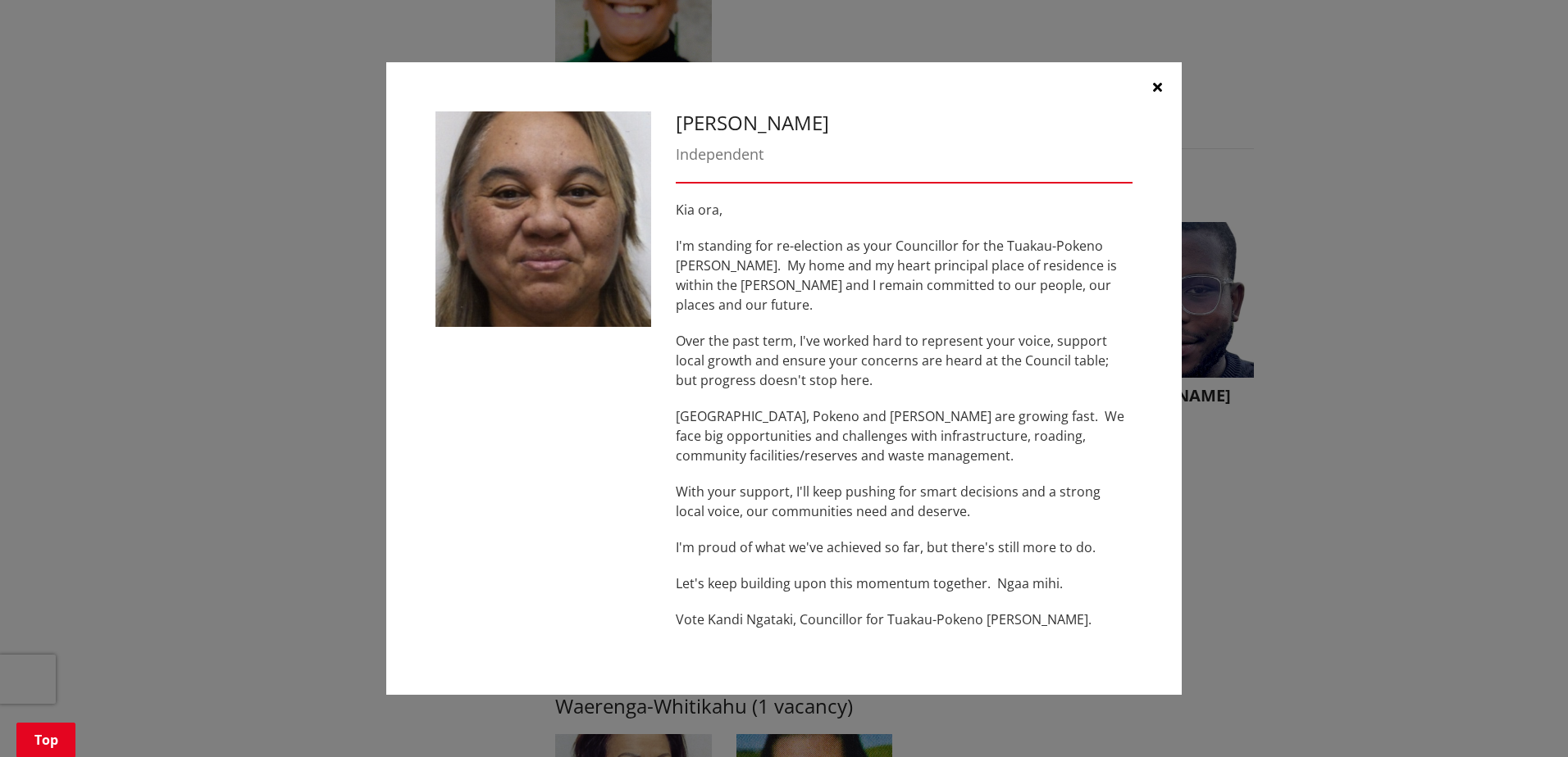
click at [1157, 93] on icon "button" at bounding box center [1157, 86] width 9 height 13
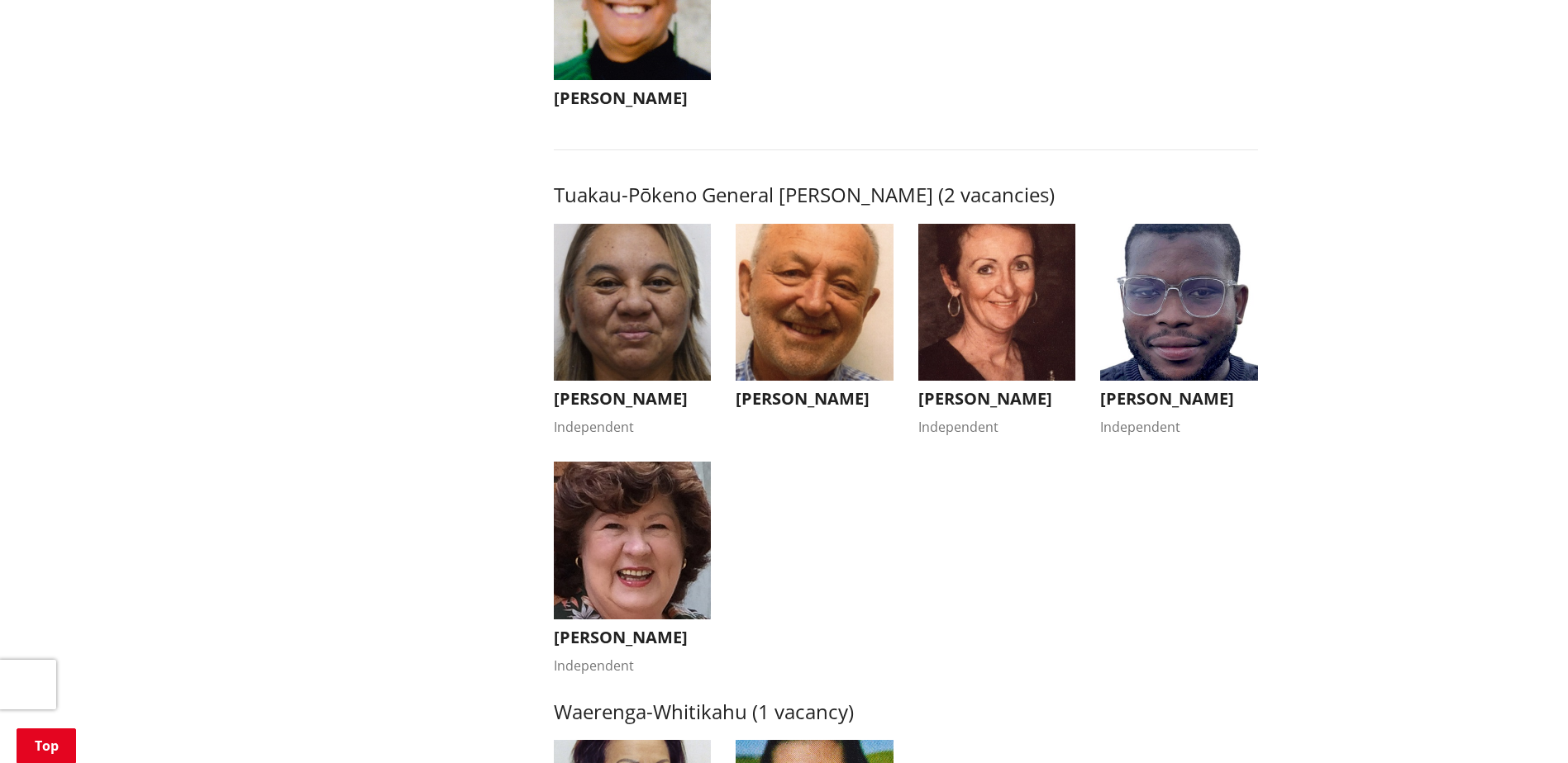
click at [851, 321] on img "button" at bounding box center [814, 303] width 158 height 158
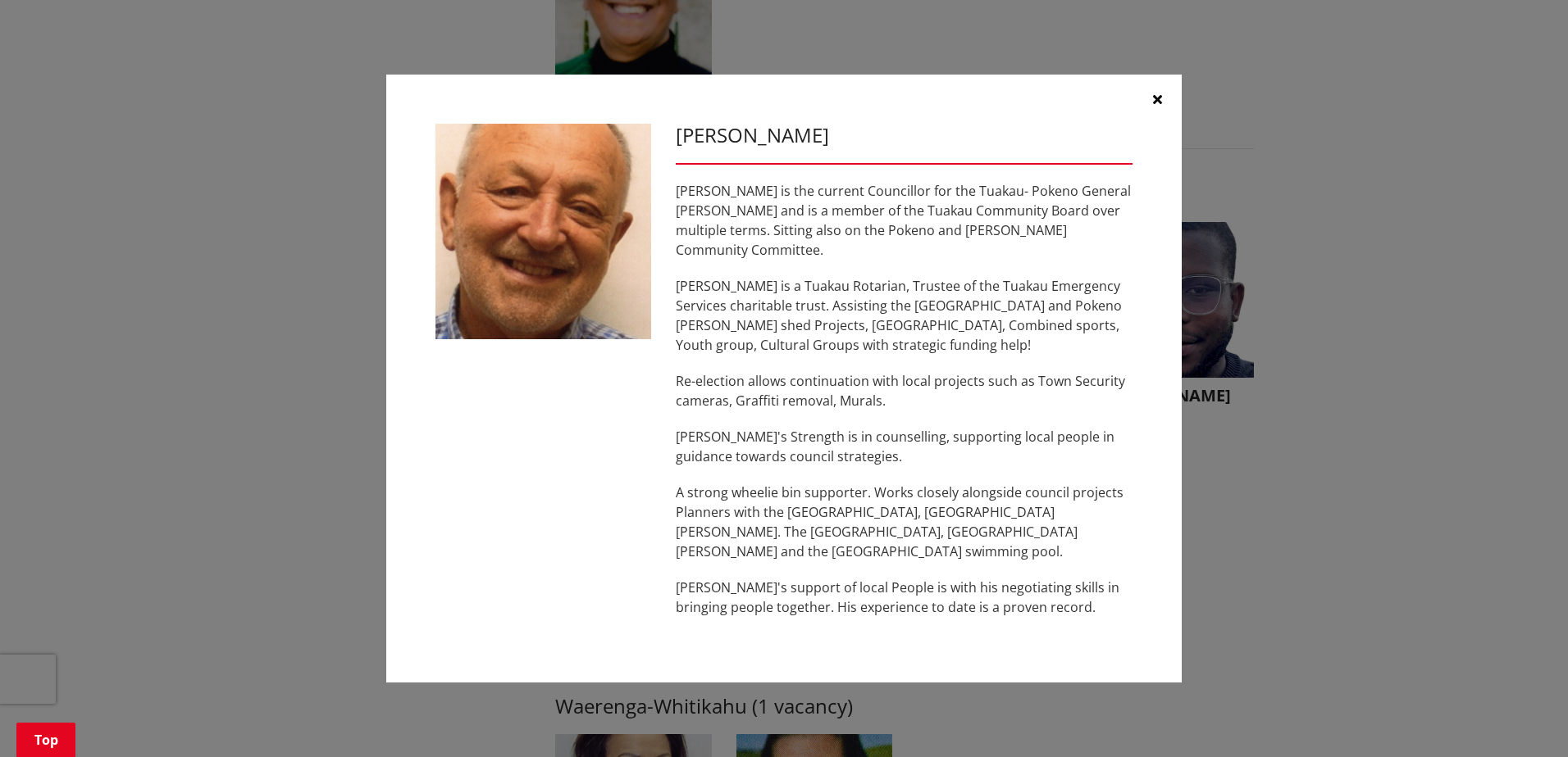
click at [1156, 105] on icon "button" at bounding box center [1157, 98] width 9 height 13
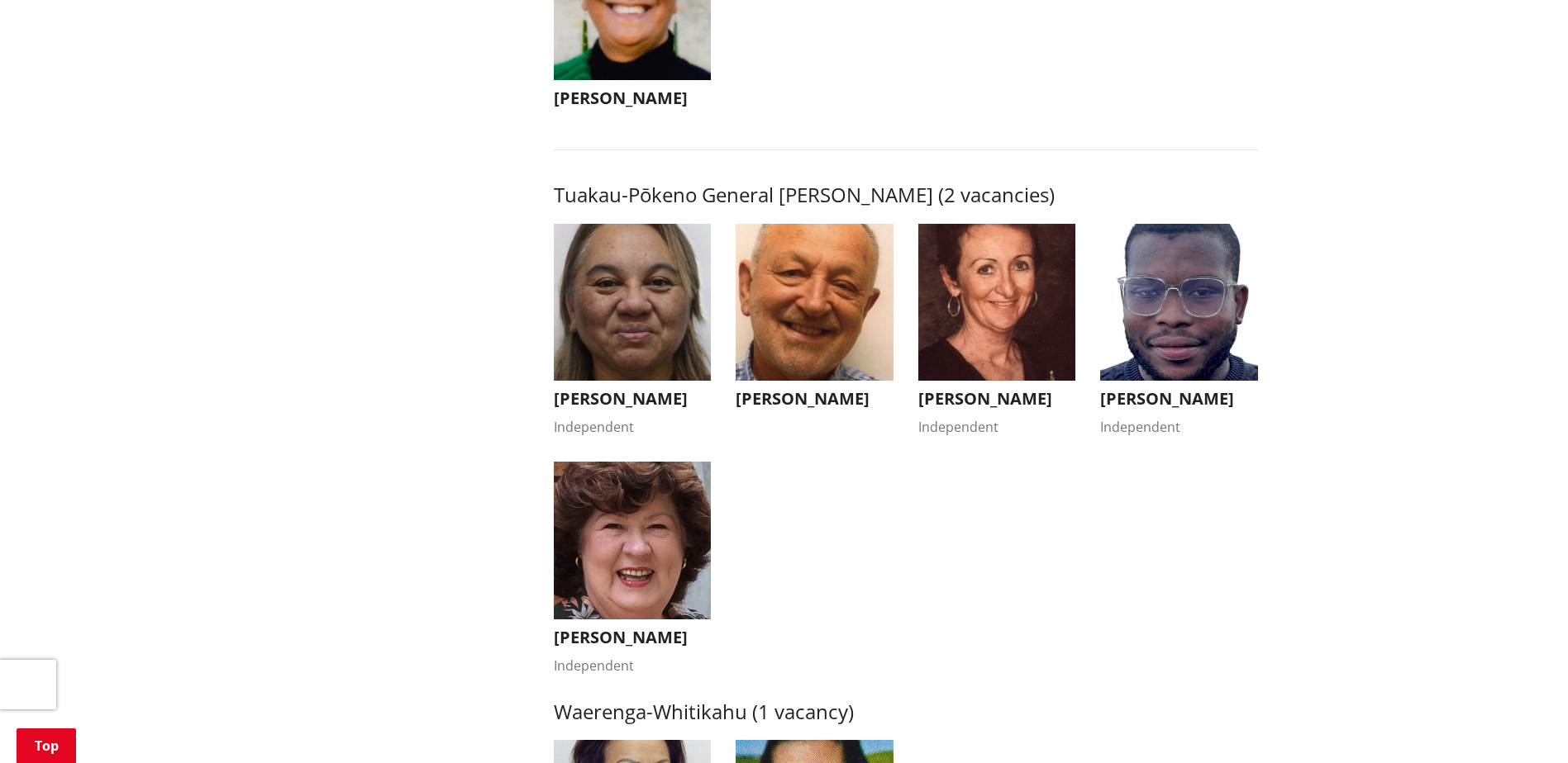
click at [1000, 339] on img "button" at bounding box center [997, 303] width 158 height 158
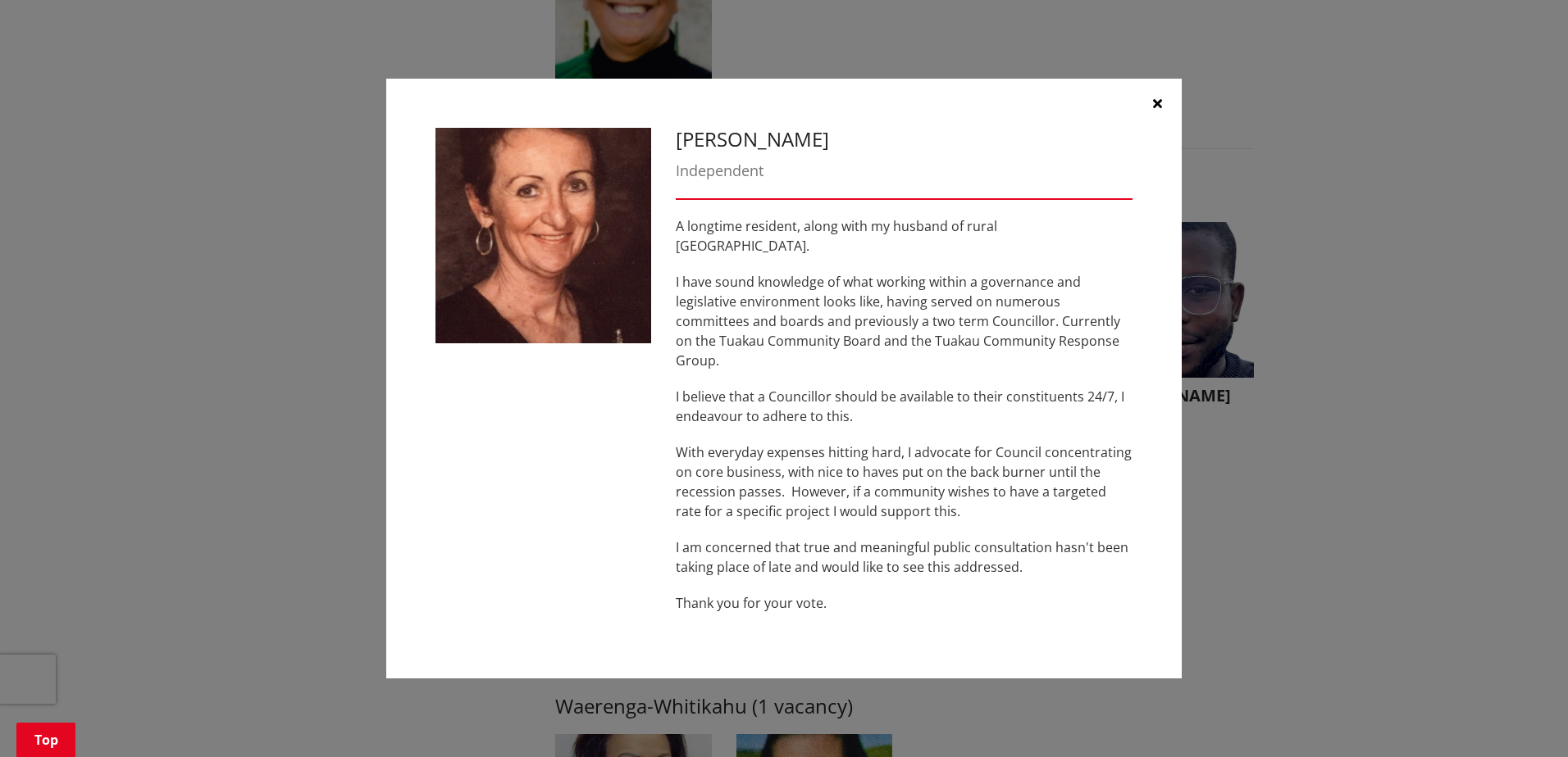
click at [1157, 110] on icon "button" at bounding box center [1157, 103] width 9 height 13
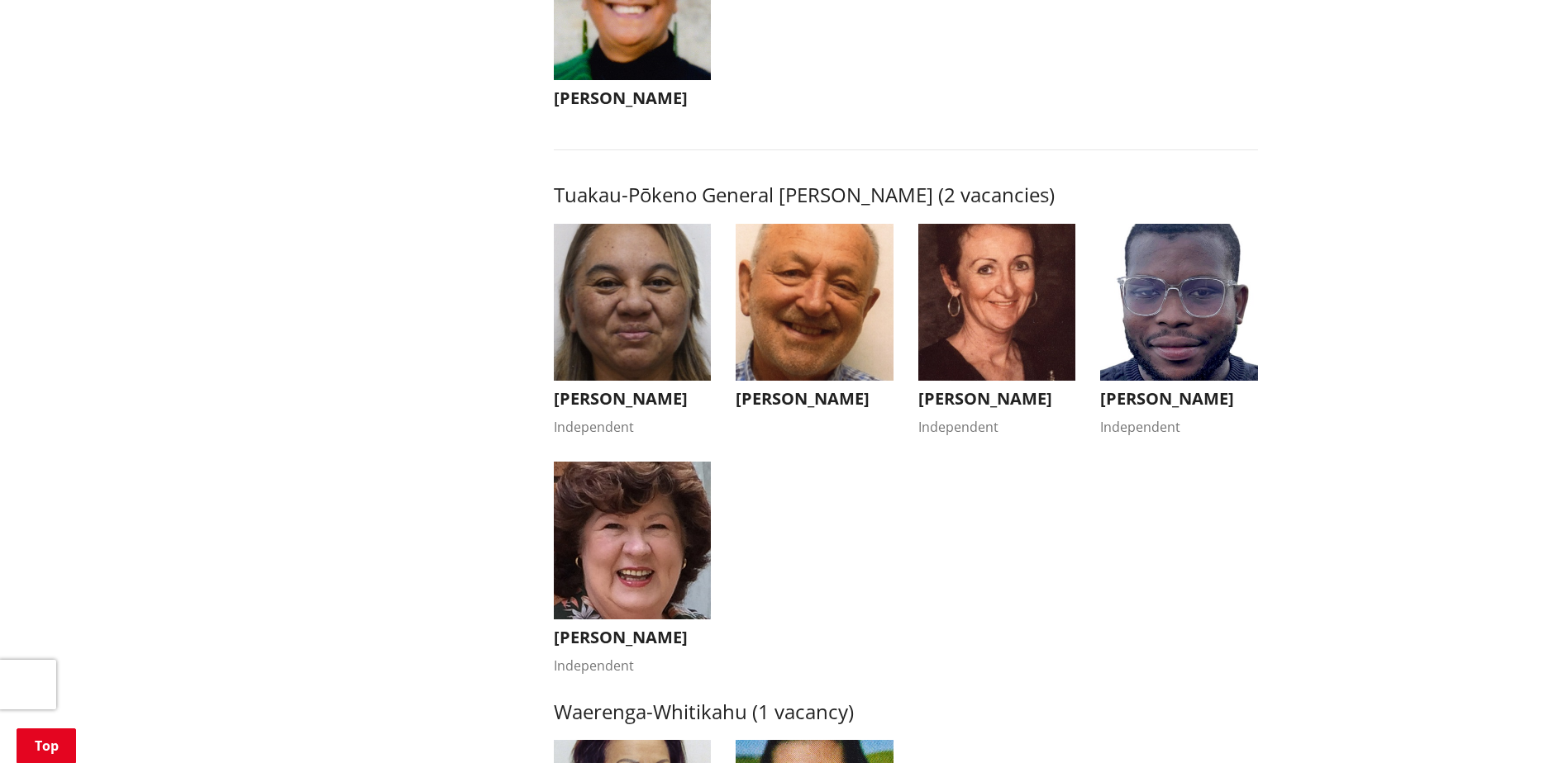
click at [1170, 315] on img "button" at bounding box center [1179, 303] width 158 height 158
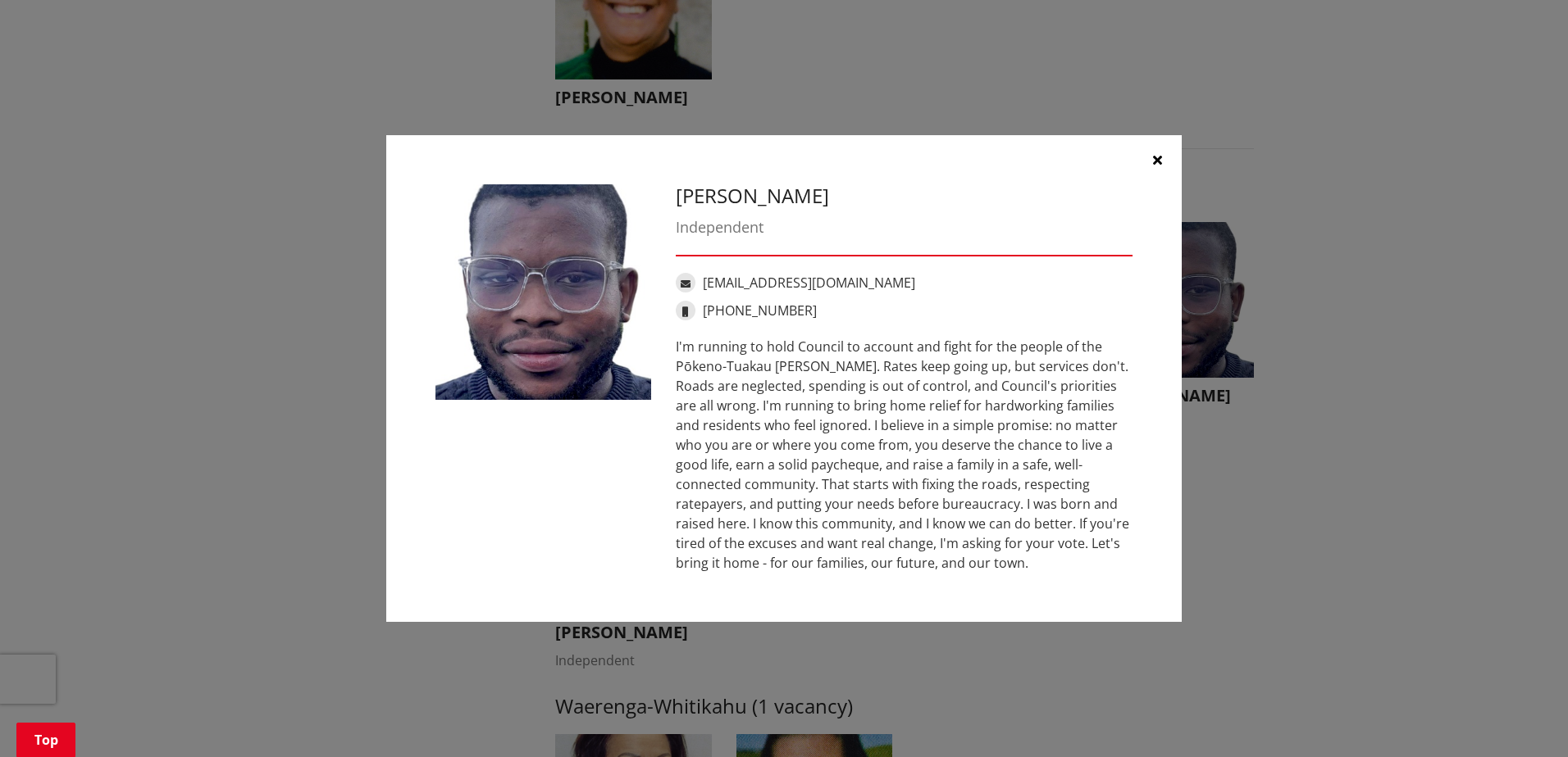
click at [1160, 159] on icon "button" at bounding box center [1157, 159] width 9 height 13
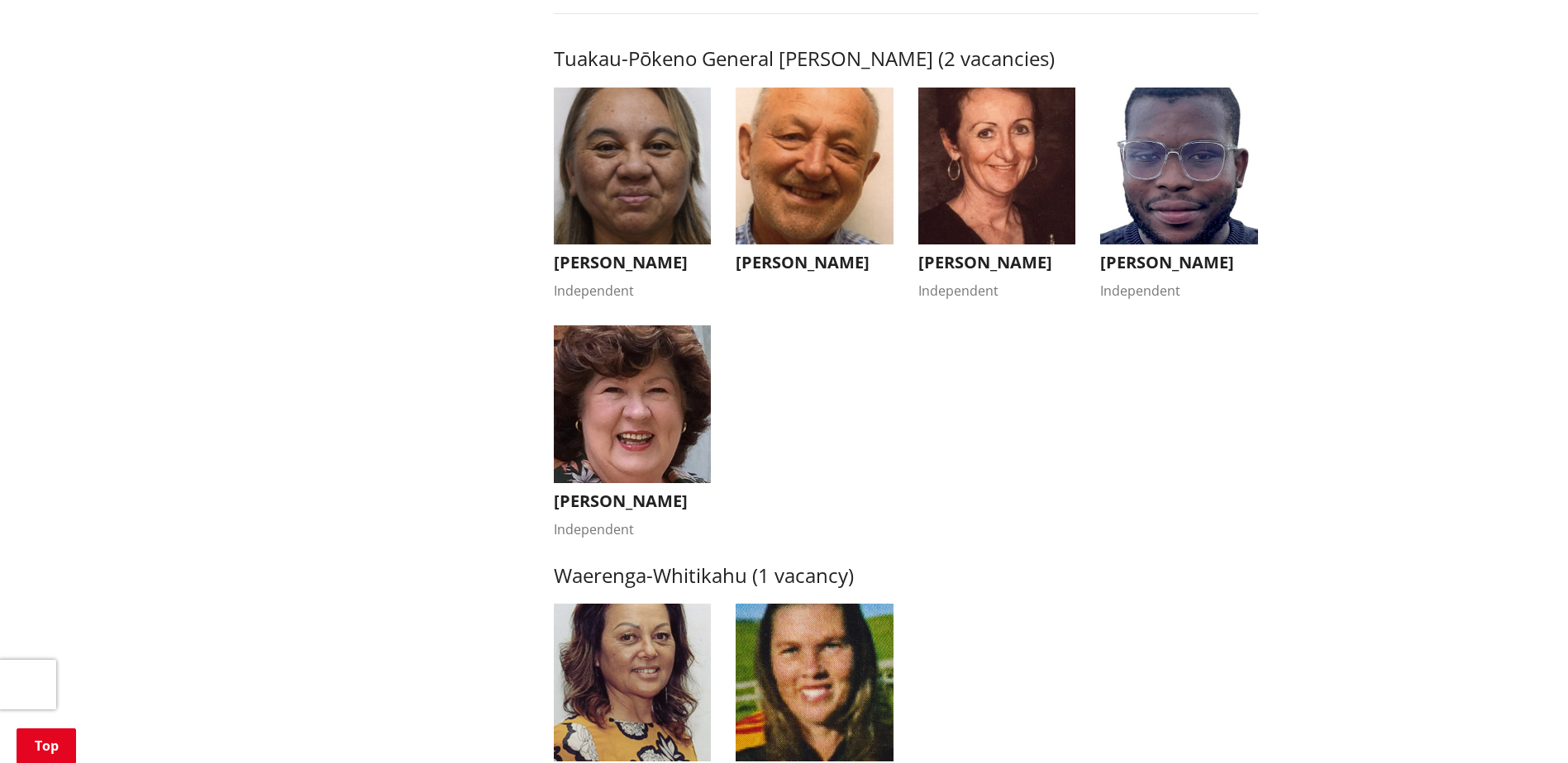
scroll to position [2891, 0]
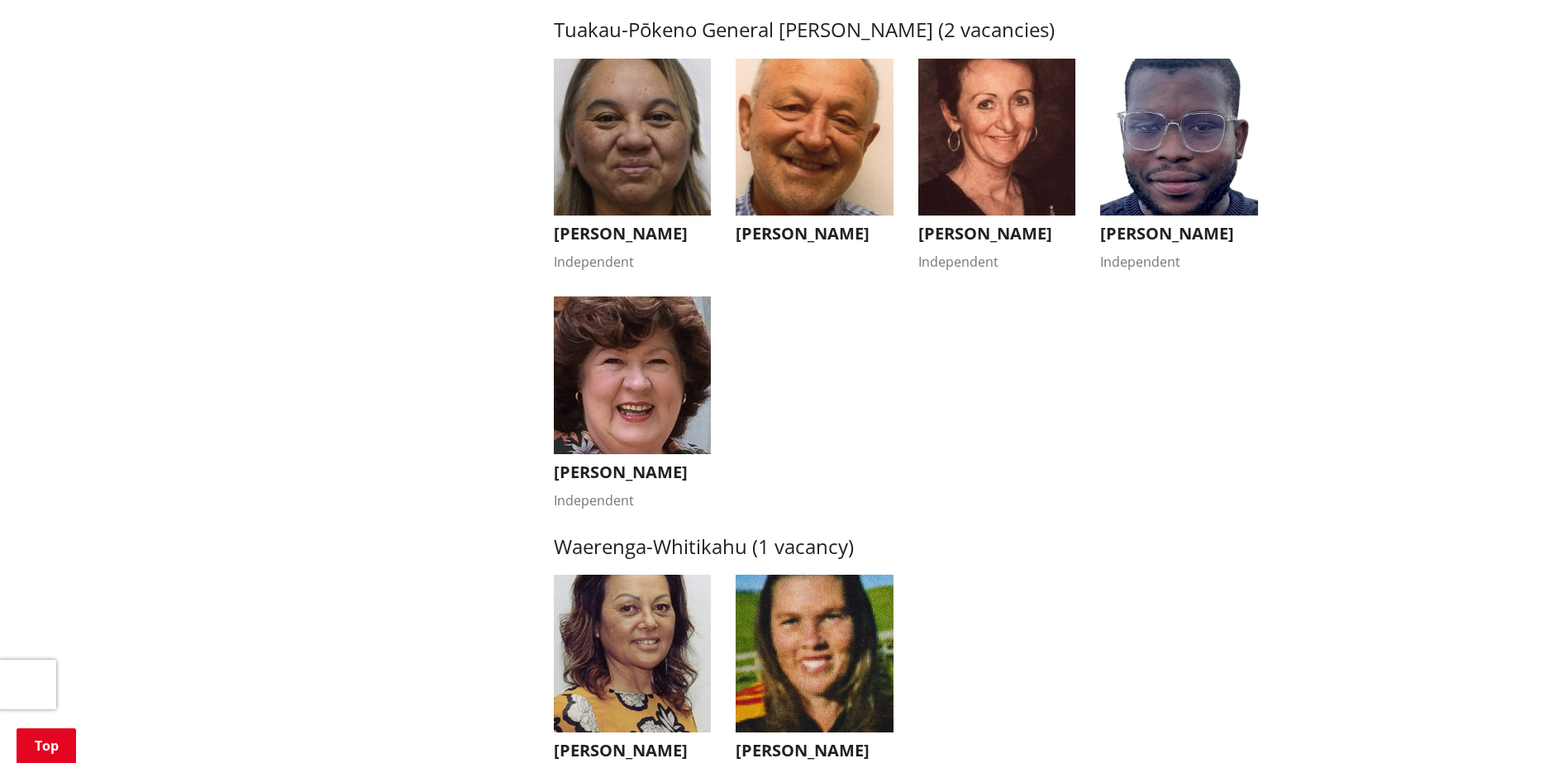
click at [660, 412] on img "button" at bounding box center [632, 376] width 158 height 158
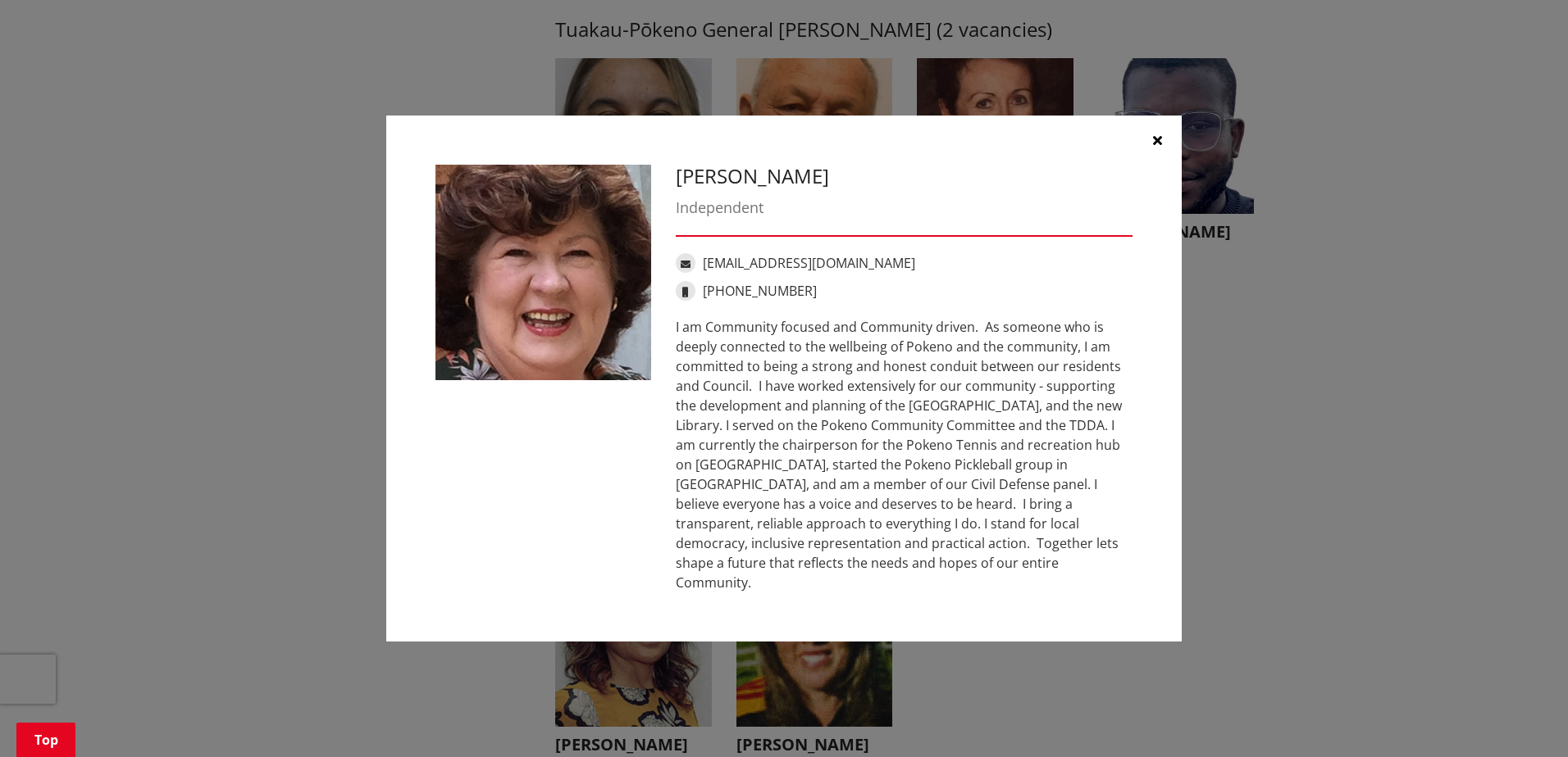
click at [1160, 146] on icon "button" at bounding box center [1157, 139] width 9 height 13
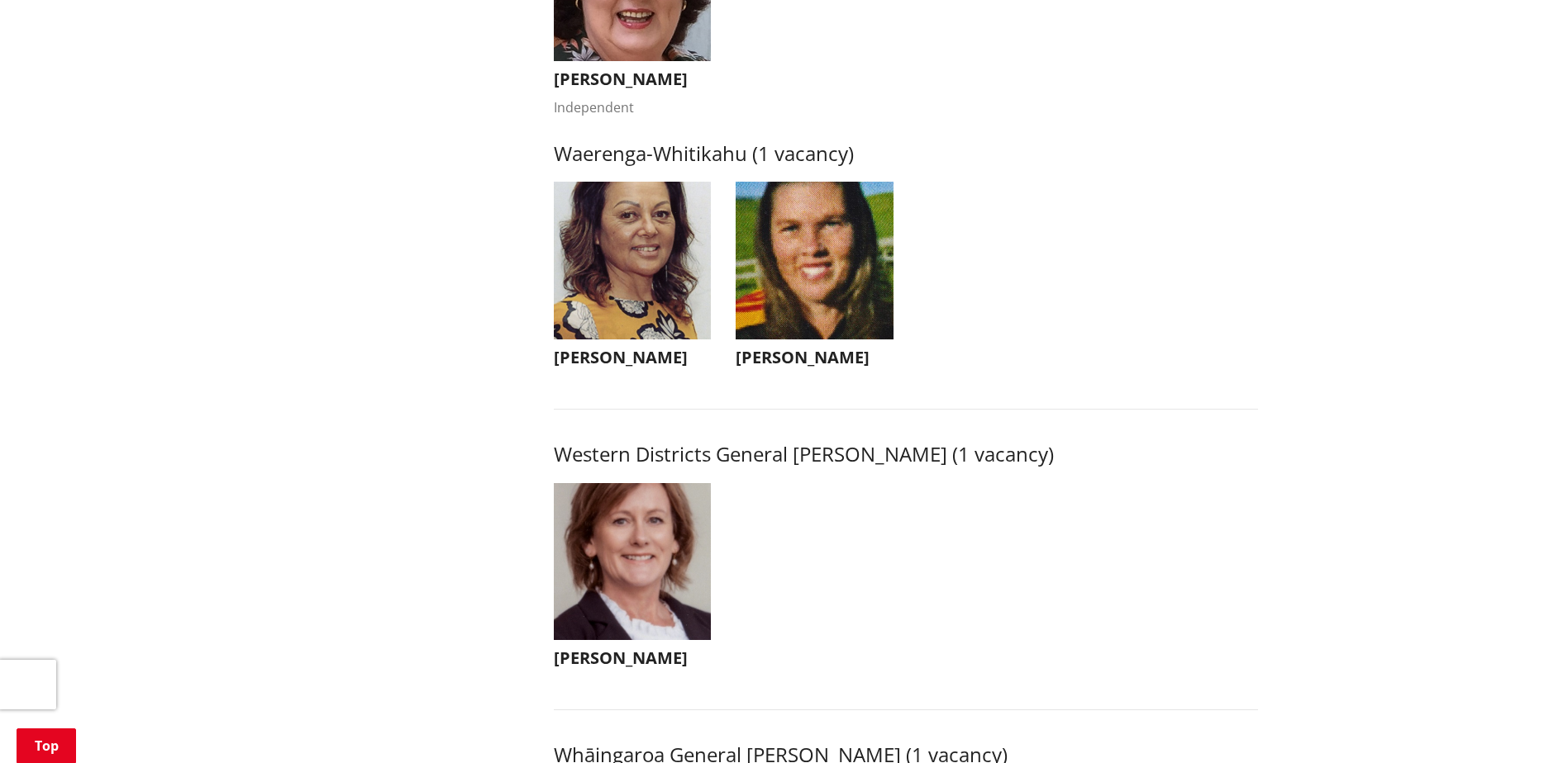
scroll to position [3304, 0]
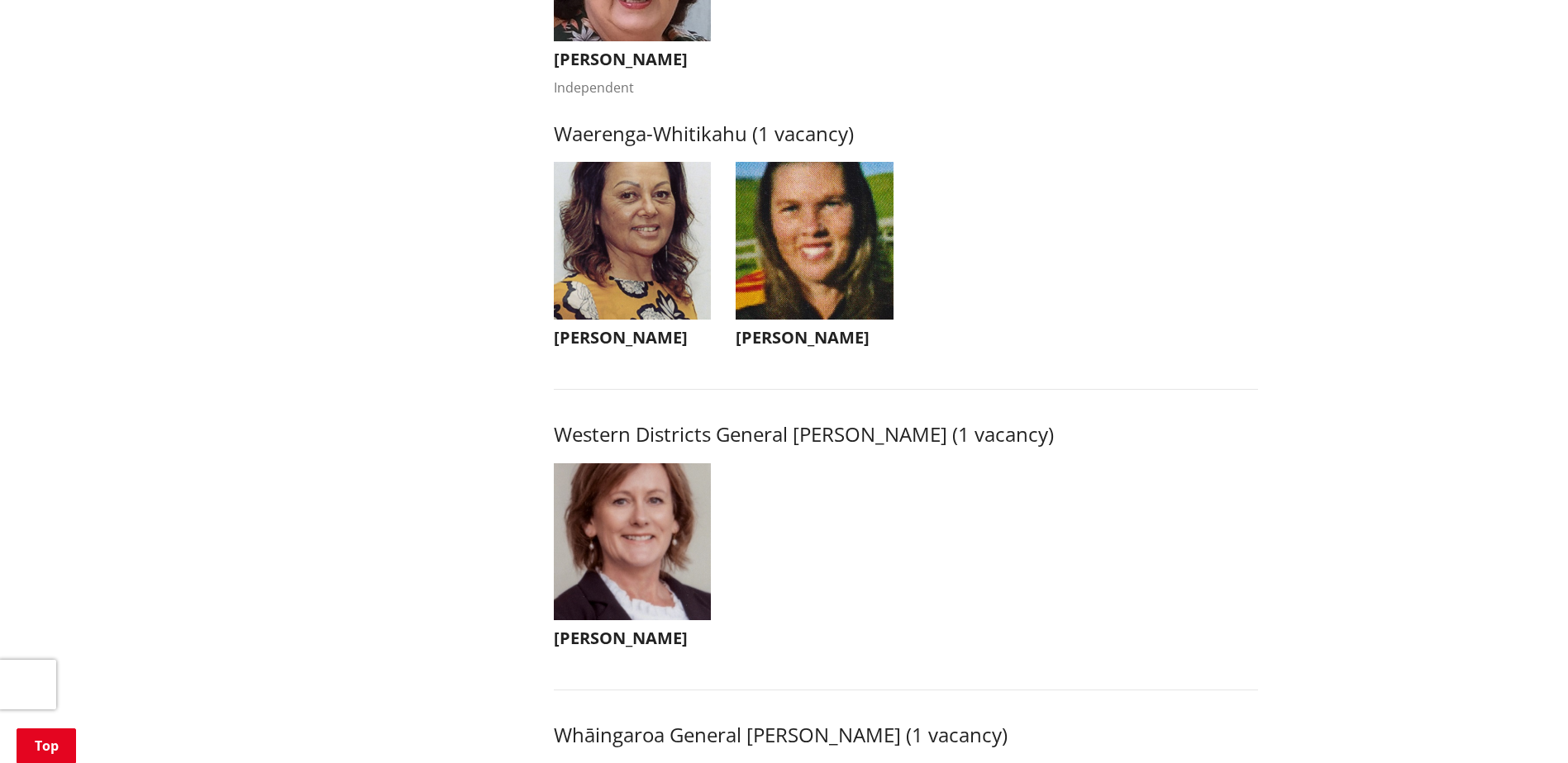
click at [655, 294] on img "button" at bounding box center [632, 241] width 158 height 158
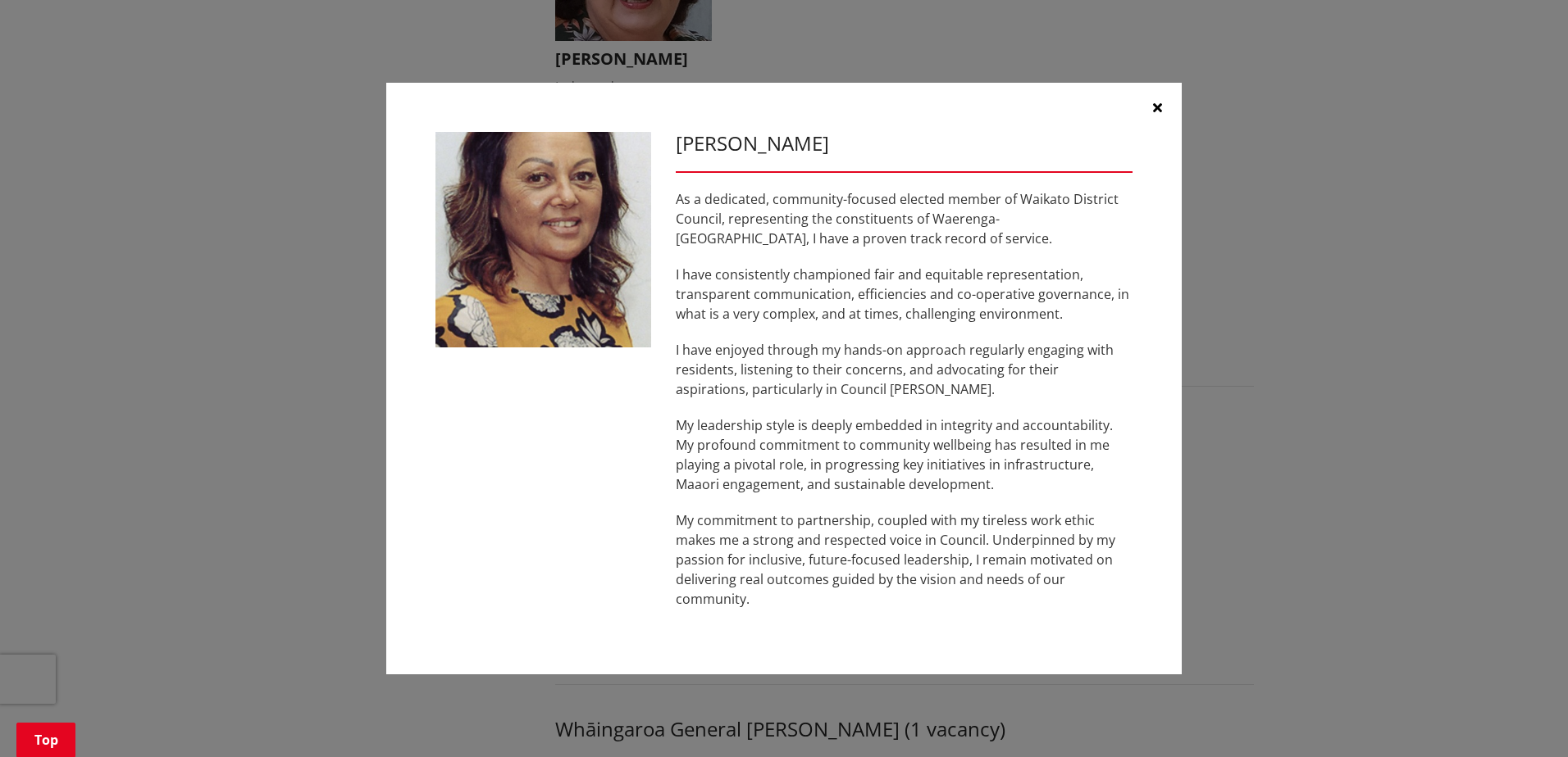
click at [1157, 106] on icon "button" at bounding box center [1157, 107] width 9 height 13
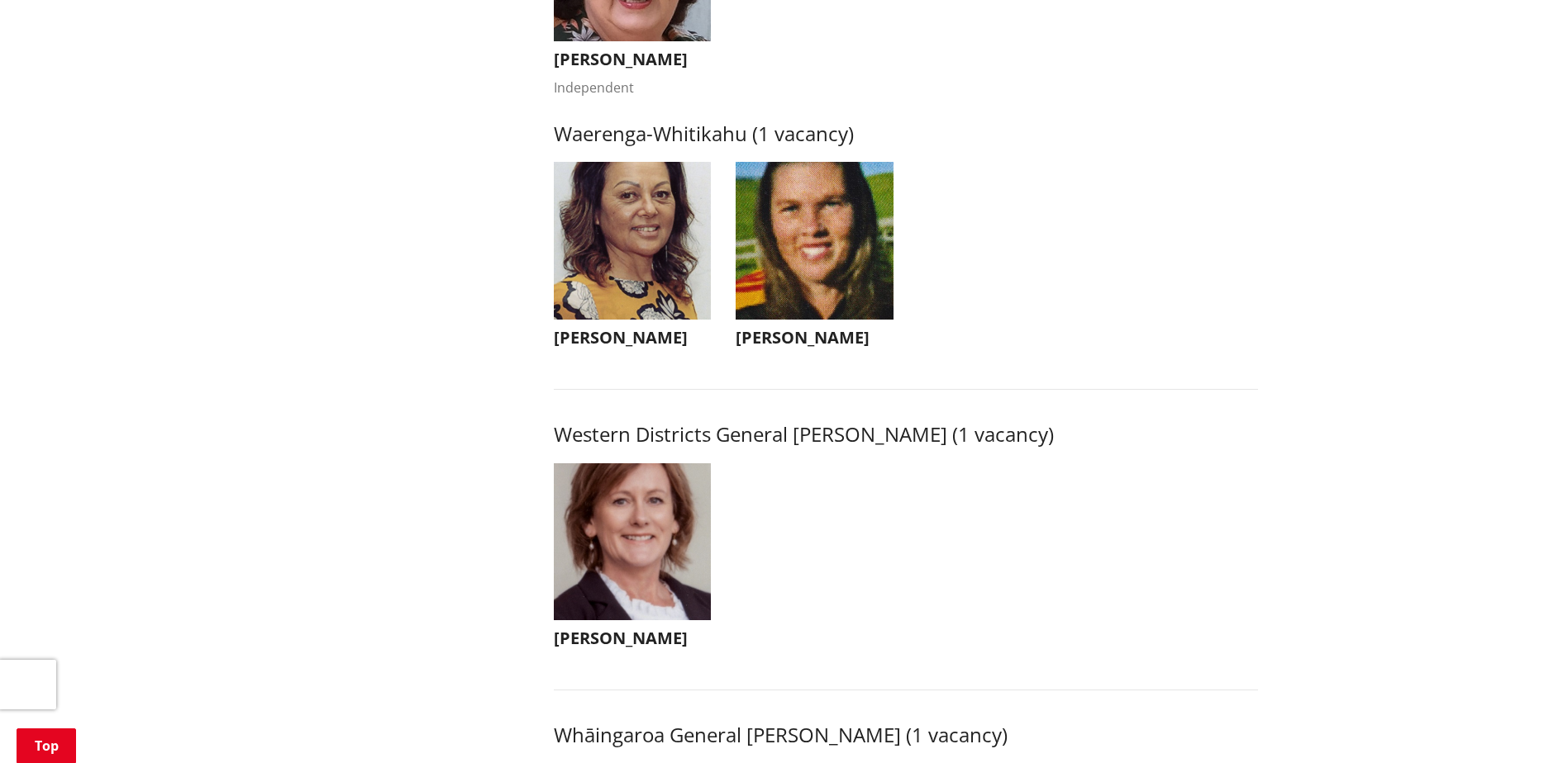
click at [837, 292] on img "button" at bounding box center [814, 241] width 158 height 158
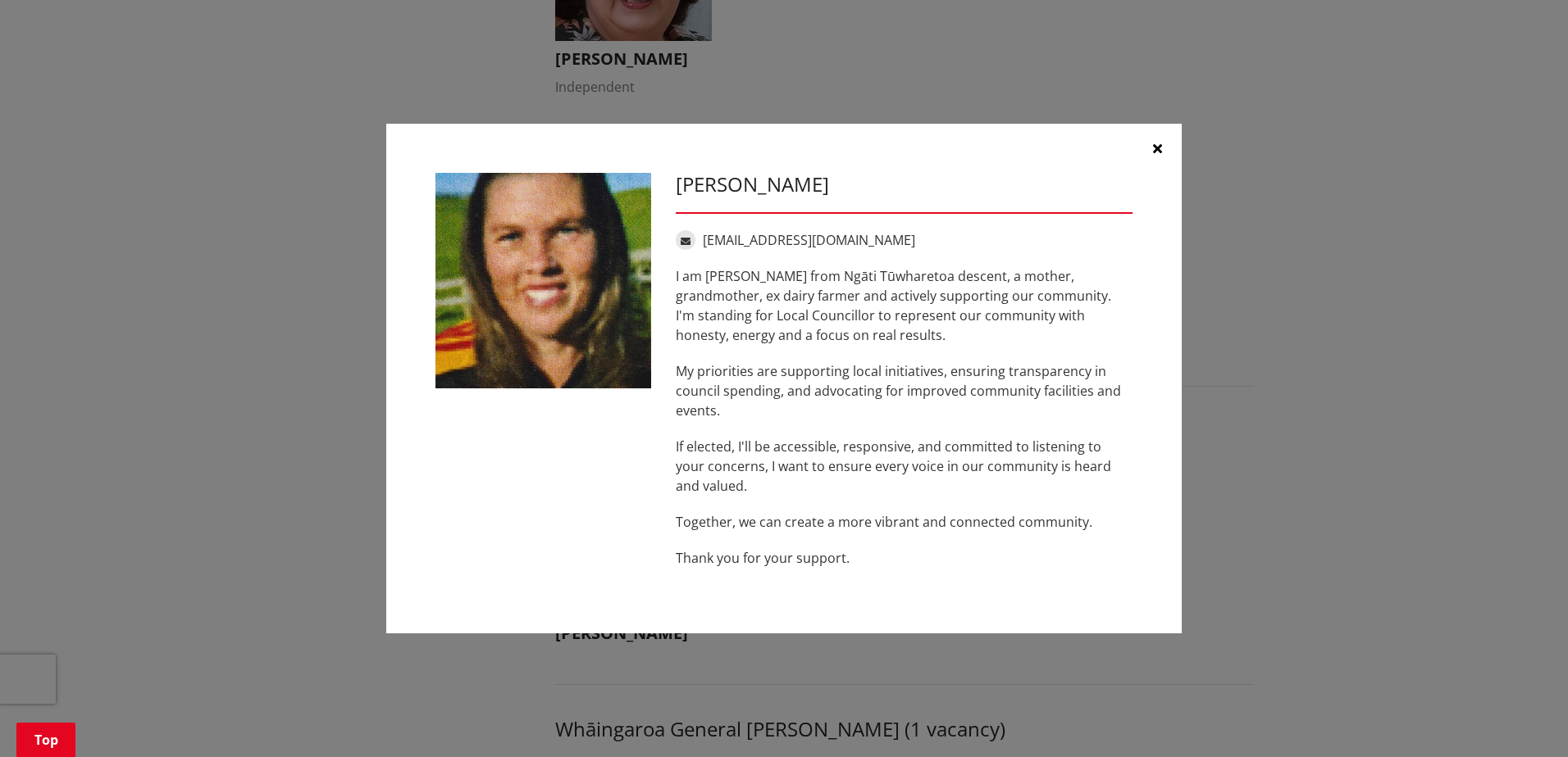
click at [1155, 145] on icon "button" at bounding box center [1157, 148] width 9 height 13
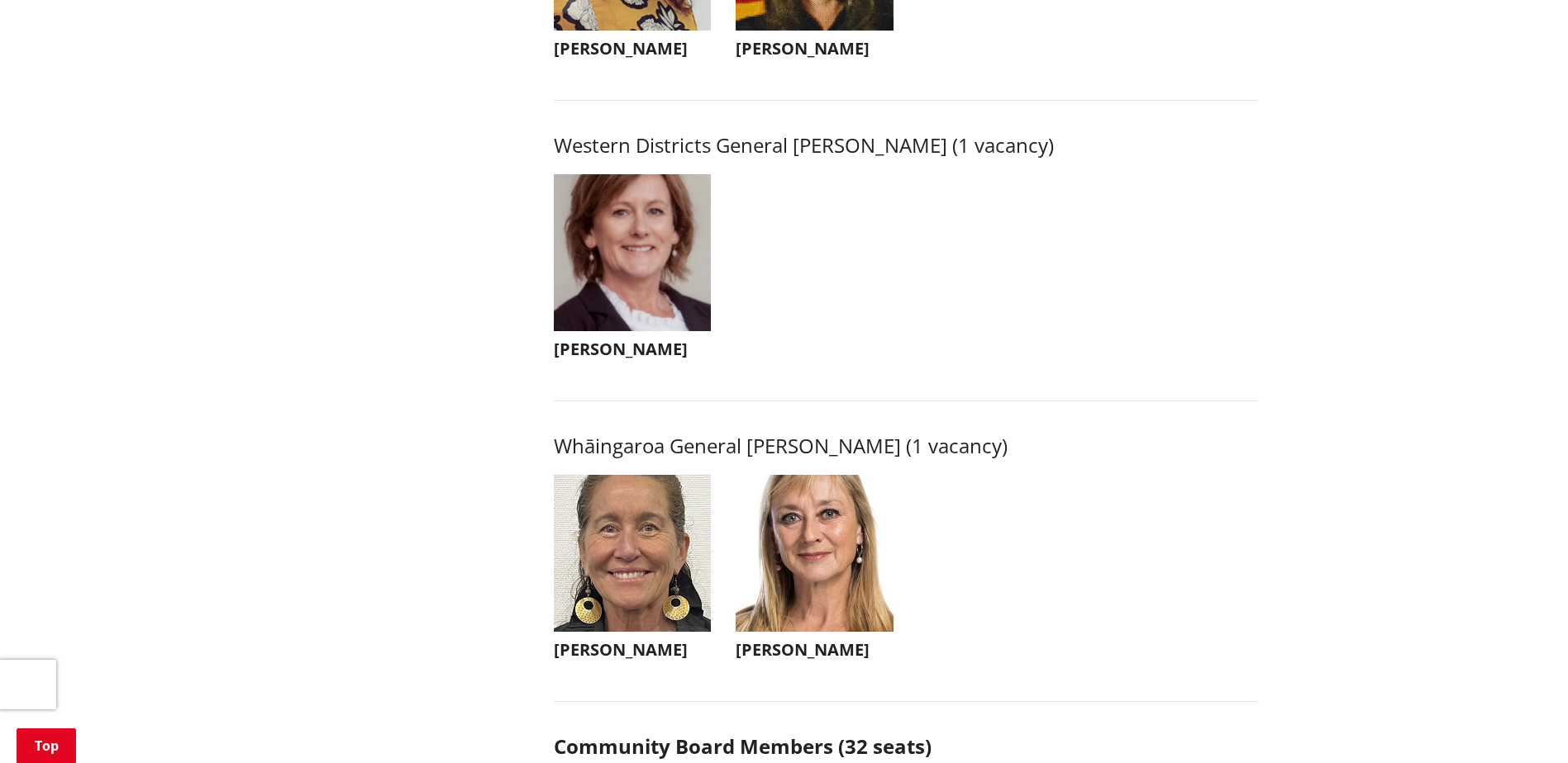
scroll to position [3635, 0]
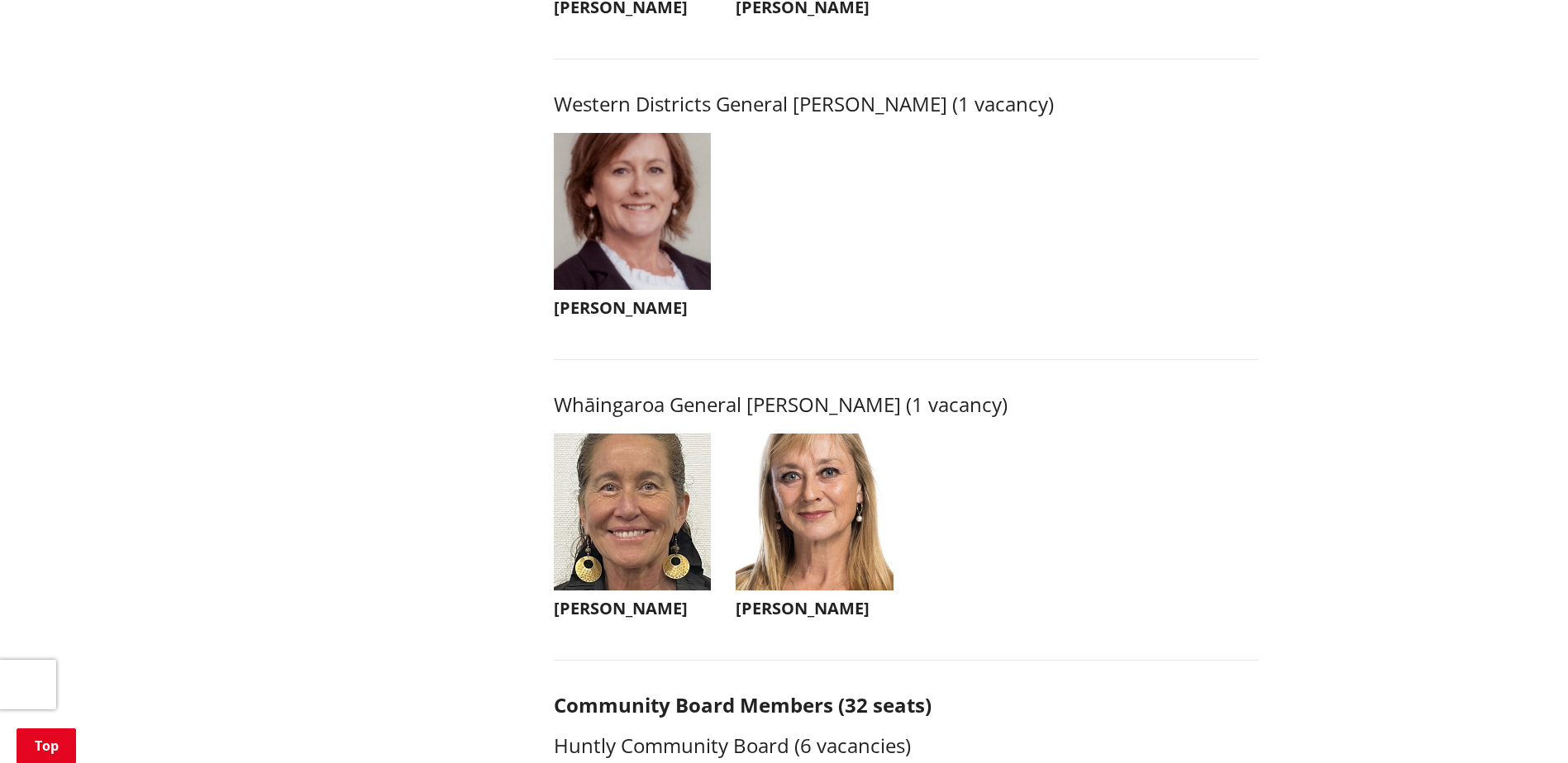
click at [627, 259] on img "button" at bounding box center [632, 212] width 158 height 158
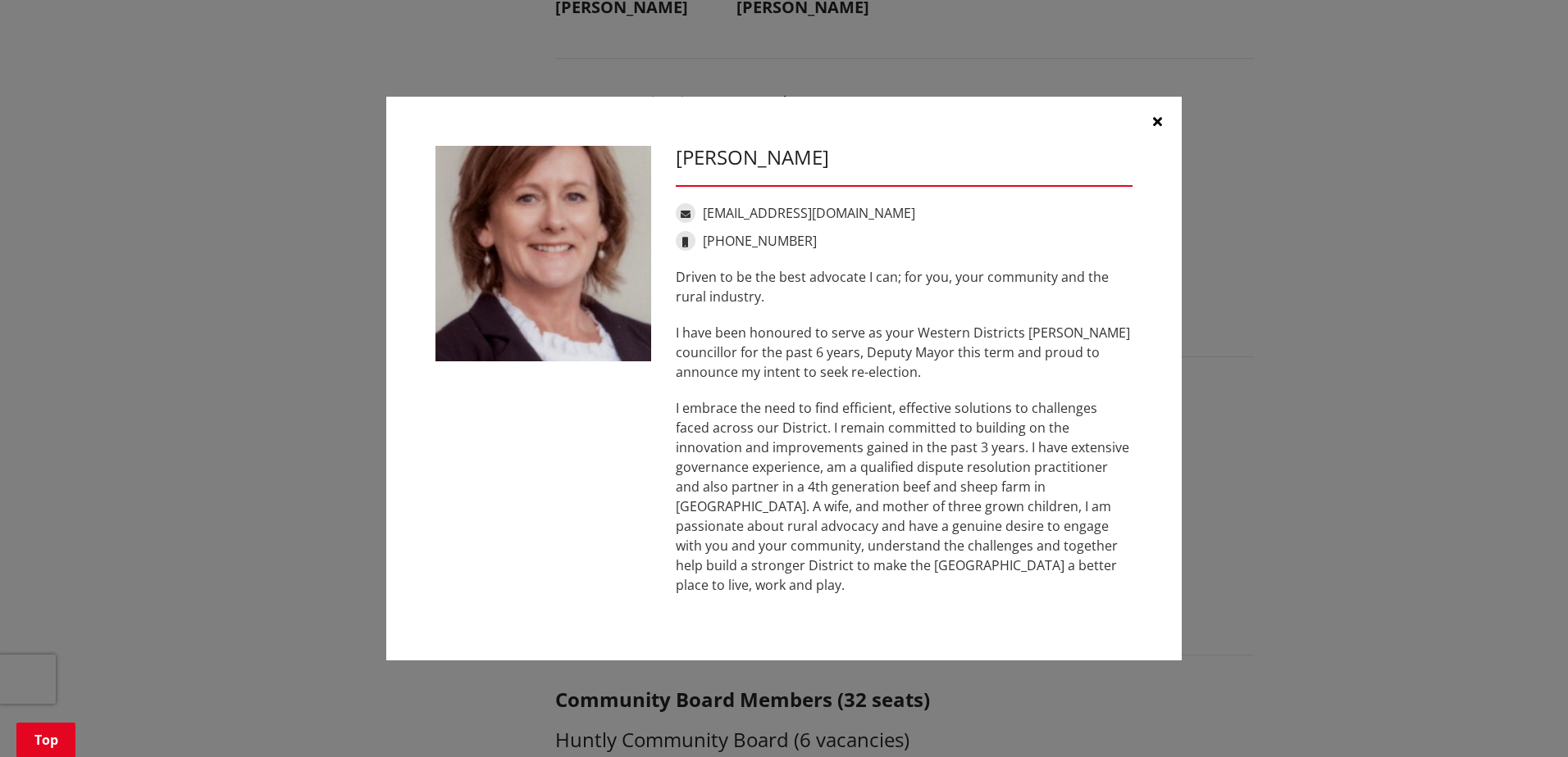
click at [1158, 128] on icon "button" at bounding box center [1157, 121] width 9 height 13
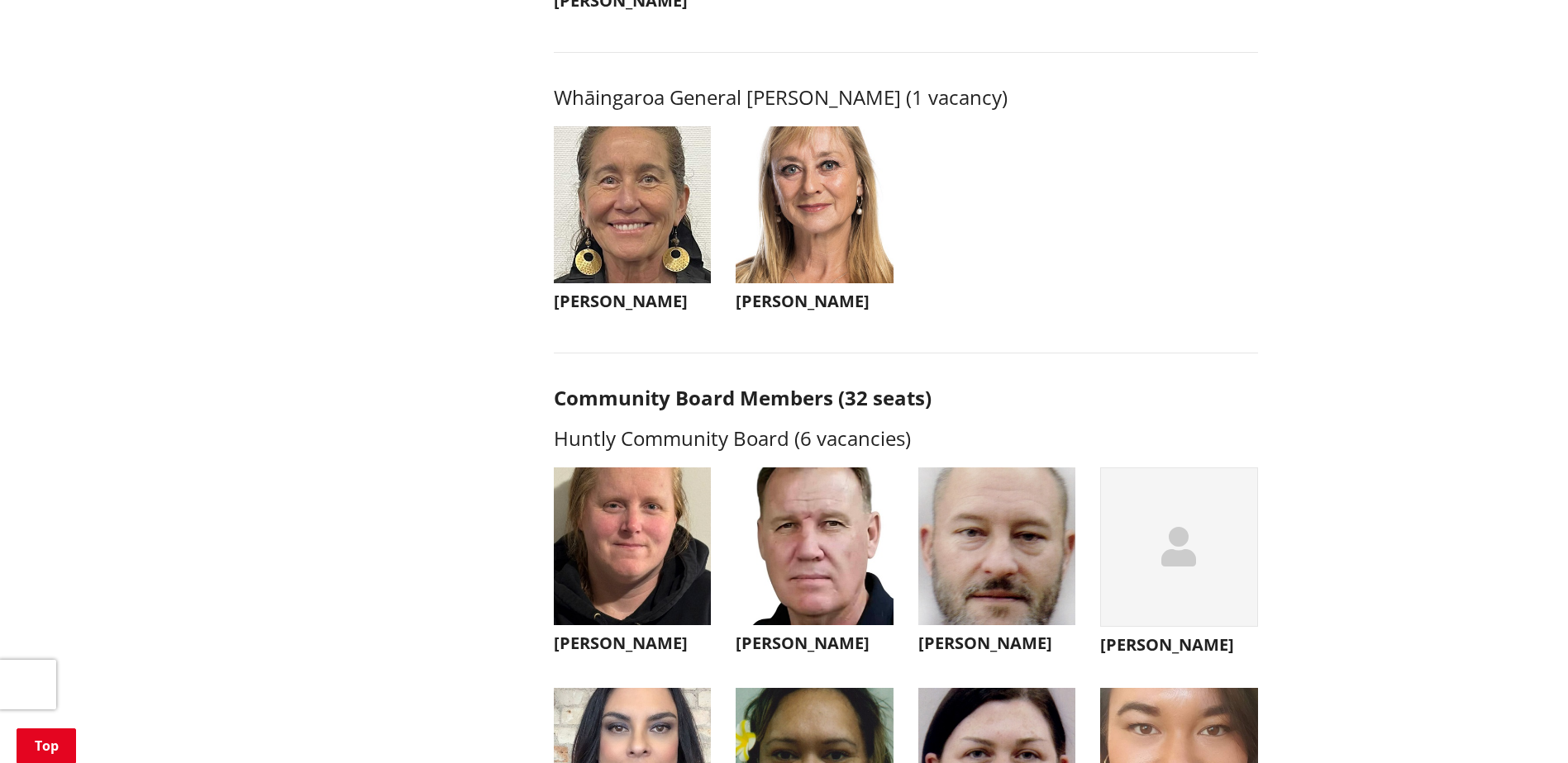
scroll to position [3965, 0]
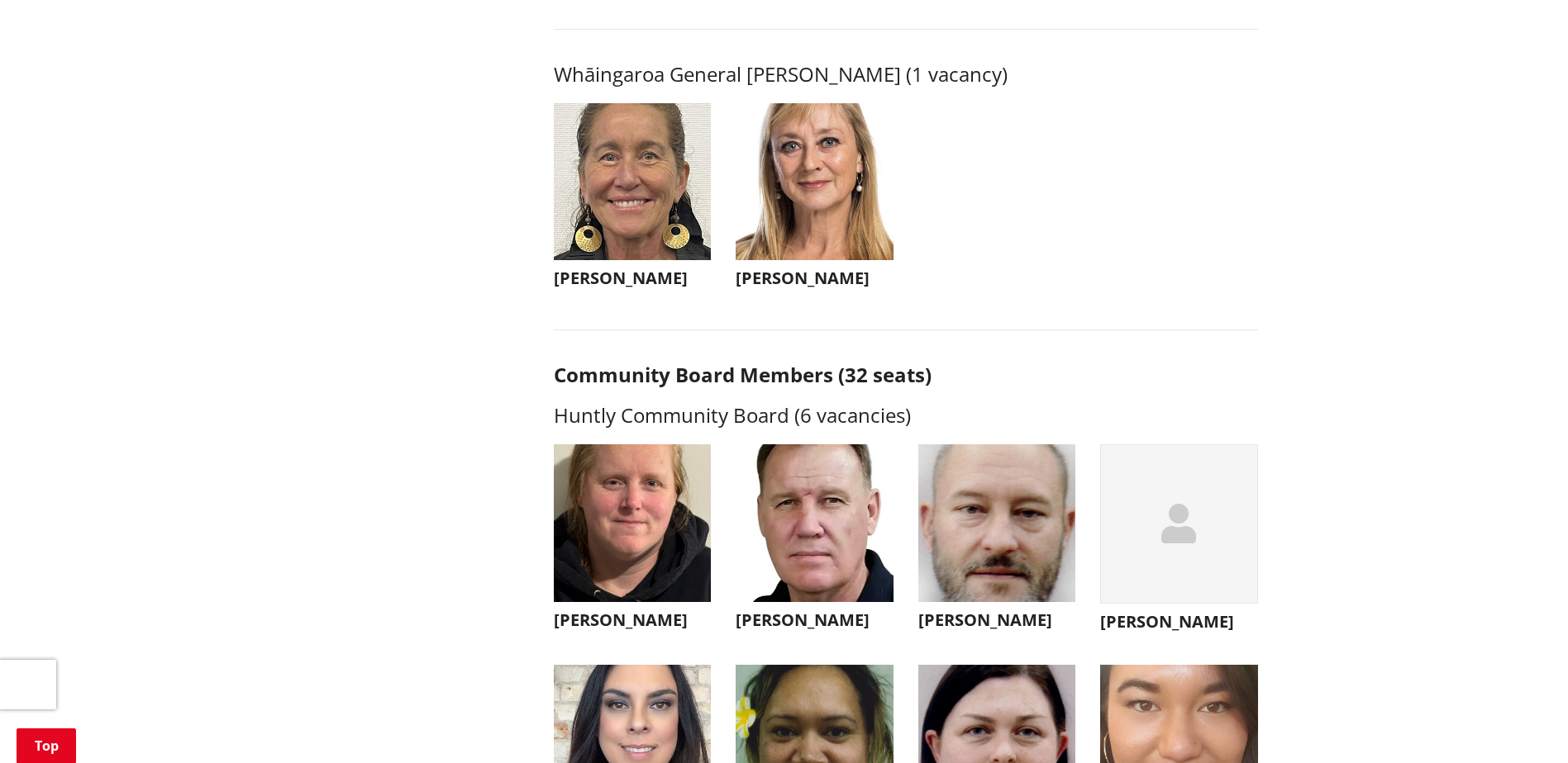
click at [619, 220] on img "button" at bounding box center [632, 183] width 158 height 158
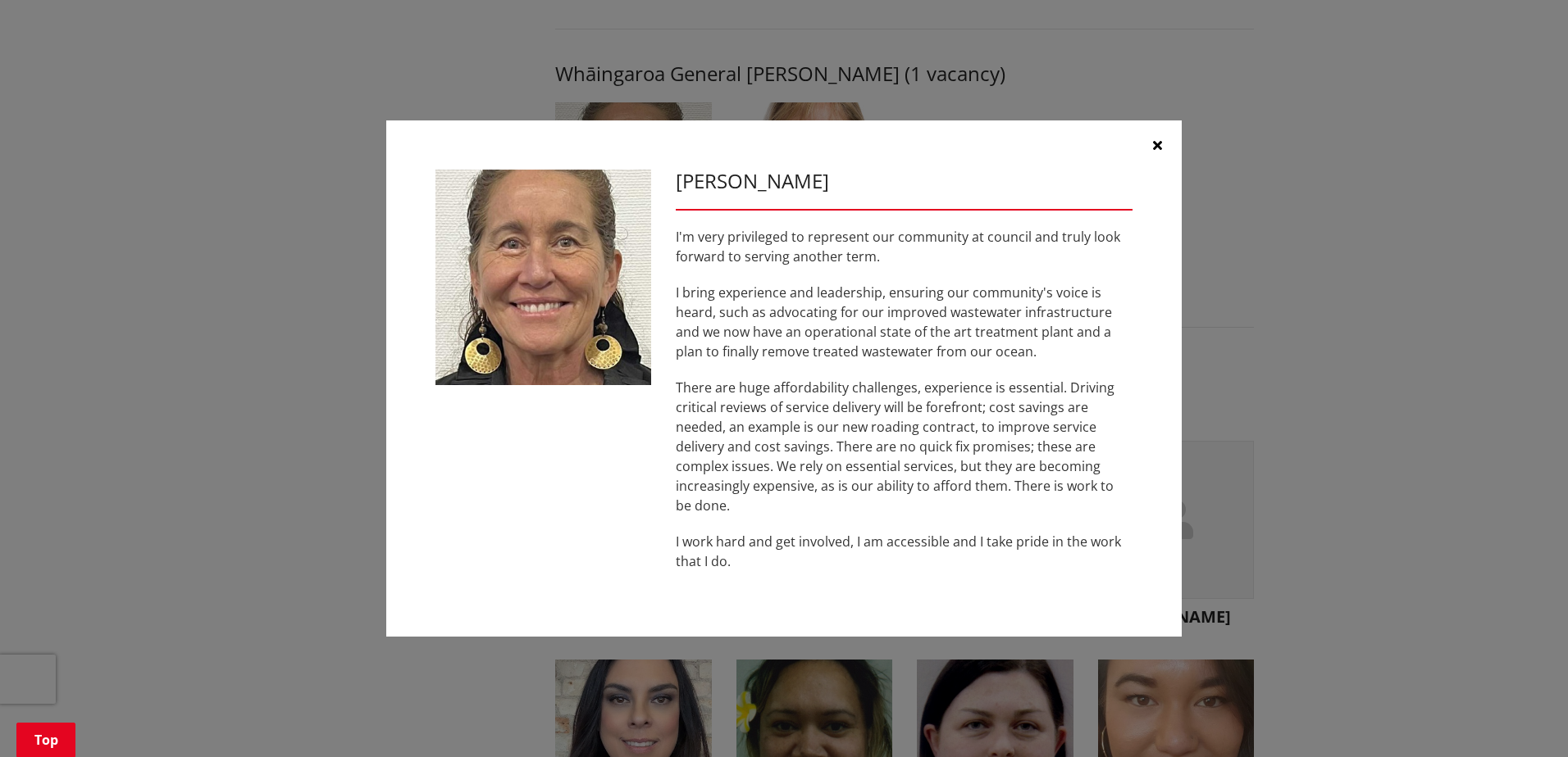
click at [1158, 144] on icon "button" at bounding box center [1157, 145] width 9 height 13
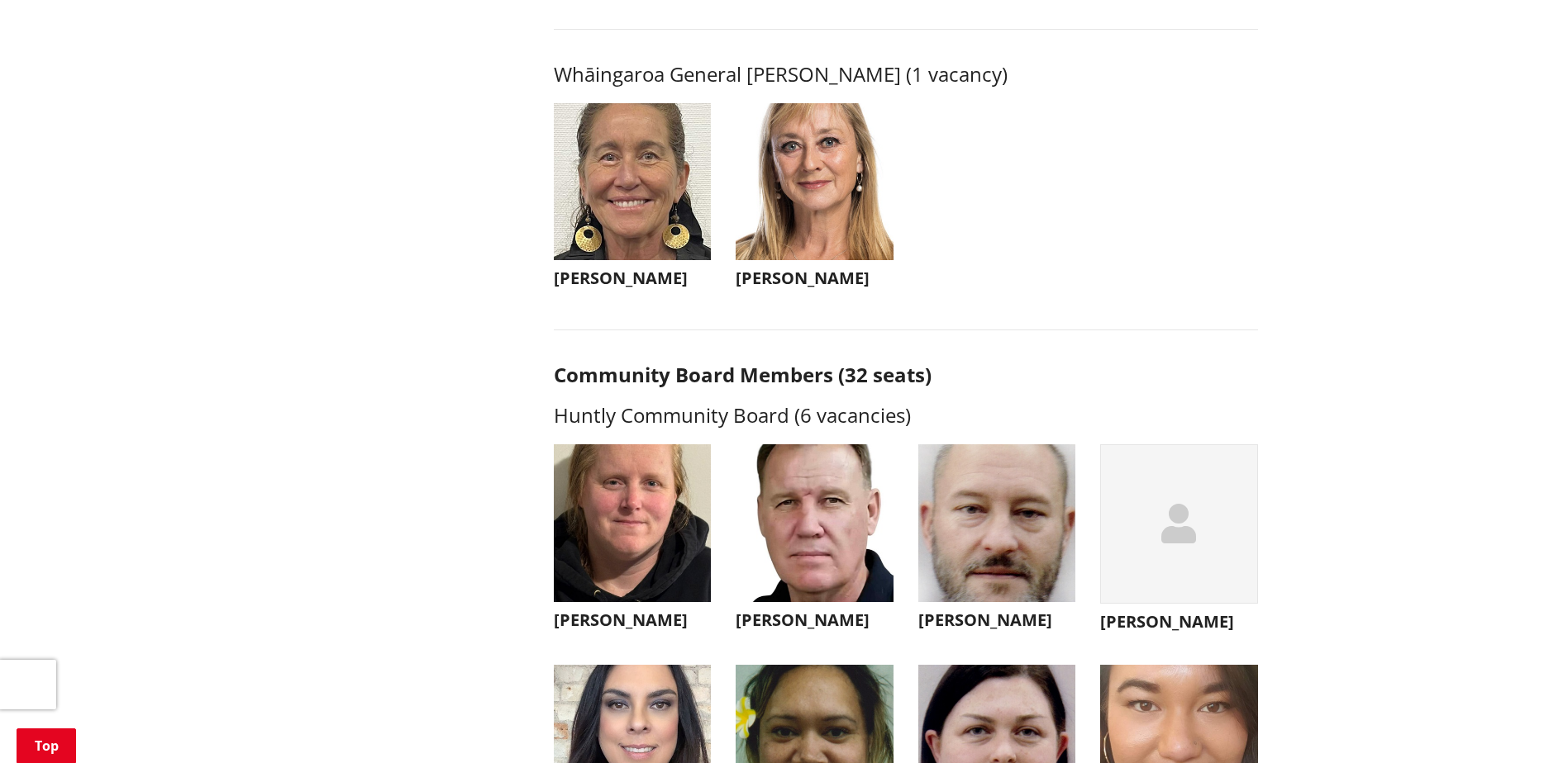
click at [845, 238] on img "button" at bounding box center [814, 183] width 158 height 158
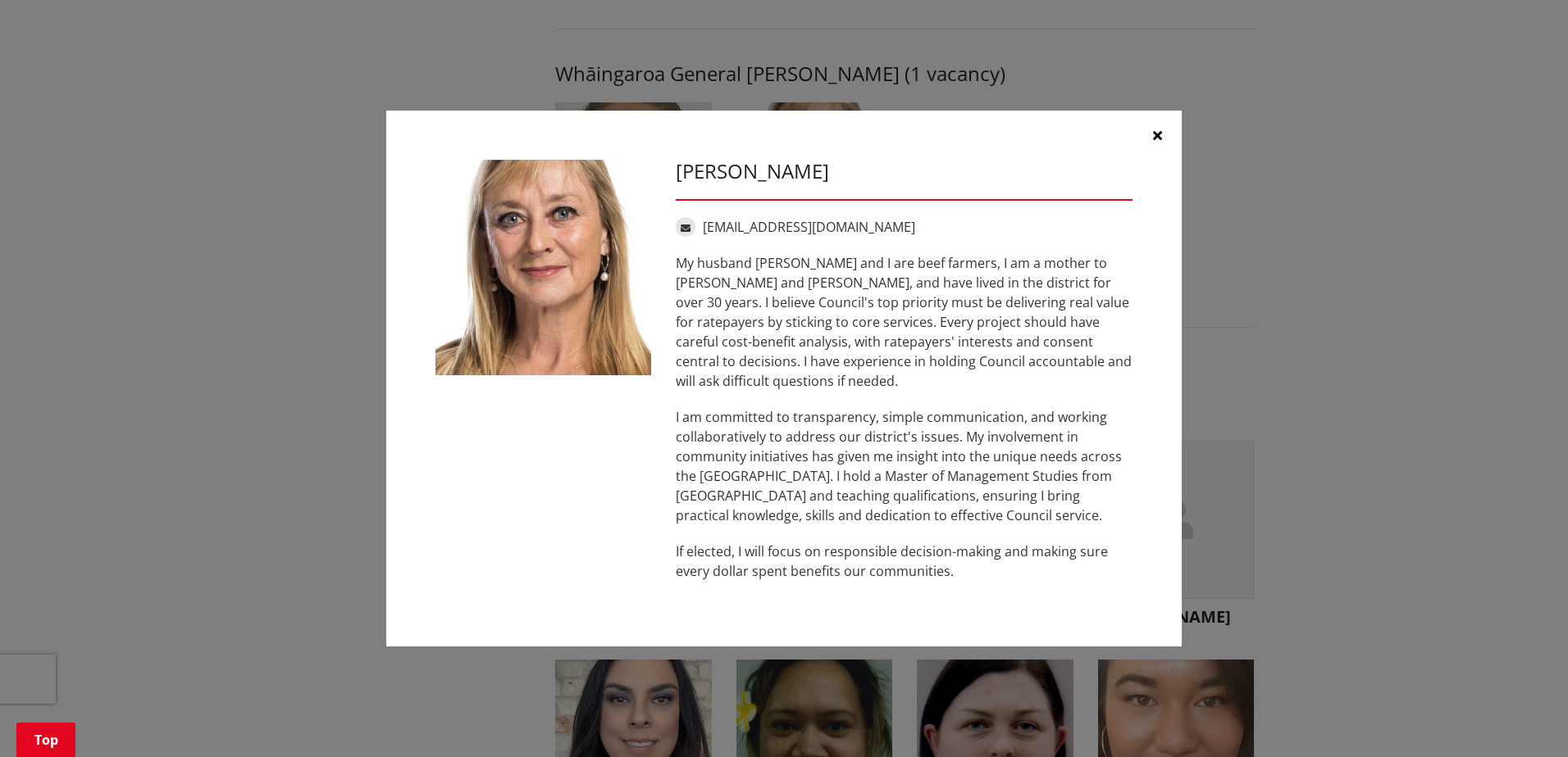
click at [1159, 142] on icon "button" at bounding box center [1157, 135] width 9 height 13
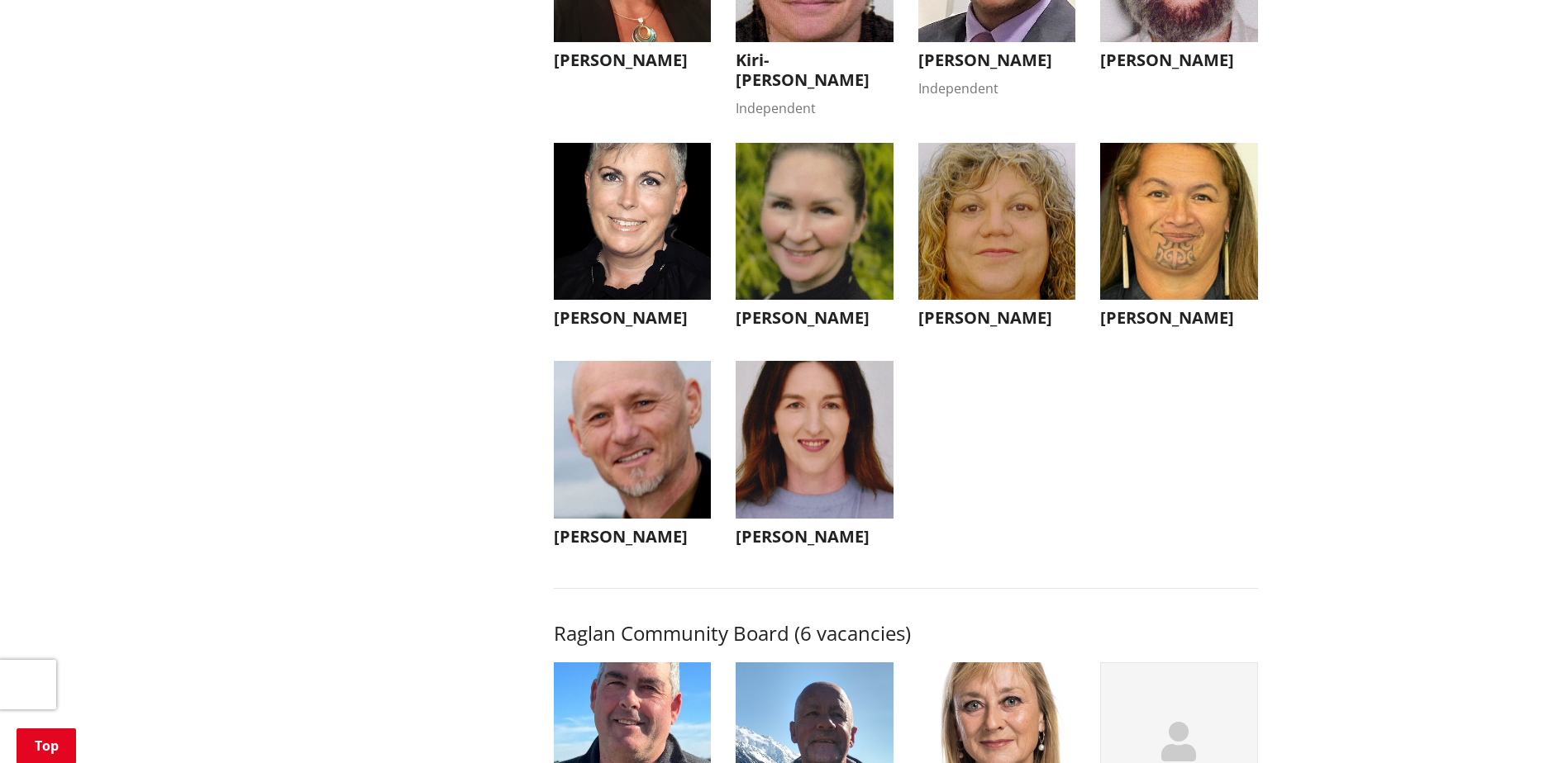
scroll to position [5287, 0]
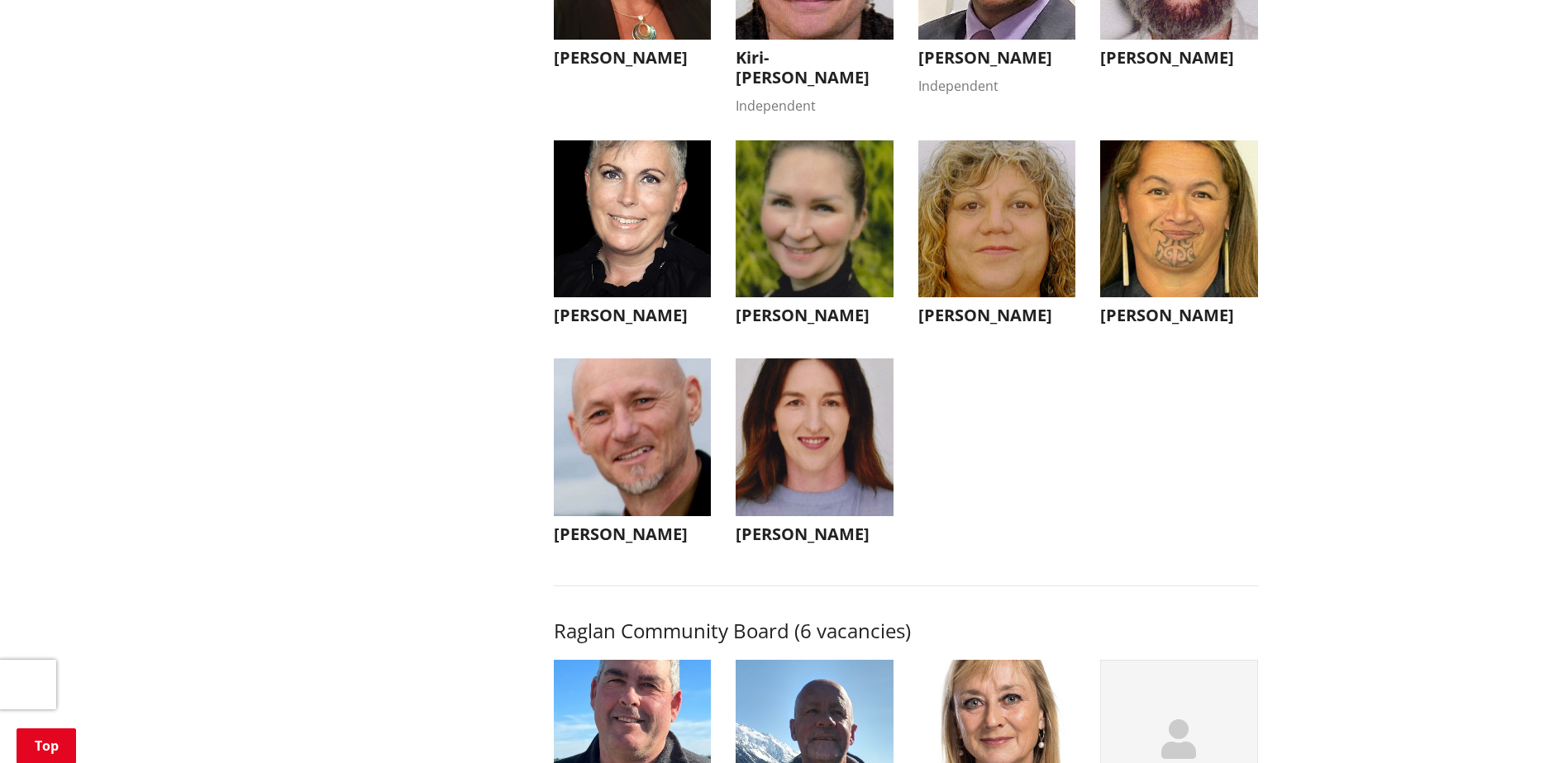
click at [842, 263] on img "button" at bounding box center [814, 220] width 158 height 158
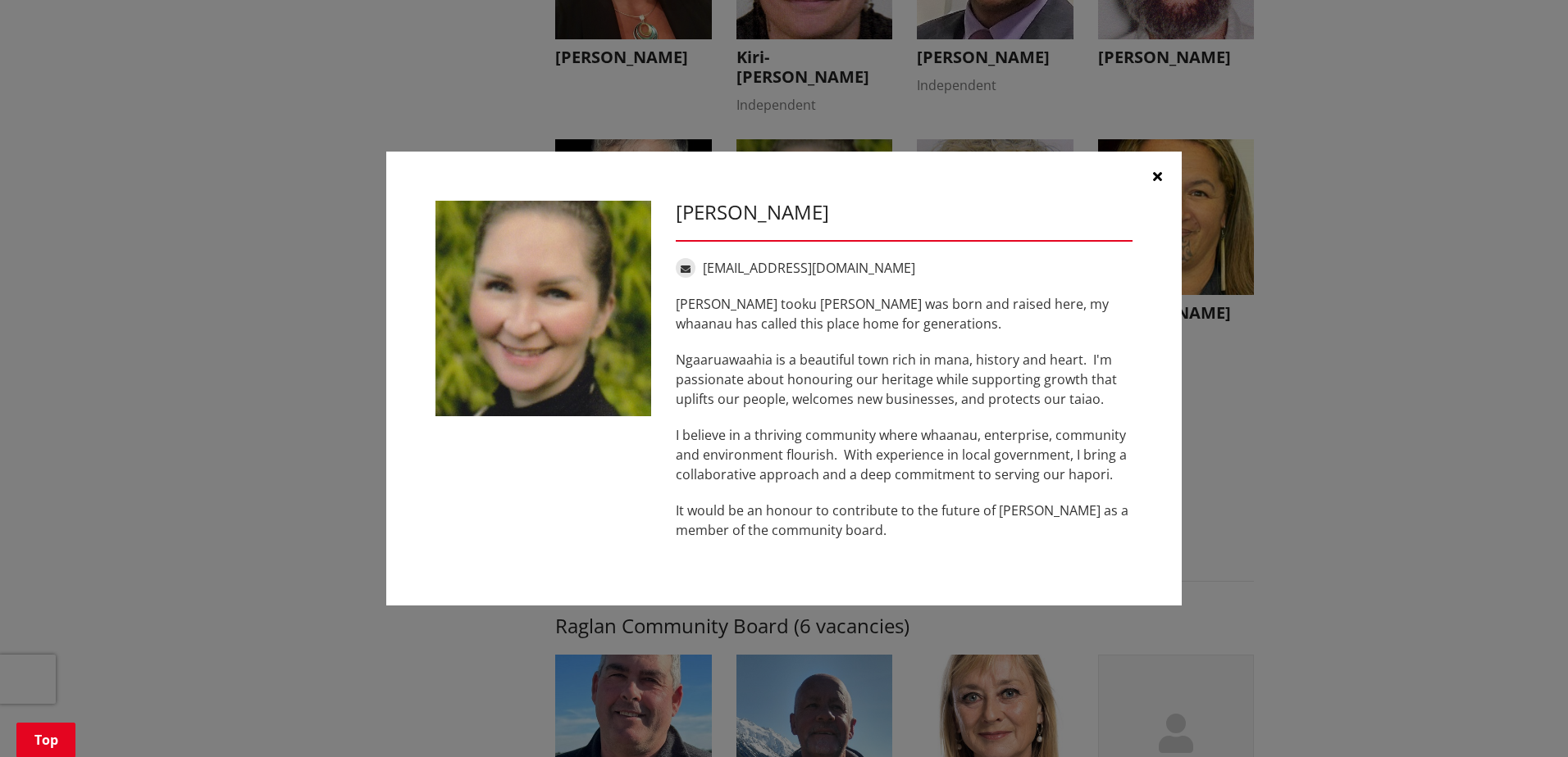
click at [1157, 177] on icon "button" at bounding box center [1157, 176] width 9 height 13
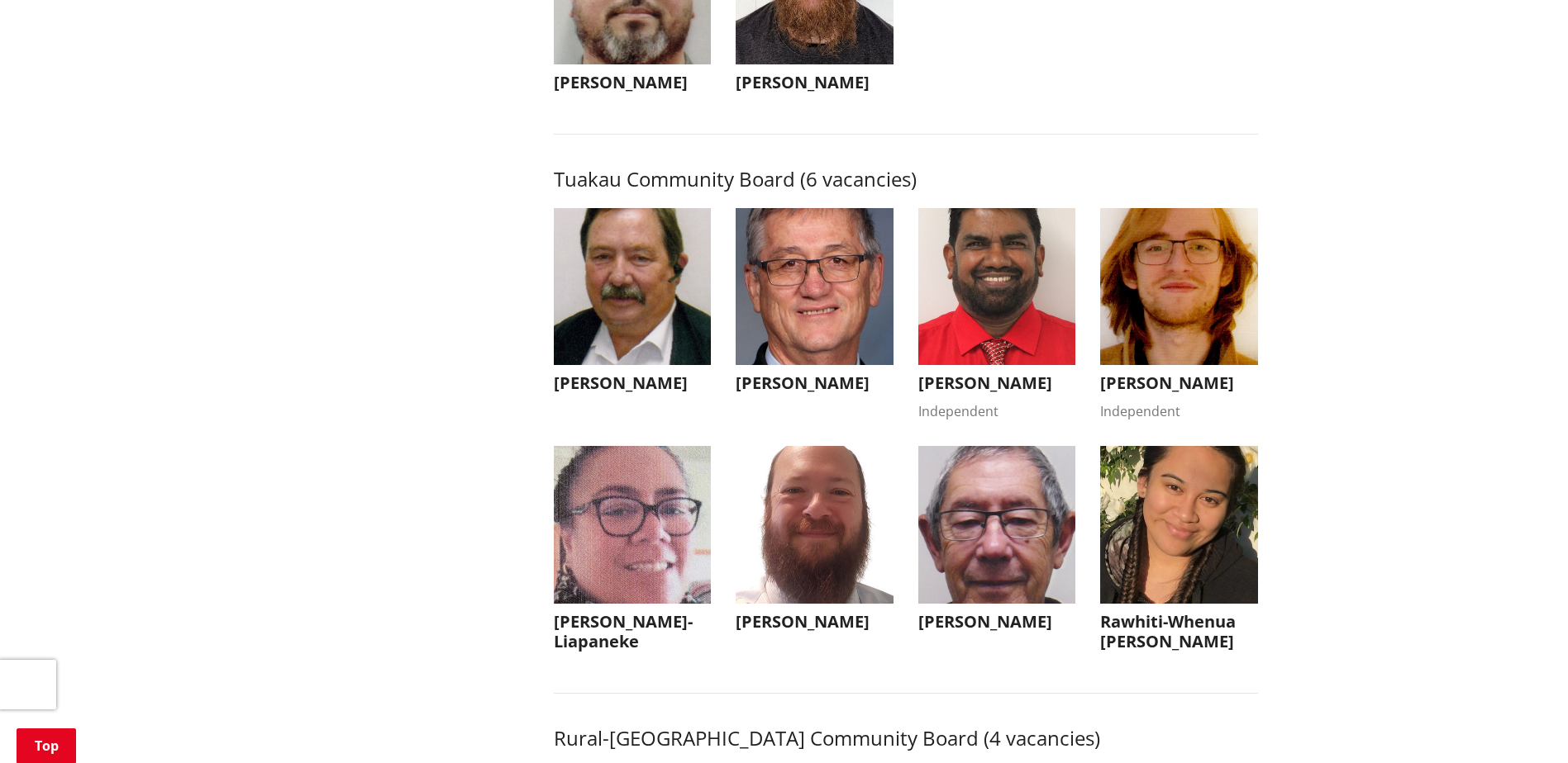
scroll to position [7022, 0]
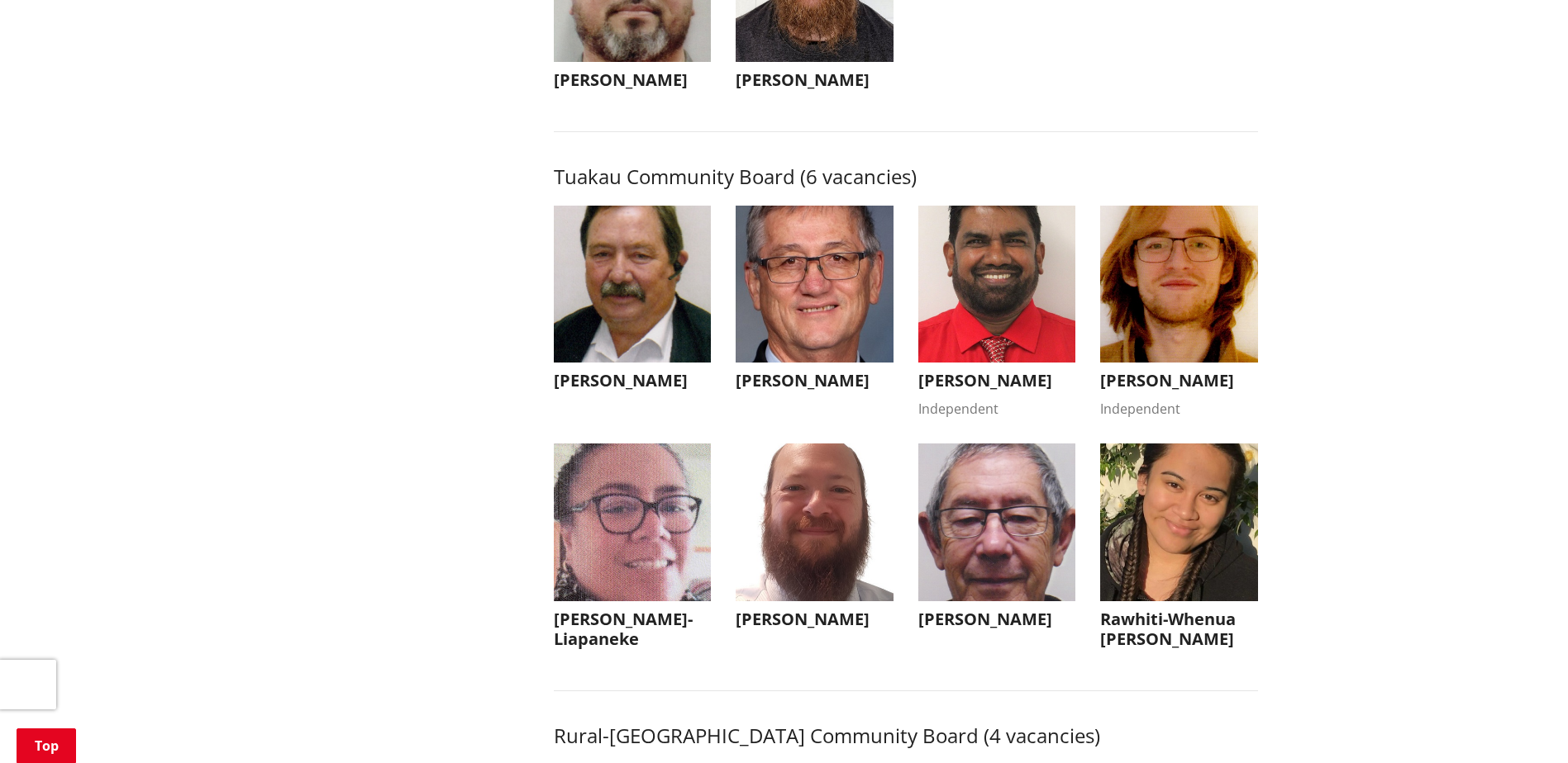
click at [677, 361] on img "button" at bounding box center [632, 284] width 158 height 158
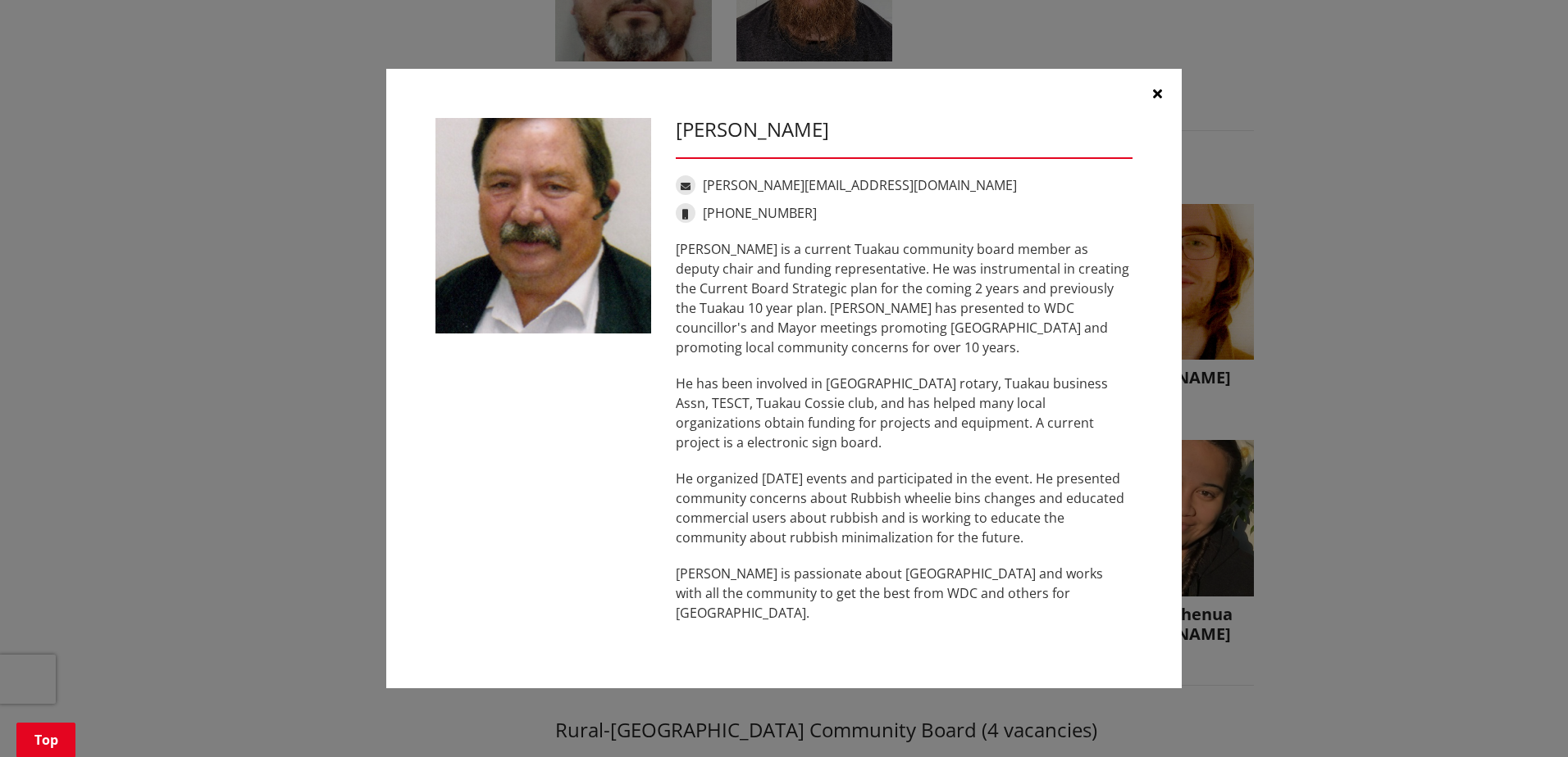
click at [1160, 99] on icon "button" at bounding box center [1157, 93] width 9 height 13
